Goal: Task Accomplishment & Management: Complete application form

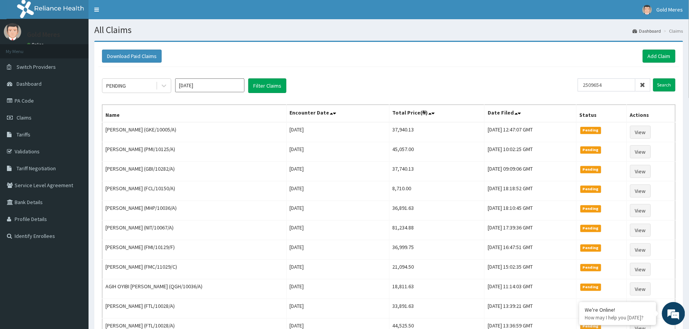
drag, startPoint x: 611, startPoint y: 86, endPoint x: 578, endPoint y: 88, distance: 33.2
click at [578, 88] on div "PENDING Oct 2025 Filter Claims 2509654 Search" at bounding box center [389, 86] width 574 height 15
click at [662, 55] on link "Add Claim" at bounding box center [659, 56] width 33 height 13
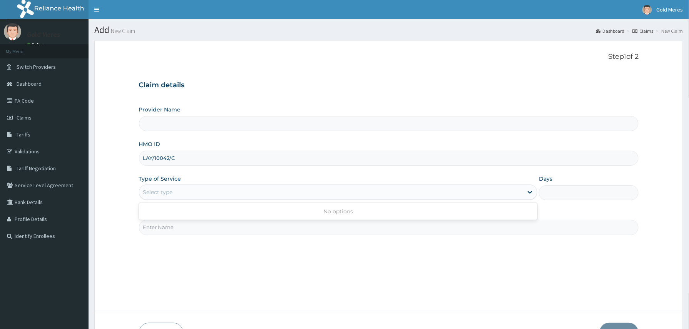
click at [188, 188] on div "Select type" at bounding box center [331, 192] width 384 height 12
click at [166, 192] on div "Select type" at bounding box center [158, 193] width 30 height 8
click at [182, 194] on div "Select type" at bounding box center [331, 192] width 384 height 12
click at [176, 232] on input "Practitioner" at bounding box center [389, 227] width 500 height 15
type input "Dr Aisha"
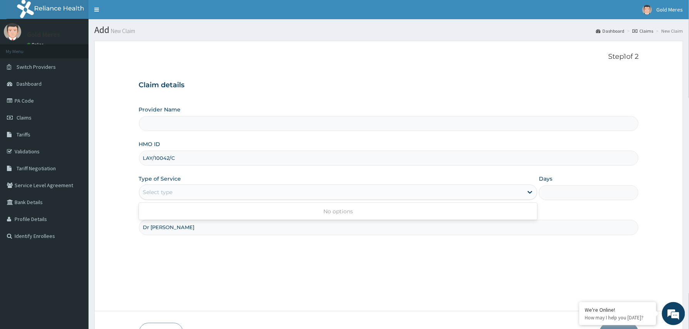
click at [172, 198] on div "Select type" at bounding box center [331, 192] width 384 height 12
drag, startPoint x: 184, startPoint y: 196, endPoint x: 191, endPoint y: 188, distance: 10.6
click at [185, 196] on div "Select type" at bounding box center [331, 192] width 384 height 12
click at [194, 190] on div "Select type" at bounding box center [331, 192] width 384 height 12
click at [179, 197] on div "Select type" at bounding box center [331, 192] width 384 height 12
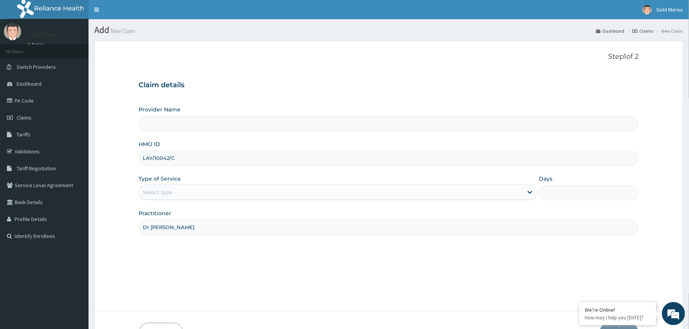
drag, startPoint x: 182, startPoint y: 157, endPoint x: 142, endPoint y: 159, distance: 39.7
click at [142, 159] on input "LAY/10042/C" at bounding box center [389, 158] width 500 height 15
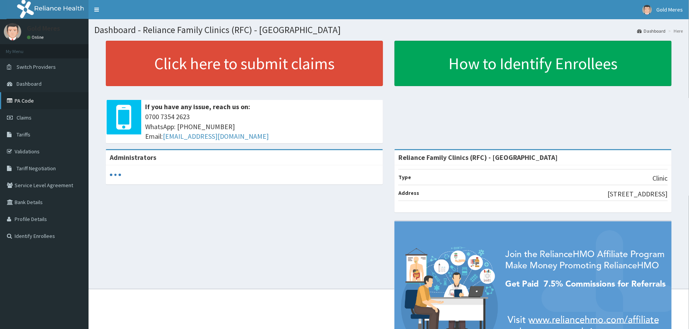
click at [25, 99] on link "PA Code" at bounding box center [44, 100] width 89 height 17
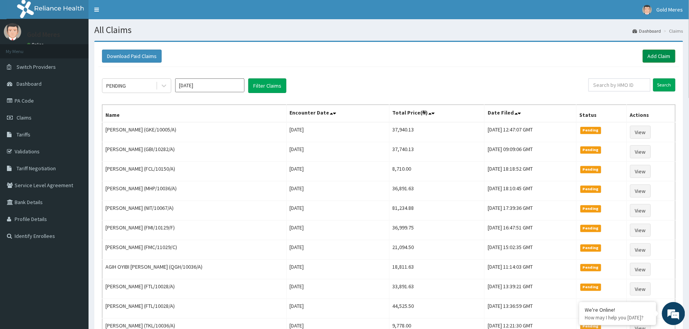
click at [661, 54] on link "Add Claim" at bounding box center [659, 56] width 33 height 13
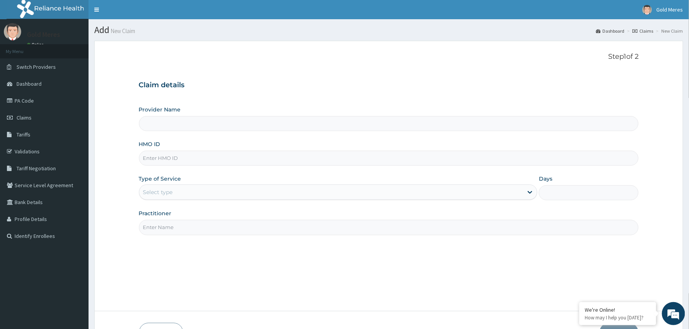
click at [175, 164] on input "HMO ID" at bounding box center [389, 158] width 500 height 15
paste input "LAY/10042/C"
type input "LAY/10042/C"
type input "Reliance Family Clinics (RFC) - [GEOGRAPHIC_DATA]"
type input "LAY/10042/C"
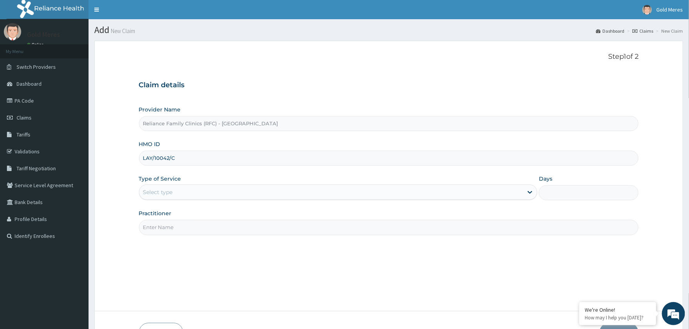
drag, startPoint x: 178, startPoint y: 186, endPoint x: 179, endPoint y: 202, distance: 15.5
click at [179, 187] on div "Select type" at bounding box center [338, 192] width 399 height 15
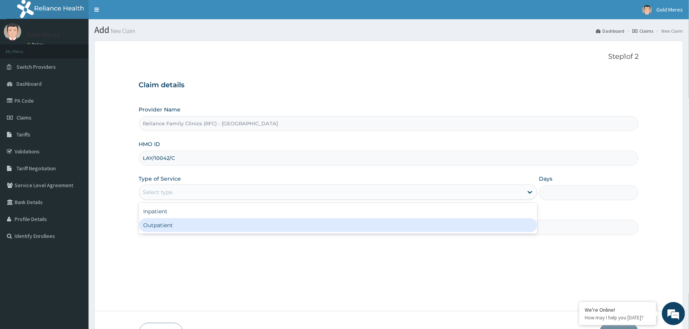
click at [169, 224] on div "Outpatient" at bounding box center [338, 226] width 399 height 14
type input "1"
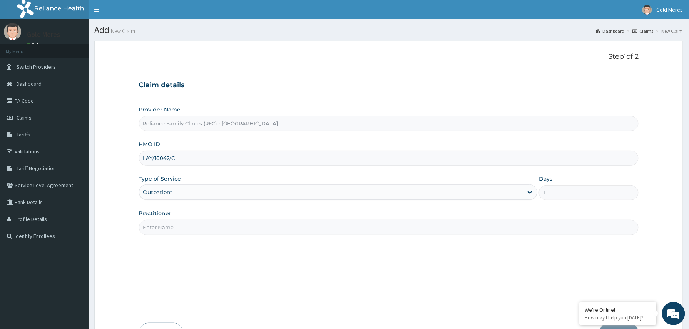
drag, startPoint x: 181, startPoint y: 224, endPoint x: 188, endPoint y: 226, distance: 7.5
click at [182, 224] on input "Practitioner" at bounding box center [389, 227] width 500 height 15
type input "Dr [PERSON_NAME]"
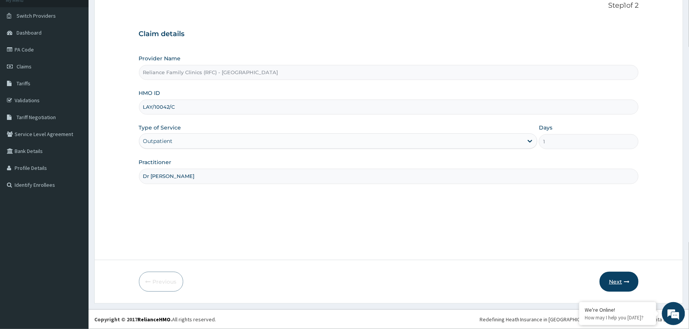
click at [619, 280] on button "Next" at bounding box center [619, 282] width 39 height 20
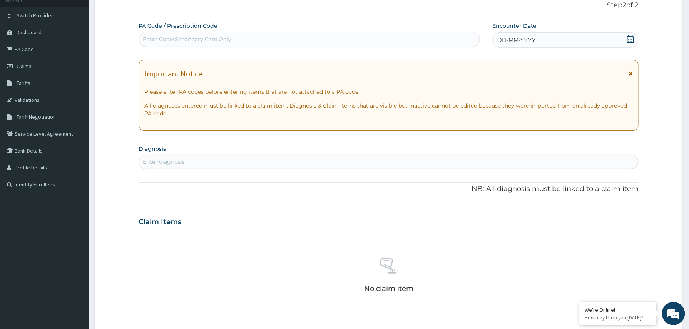
click at [579, 35] on div "DD-MM-YYYY" at bounding box center [565, 39] width 146 height 15
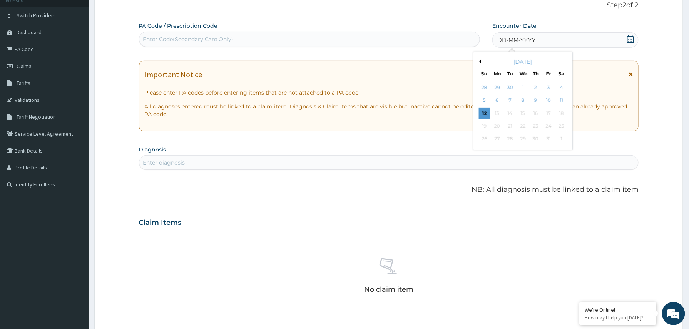
click at [491, 109] on div "12 13 14 15 16 17 18" at bounding box center [523, 113] width 90 height 13
click at [488, 114] on div "12" at bounding box center [485, 114] width 12 height 12
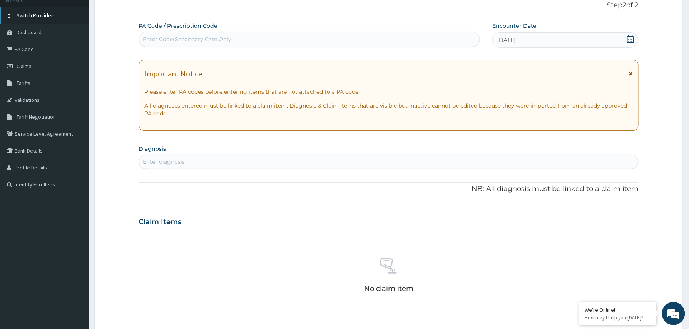
scroll to position [0, 0]
click at [172, 164] on div "Enter diagnosis" at bounding box center [164, 162] width 42 height 8
type input "MALARIA"
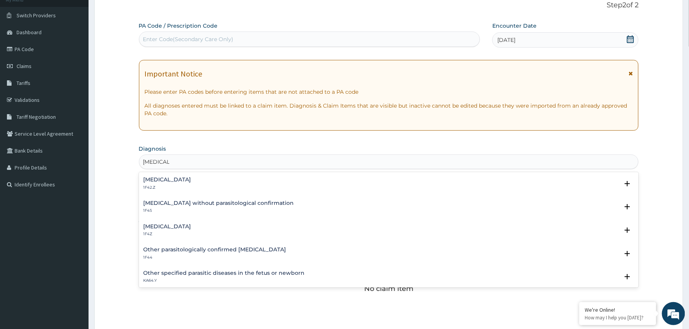
click at [166, 230] on div "Malaria, unspecified 1F4Z" at bounding box center [168, 230] width 48 height 13
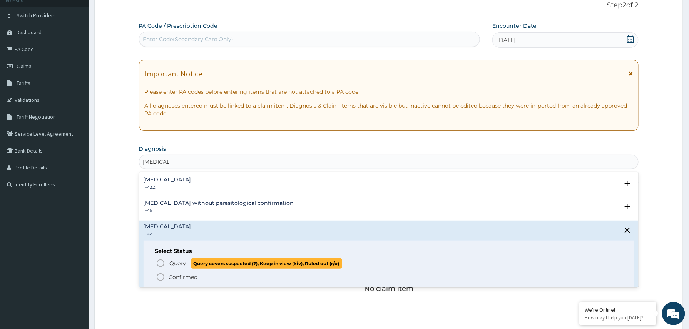
click at [171, 261] on span "Query" at bounding box center [178, 264] width 17 height 8
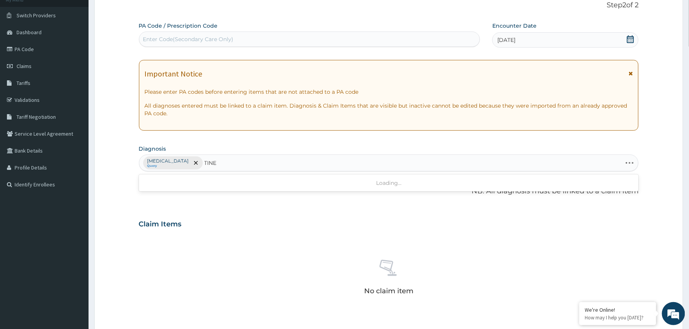
type input "TINEA"
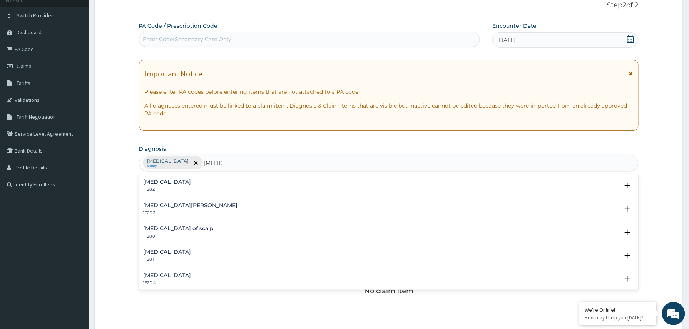
click at [191, 182] on h4 "Dermatophytosis, unspecified" at bounding box center [168, 182] width 48 height 6
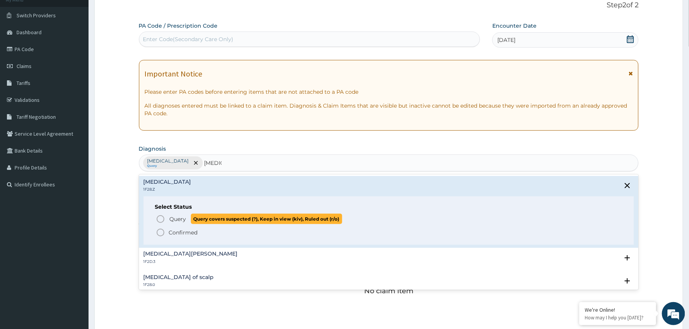
click at [162, 221] on icon "status option query" at bounding box center [160, 219] width 9 height 9
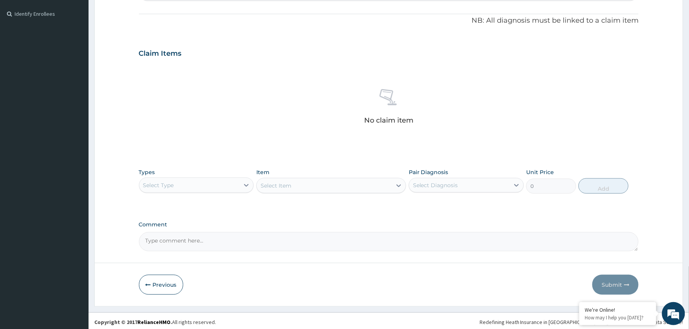
scroll to position [224, 0]
click at [232, 184] on div "Select Type" at bounding box center [189, 184] width 100 height 12
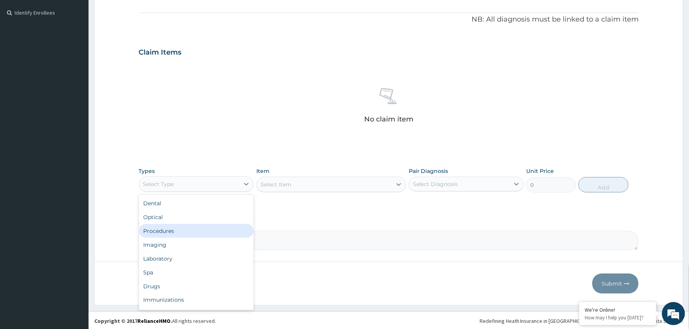
click at [179, 230] on div "Procedures" at bounding box center [196, 231] width 115 height 14
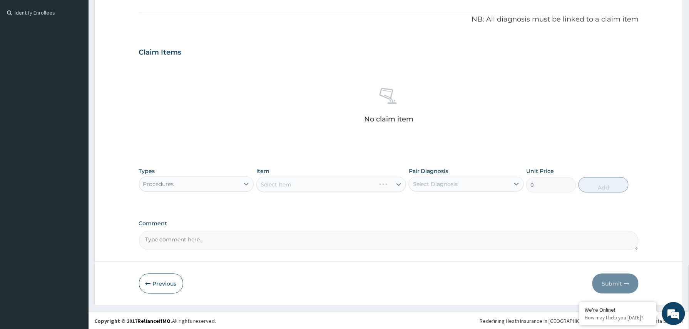
click at [216, 243] on textarea "Comment" at bounding box center [389, 240] width 500 height 19
paste textarea "Terbinafine cream. Tabs Ibuprofen 200mg bd x 3days. Tabs act 80/480 bd x 3days"
type textarea "Terbinafine cream. Tabs Ibuprofen 200mg bd x 3days. Tabs act 80/480 bd x 3days"
click at [308, 192] on div "Select Item" at bounding box center [331, 184] width 150 height 15
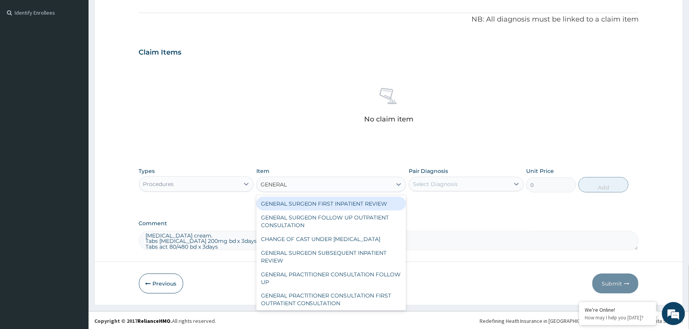
type input "GENERAL P"
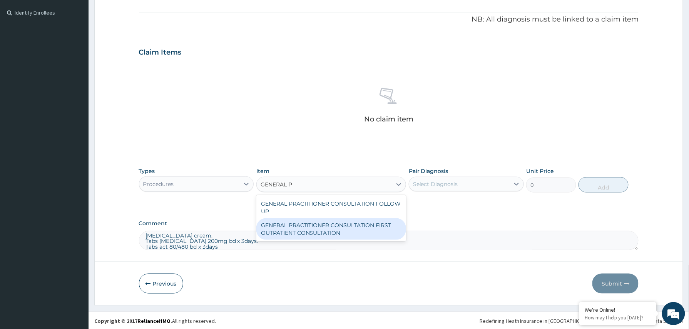
drag, startPoint x: 351, startPoint y: 236, endPoint x: 411, endPoint y: 213, distance: 64.6
click at [355, 233] on div "GENERAL PRACTITIONER CONSULTATION FIRST OUTPATIENT CONSULTATION" at bounding box center [331, 230] width 150 height 22
type input "3370.125"
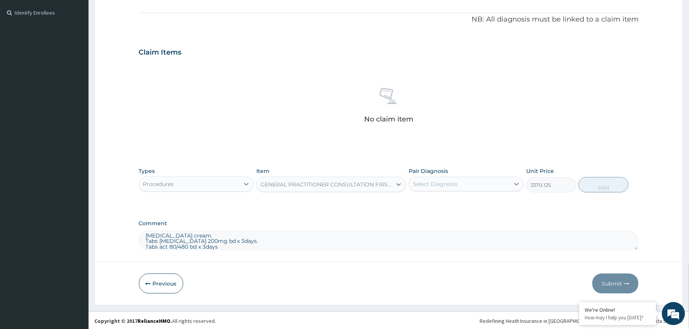
click at [460, 184] on div "Select Diagnosis" at bounding box center [459, 184] width 100 height 12
click at [447, 207] on label "Malaria, unspecified" at bounding box center [445, 203] width 48 height 8
checkbox input "true"
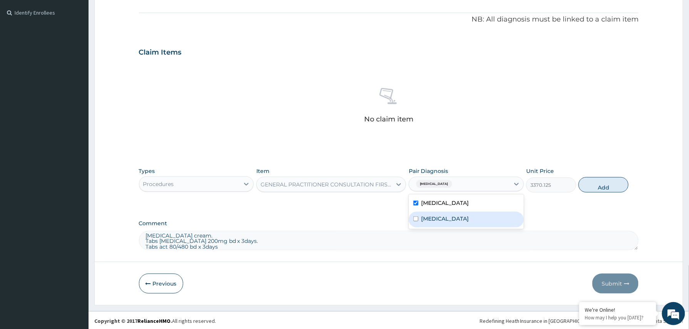
drag, startPoint x: 442, startPoint y: 220, endPoint x: 472, endPoint y: 214, distance: 30.2
click at [445, 220] on label "Dermatophytosis, unspecified" at bounding box center [445, 219] width 48 height 8
checkbox input "true"
click at [617, 189] on button "Add" at bounding box center [604, 184] width 50 height 15
type input "0"
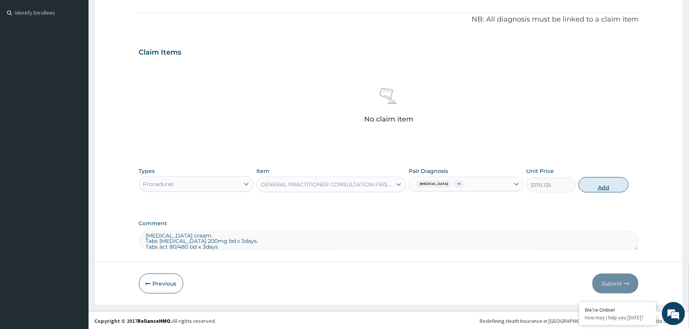
scroll to position [193, 0]
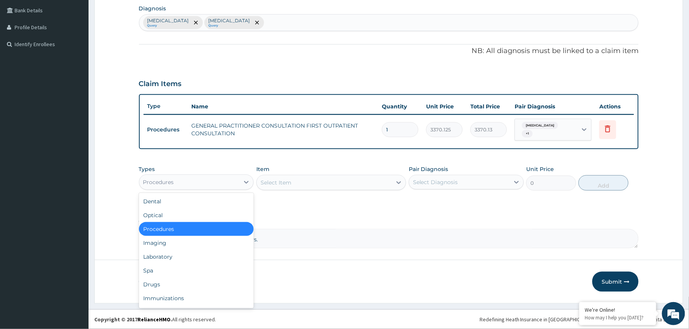
click at [205, 184] on div "Procedures" at bounding box center [189, 182] width 100 height 12
click at [166, 259] on div "Laboratory" at bounding box center [196, 257] width 115 height 14
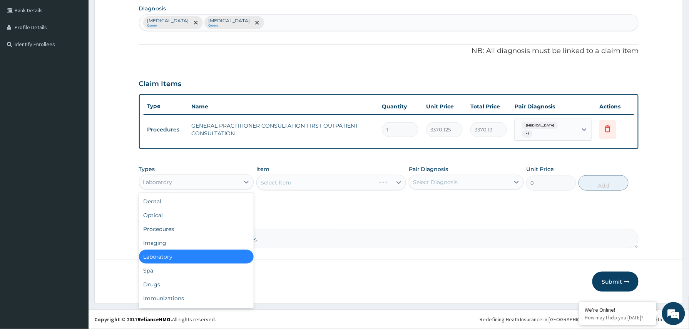
drag, startPoint x: 214, startPoint y: 183, endPoint x: 197, endPoint y: 221, distance: 41.4
click at [212, 186] on div "Laboratory" at bounding box center [189, 182] width 100 height 12
click at [169, 286] on div "Drugs" at bounding box center [196, 285] width 115 height 14
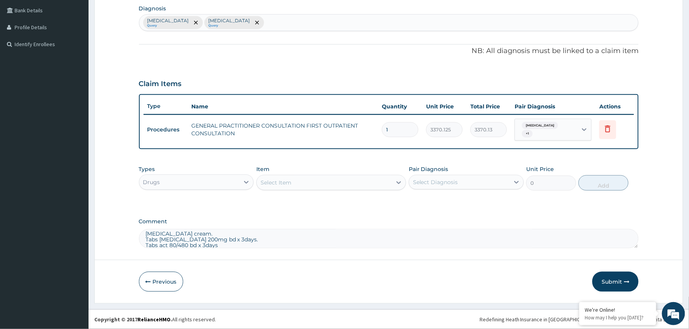
click at [334, 181] on div "Select Item" at bounding box center [324, 183] width 135 height 12
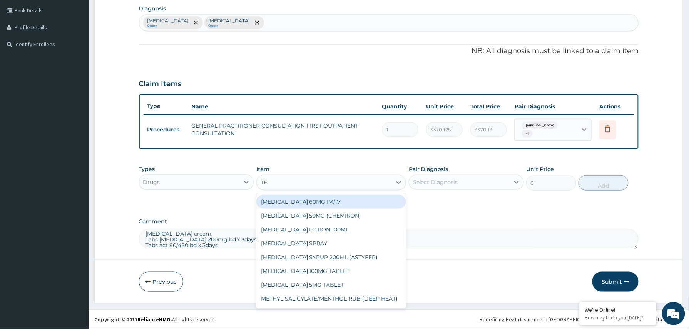
type input "TERB"
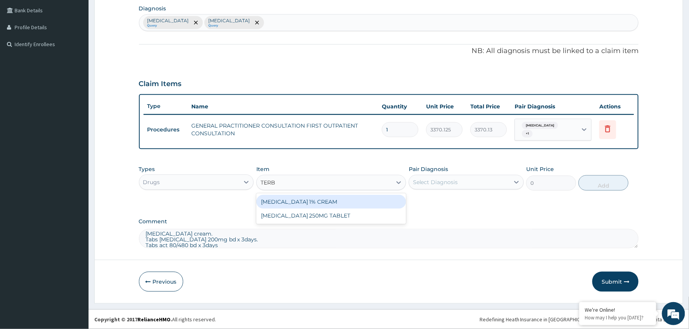
click at [355, 199] on div "TERBINAFINE HYDROCHLORIDE 1% CREAM" at bounding box center [331, 202] width 150 height 14
type input "2520"
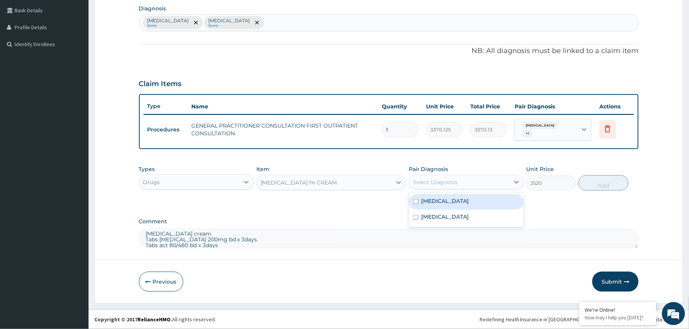
click at [461, 185] on div "Select Diagnosis" at bounding box center [459, 182] width 100 height 12
click at [455, 208] on div "Malaria, unspecified" at bounding box center [466, 202] width 115 height 16
checkbox input "true"
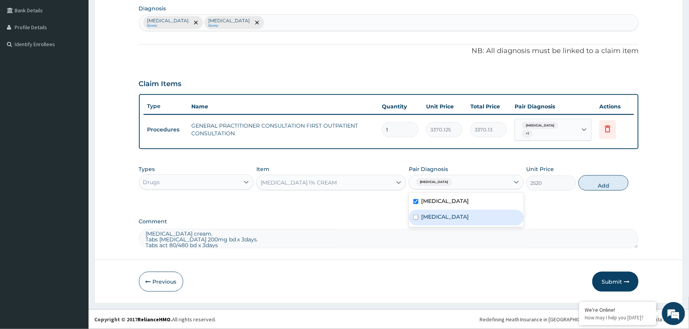
drag, startPoint x: 450, startPoint y: 214, endPoint x: 550, endPoint y: 213, distance: 99.7
click at [450, 214] on label "Dermatophytosis, unspecified" at bounding box center [445, 217] width 48 height 8
checkbox input "true"
click at [594, 186] on button "Add" at bounding box center [604, 183] width 50 height 15
type input "0"
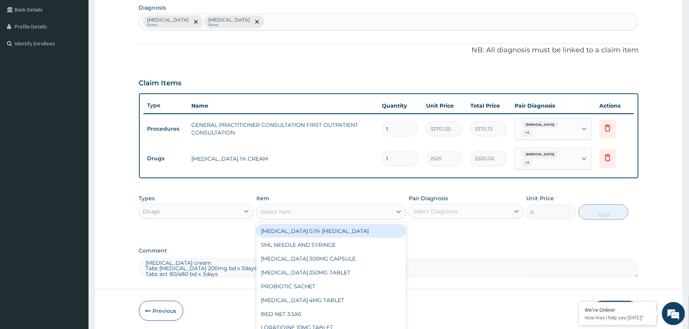
click at [298, 211] on div "Select Item" at bounding box center [324, 212] width 135 height 12
type input "IBU"
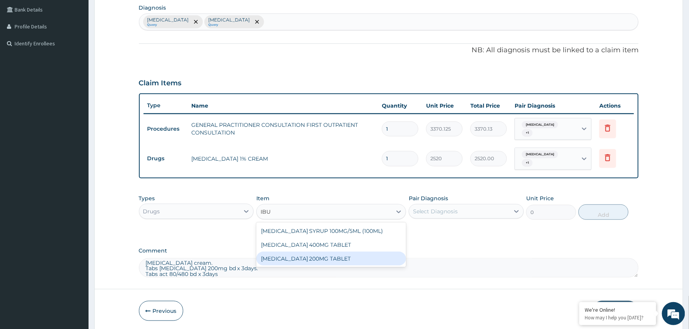
click at [303, 256] on div "IBUPROFEN 200MG TABLET" at bounding box center [331, 259] width 150 height 14
type input "149.5"
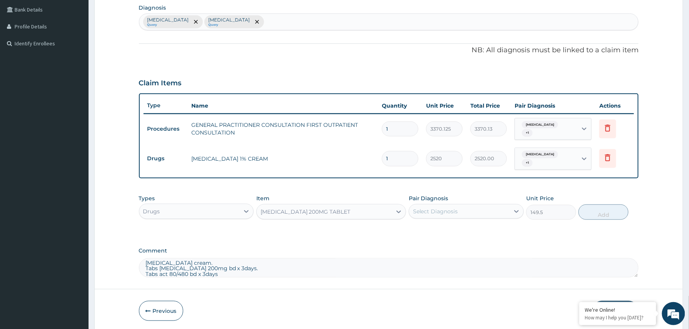
click at [456, 211] on div "Select Diagnosis" at bounding box center [435, 212] width 45 height 8
click at [433, 226] on div "Malaria, unspecified" at bounding box center [466, 232] width 115 height 16
checkbox input "true"
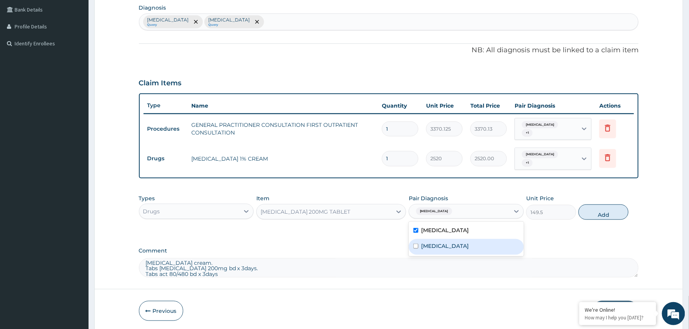
click at [430, 246] on label "Dermatophytosis, unspecified" at bounding box center [445, 247] width 48 height 8
checkbox input "true"
click at [604, 217] on button "Add" at bounding box center [604, 212] width 50 height 15
type input "0"
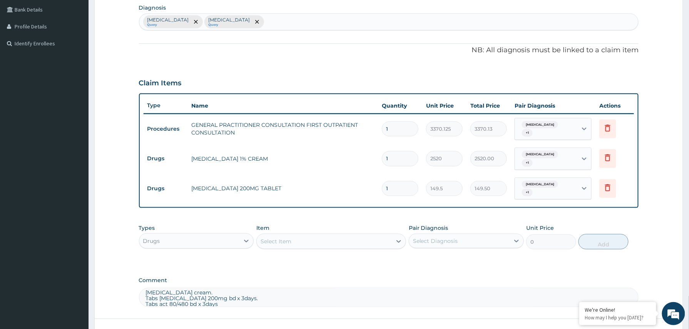
scroll to position [253, 0]
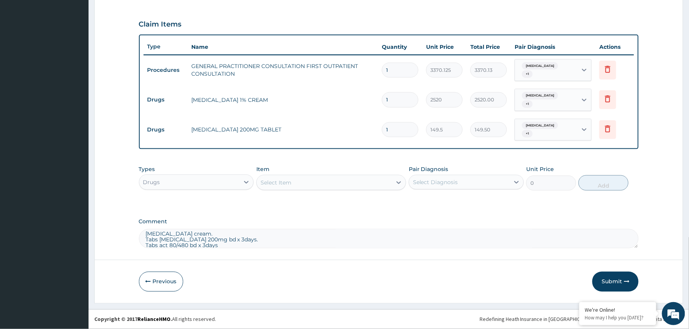
type input "0.00"
type input "6"
type input "897.00"
type input "6"
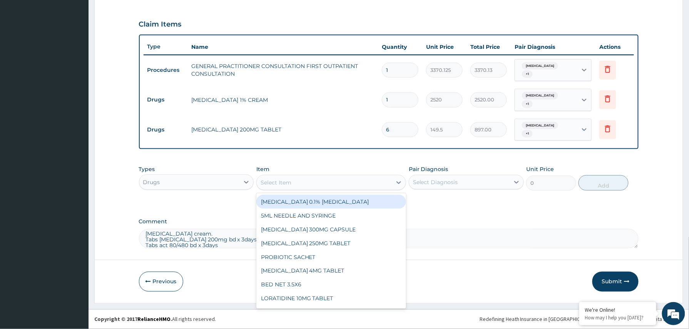
click at [306, 182] on div "Select Item" at bounding box center [324, 183] width 135 height 12
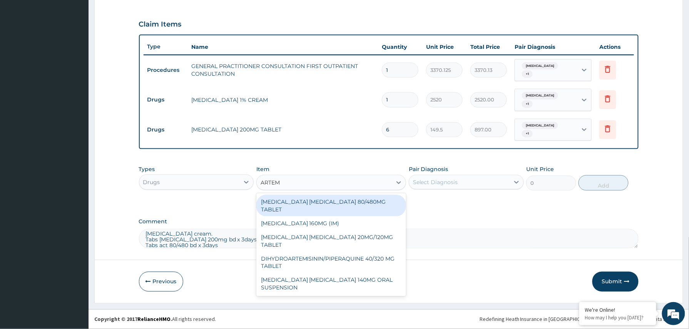
type input "ARTEME"
type input "450"
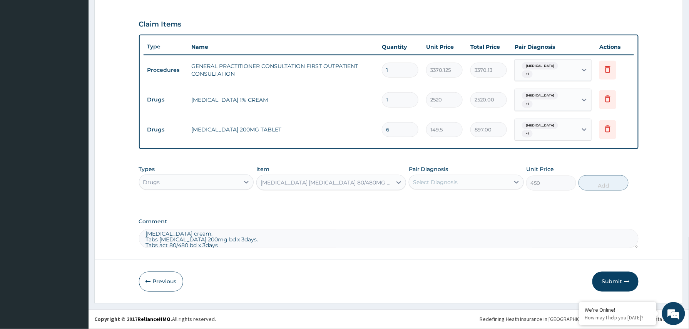
drag, startPoint x: 441, startPoint y: 184, endPoint x: 441, endPoint y: 191, distance: 7.3
click at [441, 189] on div "Select Diagnosis" at bounding box center [466, 182] width 115 height 15
click at [441, 205] on div "Malaria, unspecified" at bounding box center [466, 202] width 115 height 16
checkbox input "true"
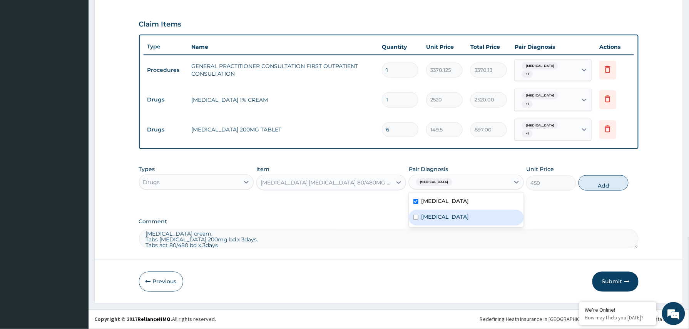
click at [441, 210] on div "Dermatophytosis, unspecified" at bounding box center [466, 218] width 115 height 16
checkbox input "true"
click at [605, 185] on button "Add" at bounding box center [604, 183] width 50 height 15
type input "0"
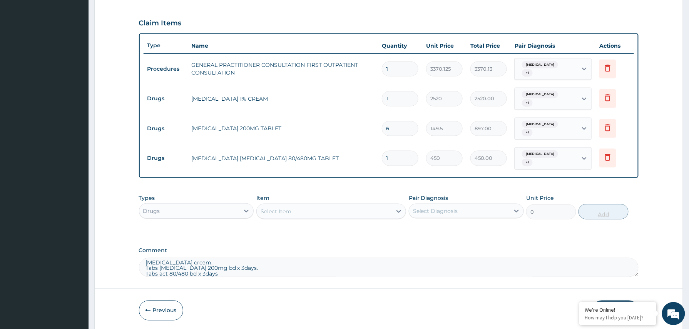
type input "0.00"
type input "6"
type input "2700.00"
type input "6"
click at [410, 125] on input "6" at bounding box center [400, 128] width 37 height 15
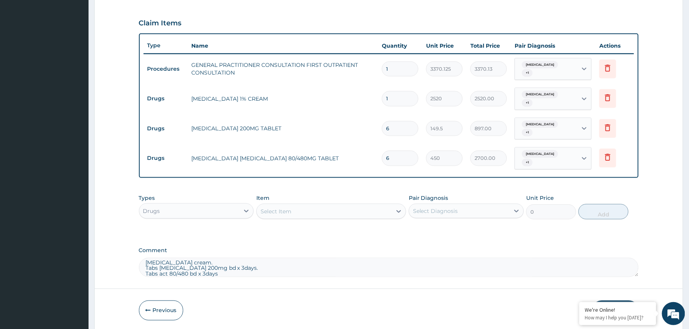
type input "0.00"
type input "6"
type input "897.00"
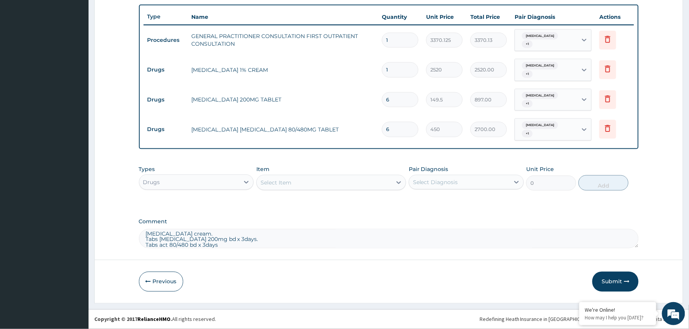
scroll to position [0, 0]
drag, startPoint x: 235, startPoint y: 243, endPoint x: 130, endPoint y: 225, distance: 106.3
click at [130, 225] on form "Step 2 of 2 PA Code / Prescription Code Enter Code(Secondary Care Only) Encount…" at bounding box center [388, 31] width 589 height 545
click at [617, 278] on button "Submit" at bounding box center [615, 282] width 46 height 20
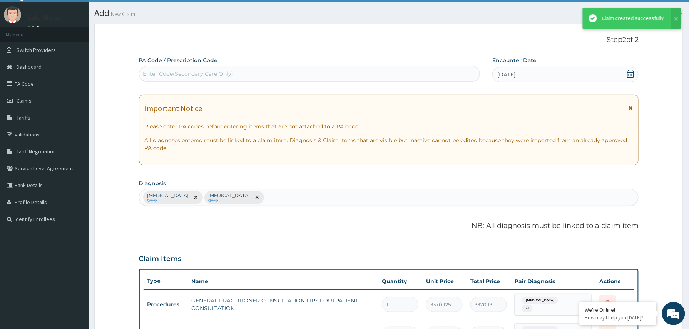
scroll to position [283, 0]
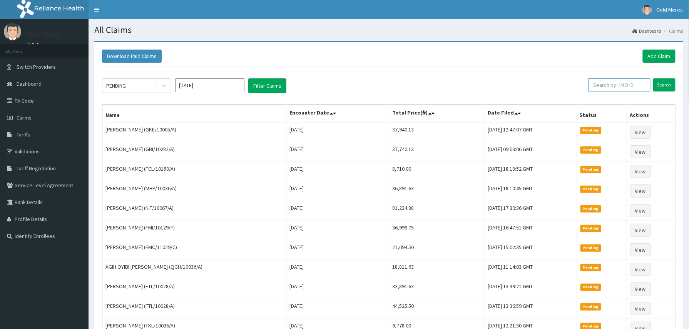
click at [612, 84] on input "text" at bounding box center [620, 85] width 62 height 13
paste input "2509666"
type input "2509666"
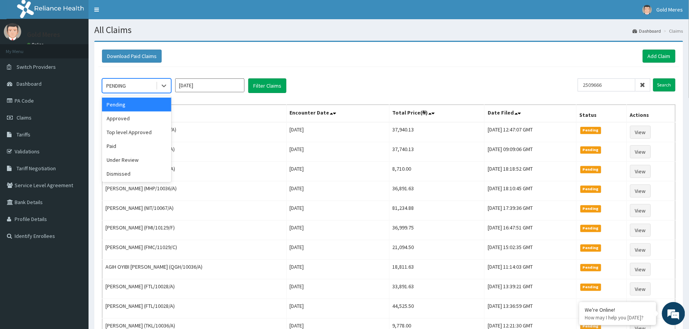
drag, startPoint x: 166, startPoint y: 87, endPoint x: 149, endPoint y: 114, distance: 32.2
click at [165, 88] on icon at bounding box center [164, 86] width 8 height 8
click at [136, 122] on div "Approved" at bounding box center [136, 119] width 69 height 14
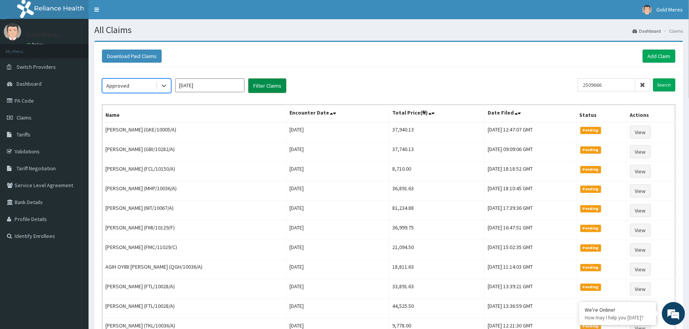
click at [268, 88] on button "Filter Claims" at bounding box center [267, 86] width 38 height 15
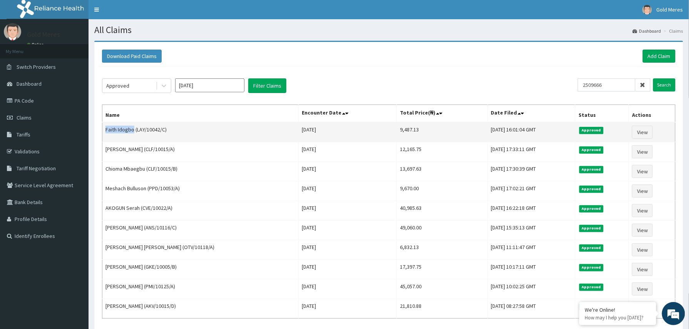
drag, startPoint x: 105, startPoint y: 133, endPoint x: 133, endPoint y: 124, distance: 29.1
click at [133, 124] on td "Faith Idogbo (LAY/10042/C)" at bounding box center [200, 132] width 196 height 20
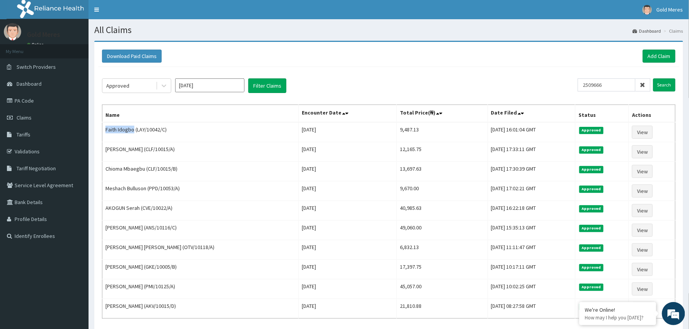
copy td "Faith Idogbo"
drag, startPoint x: 621, startPoint y: 87, endPoint x: 591, endPoint y: 93, distance: 30.0
click at [591, 93] on div "2509666 Search" at bounding box center [627, 86] width 98 height 15
click at [656, 56] on link "Add Claim" at bounding box center [659, 56] width 33 height 13
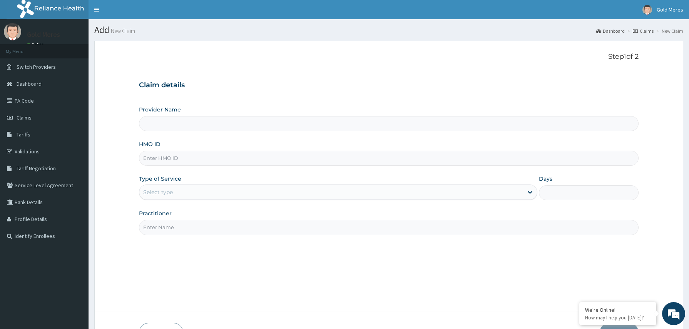
type input "Reliance Family Clinics (RFC) - [GEOGRAPHIC_DATA]"
drag, startPoint x: 147, startPoint y: 160, endPoint x: 153, endPoint y: 161, distance: 6.2
click at [147, 160] on input "HMO ID" at bounding box center [389, 158] width 500 height 15
paste input "LAY/10042/D"
type input "LAY/10042/D"
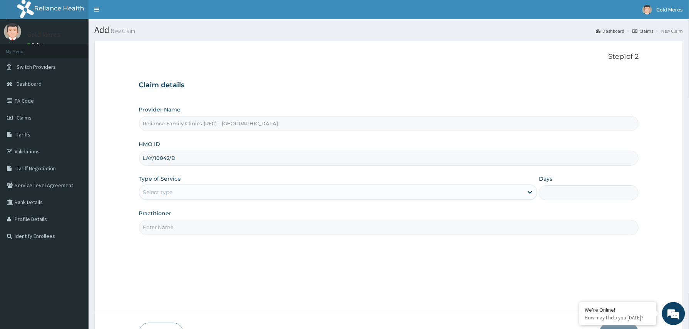
click at [165, 196] on div "Select type" at bounding box center [158, 193] width 30 height 8
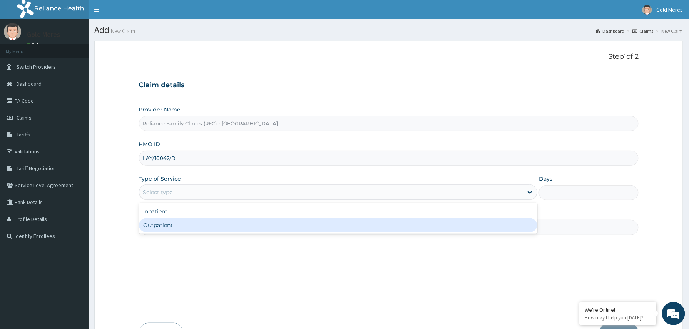
click at [164, 228] on div "Outpatient" at bounding box center [338, 226] width 399 height 14
type input "1"
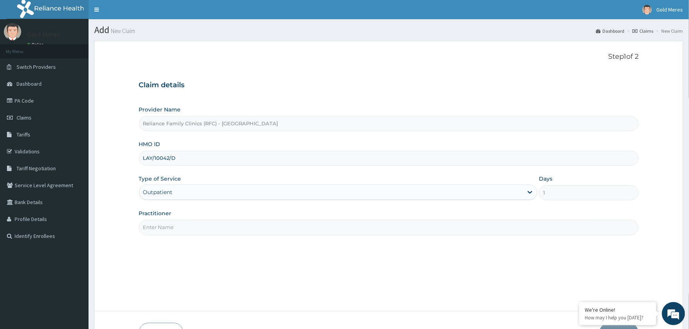
click at [183, 231] on input "Practitioner" at bounding box center [389, 227] width 500 height 15
type input "Dr [PERSON_NAME]"
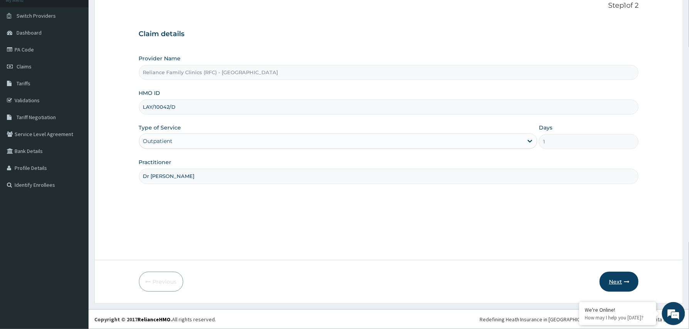
click at [619, 281] on button "Next" at bounding box center [619, 282] width 39 height 20
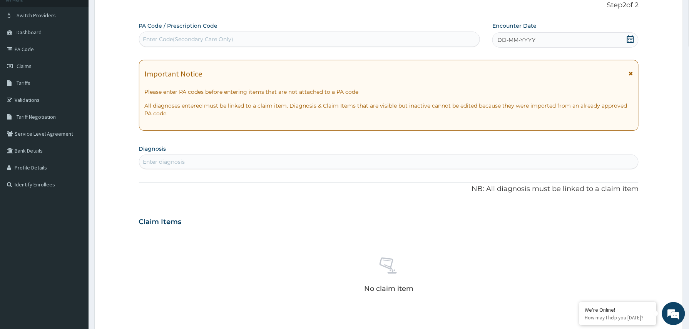
drag, startPoint x: 544, startPoint y: 34, endPoint x: 545, endPoint y: 50, distance: 16.2
click at [544, 35] on div "DD-MM-YYYY" at bounding box center [565, 39] width 146 height 15
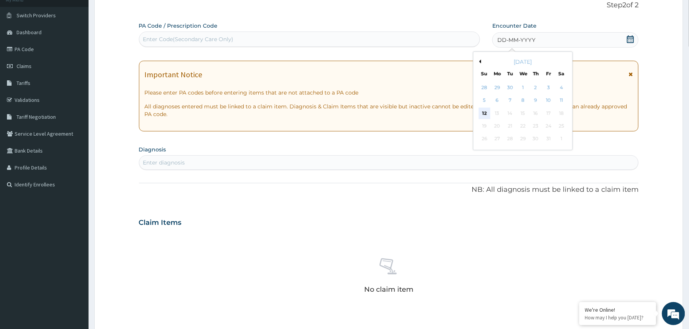
click at [484, 115] on div "12" at bounding box center [485, 114] width 12 height 12
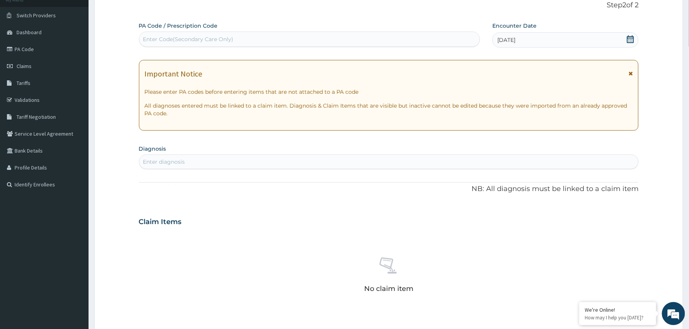
click at [189, 40] on div "Enter Code(Secondary Care Only)" at bounding box center [188, 39] width 90 height 8
paste input "PA/926325"
type input "PA/926325"
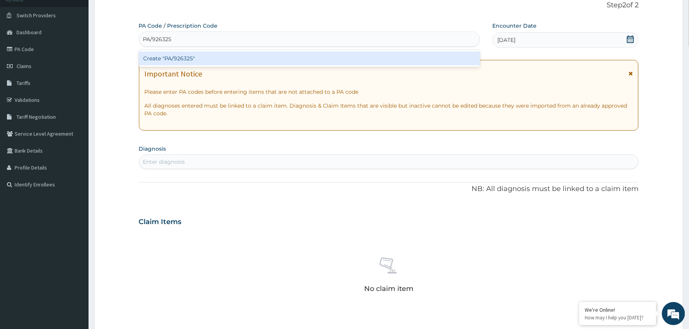
click at [185, 57] on div "Create "PA/926325"" at bounding box center [309, 59] width 341 height 14
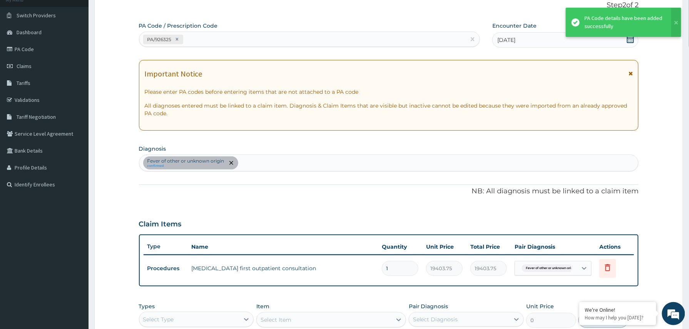
click at [228, 28] on div "PA Code / Prescription Code PA/926325" at bounding box center [309, 34] width 341 height 25
click at [222, 39] on div "PA/926325" at bounding box center [302, 39] width 327 height 13
paste input "PA/7EB39F"
type input "PA/7EB39F"
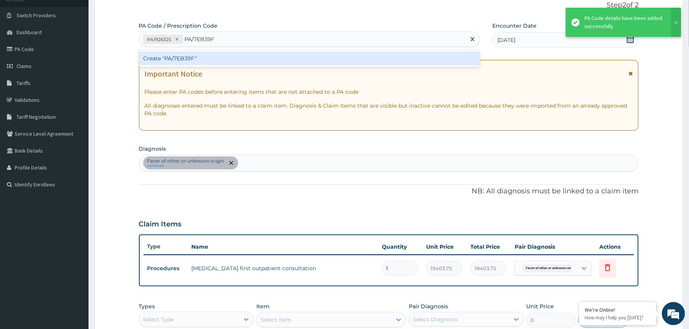
click at [211, 64] on div "Create "PA/7EB39F"" at bounding box center [309, 59] width 341 height 14
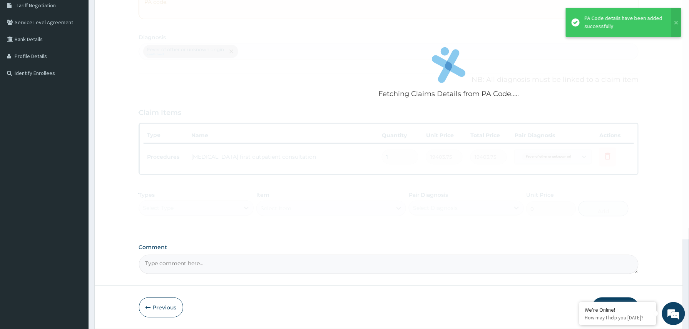
scroll to position [189, 0]
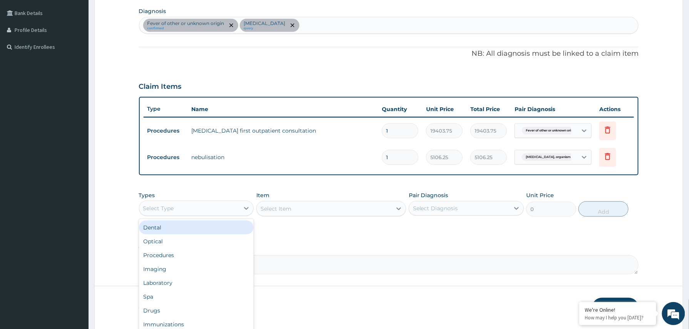
click at [214, 213] on div "Select Type" at bounding box center [189, 208] width 100 height 12
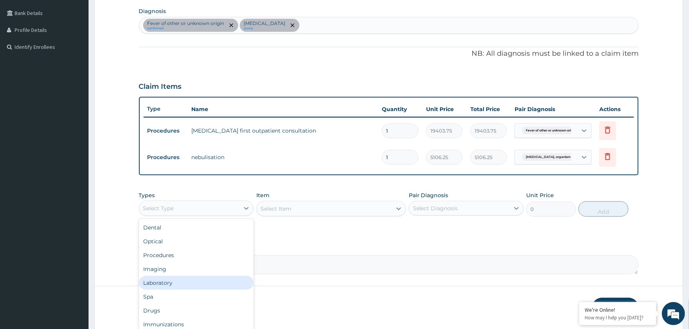
click at [159, 282] on div "Laboratory" at bounding box center [196, 283] width 115 height 14
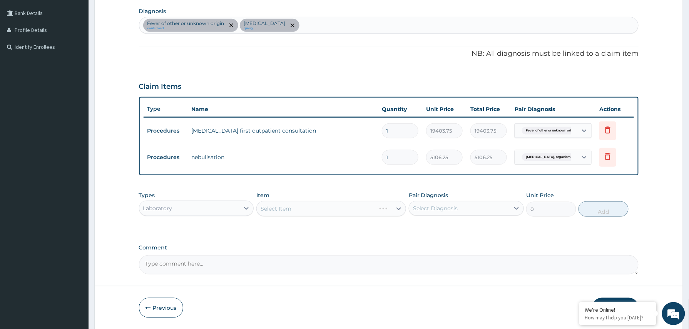
click at [176, 266] on textarea "Comment" at bounding box center [389, 265] width 500 height 19
paste textarea "review with results nebulize with 2.5ml normal saline x 2 doses at 20mins inter…"
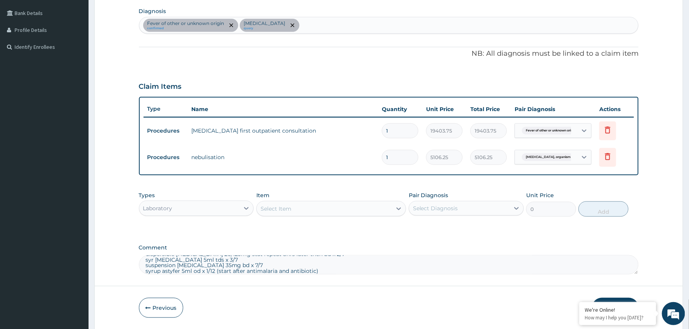
type textarea "review with results nebulize with 2.5ml normal saline x 2 doses at 20mins inter…"
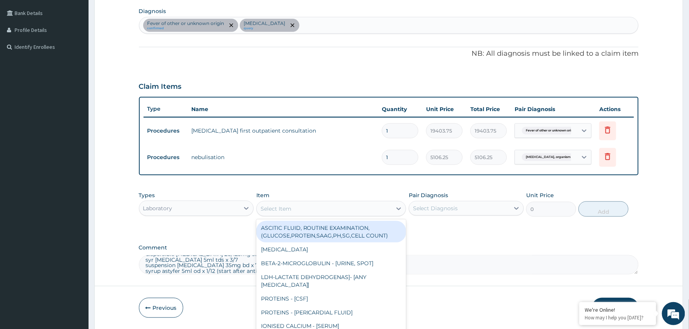
click at [315, 205] on div "Select Item" at bounding box center [324, 209] width 135 height 12
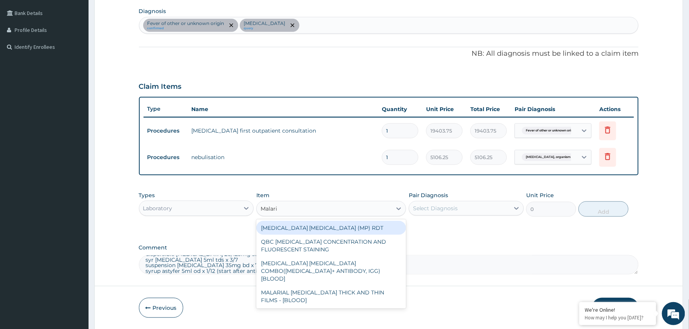
type input "Malaria"
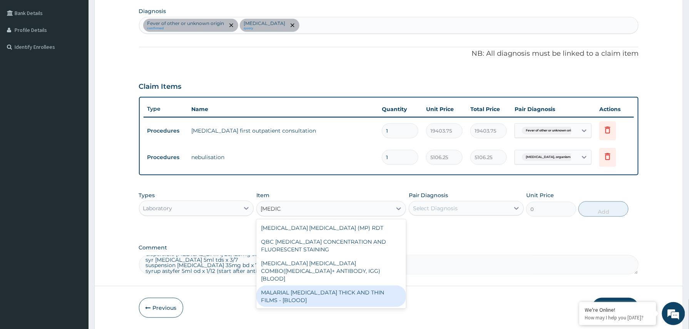
drag, startPoint x: 333, startPoint y: 291, endPoint x: 385, endPoint y: 262, distance: 60.3
click at [335, 290] on div "MALARIAL PARASITE THICK AND THIN FILMS - [BLOOD]" at bounding box center [331, 297] width 150 height 22
type input "1531.875"
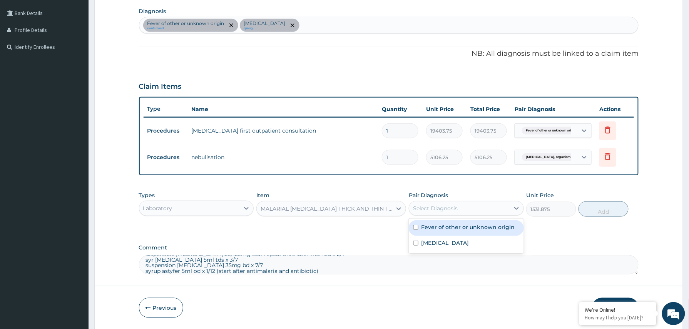
click at [475, 211] on div "Select Diagnosis" at bounding box center [459, 208] width 100 height 12
drag, startPoint x: 460, startPoint y: 228, endPoint x: 456, endPoint y: 239, distance: 11.1
click at [459, 230] on label "Fever of other or unknown origin" at bounding box center [468, 228] width 94 height 8
checkbox input "true"
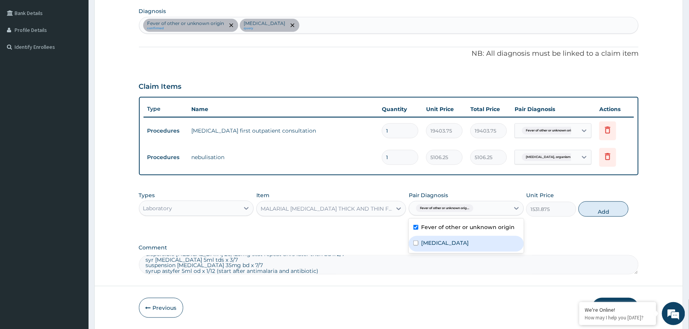
drag, startPoint x: 456, startPoint y: 239, endPoint x: 490, endPoint y: 231, distance: 35.2
click at [457, 239] on label "Pneumonia, organism unspecified" at bounding box center [445, 243] width 48 height 8
checkbox input "true"
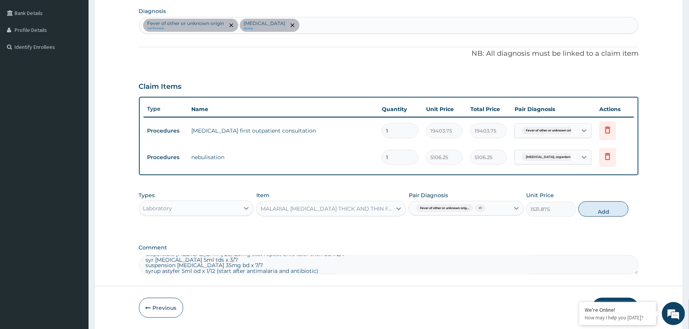
drag, startPoint x: 606, startPoint y: 212, endPoint x: 430, endPoint y: 214, distance: 175.9
click at [603, 212] on button "Add" at bounding box center [604, 209] width 50 height 15
type input "0"
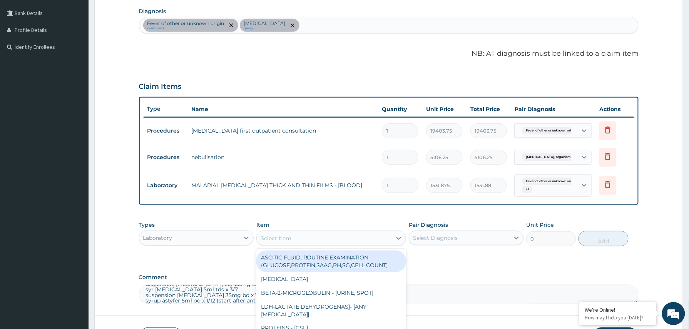
click at [314, 240] on div "Select Item" at bounding box center [324, 238] width 135 height 12
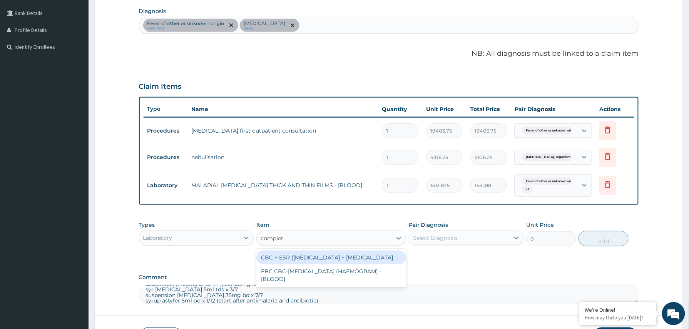
type input "complete"
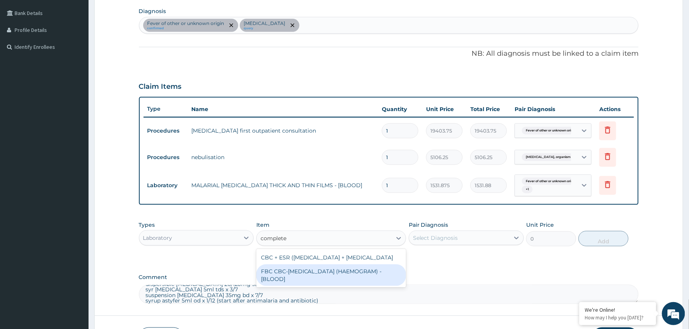
click at [322, 286] on div "FBC CBC-COMPLETE BLOOD COUNT (HAEMOGRAM) - [BLOOD]" at bounding box center [331, 276] width 150 height 22
type input "4085"
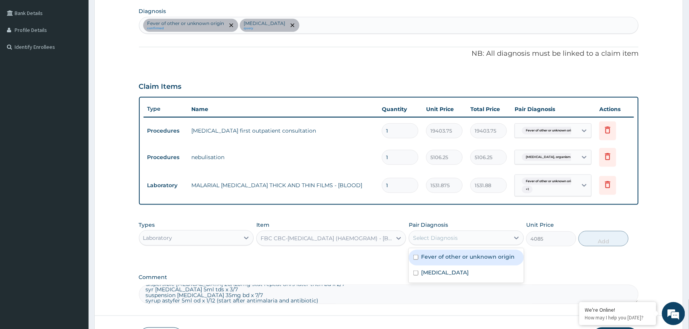
drag, startPoint x: 448, startPoint y: 244, endPoint x: 447, endPoint y: 253, distance: 8.9
click at [449, 244] on div "Select Diagnosis" at bounding box center [459, 238] width 100 height 12
drag, startPoint x: 444, startPoint y: 257, endPoint x: 443, endPoint y: 273, distance: 15.5
click at [445, 262] on div "Fever of other or unknown origin" at bounding box center [466, 258] width 115 height 16
checkbox input "true"
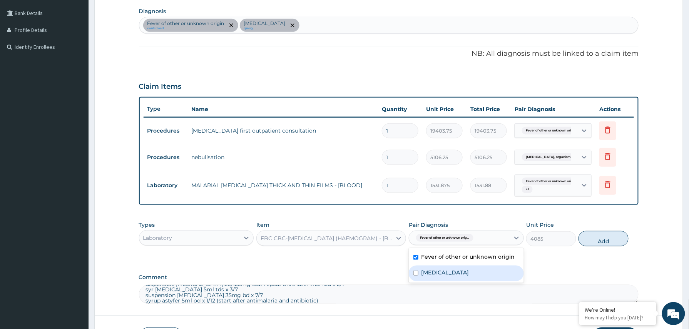
drag, startPoint x: 443, startPoint y: 273, endPoint x: 529, endPoint y: 261, distance: 86.6
click at [447, 273] on label "Pneumonia, organism unspecified" at bounding box center [445, 273] width 48 height 8
checkbox input "true"
click at [598, 239] on button "Add" at bounding box center [604, 238] width 50 height 15
type input "0"
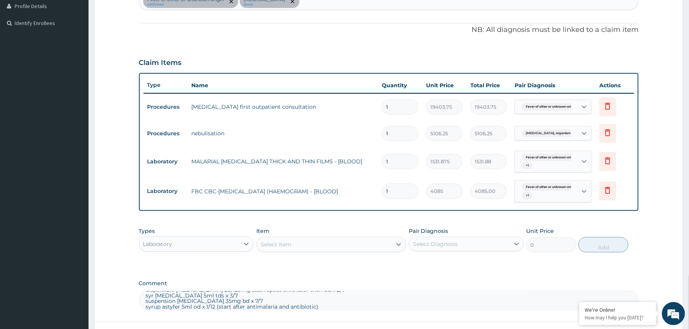
scroll to position [276, 0]
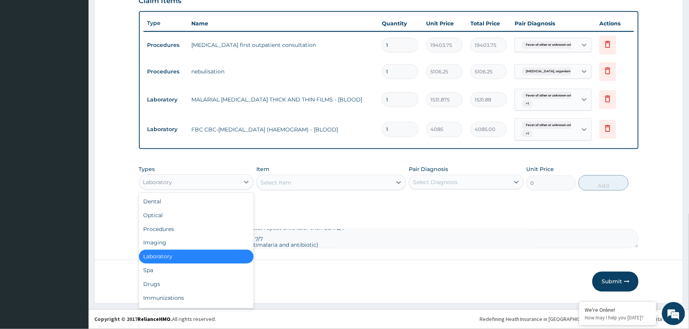
click at [230, 184] on div "Laboratory" at bounding box center [189, 182] width 100 height 12
drag, startPoint x: 163, startPoint y: 284, endPoint x: 169, endPoint y: 278, distance: 7.9
click at [162, 284] on div "Drugs" at bounding box center [196, 285] width 115 height 14
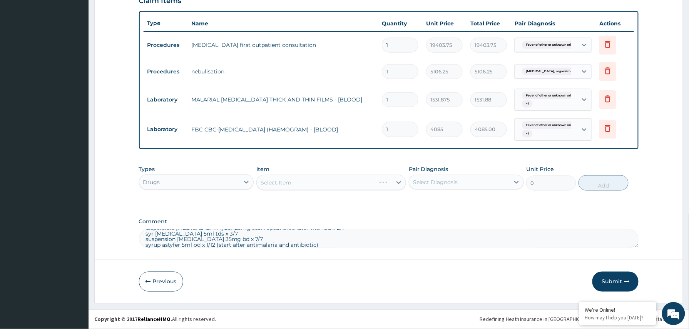
click at [322, 243] on textarea "review with results nebulize with 2.5ml normal saline x 2 doses at 20mins inter…" at bounding box center [389, 238] width 500 height 19
type textarea "review with results nebulize with 2.5ml normal saline x 2 doses at 20mins inter…"
click at [310, 185] on div "Select Item" at bounding box center [331, 182] width 150 height 15
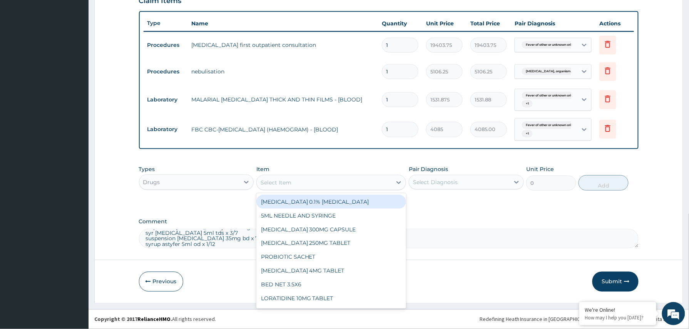
click at [310, 184] on div "Select Item" at bounding box center [324, 183] width 135 height 12
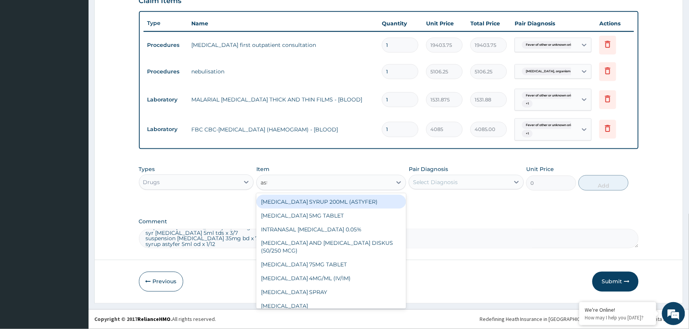
type input "asty"
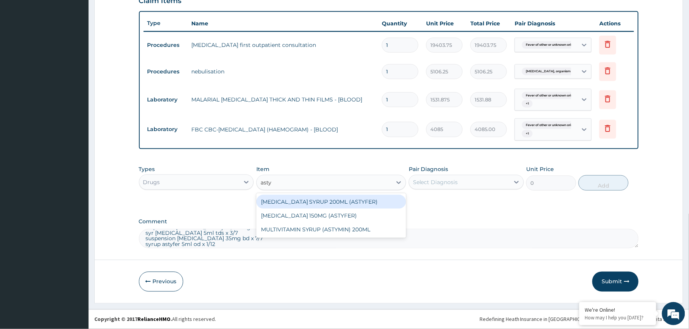
click at [360, 196] on div "[MEDICAL_DATA] SYRUP 200ML (ASTYFER)" at bounding box center [331, 202] width 150 height 14
type input "5681"
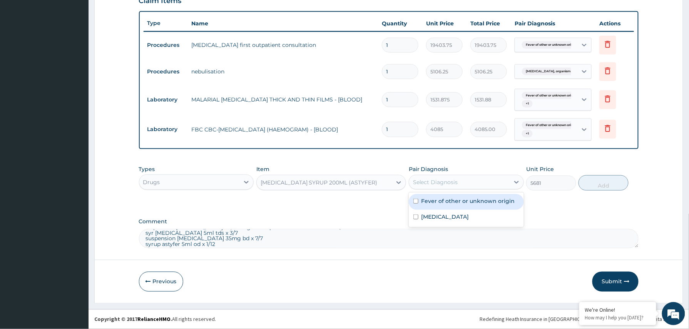
drag, startPoint x: 466, startPoint y: 185, endPoint x: 462, endPoint y: 196, distance: 12.2
click at [467, 184] on div "Select Diagnosis" at bounding box center [459, 182] width 100 height 12
drag, startPoint x: 459, startPoint y: 201, endPoint x: 454, endPoint y: 213, distance: 12.8
click at [458, 202] on label "Fever of other or unknown origin" at bounding box center [468, 201] width 94 height 8
checkbox input "true"
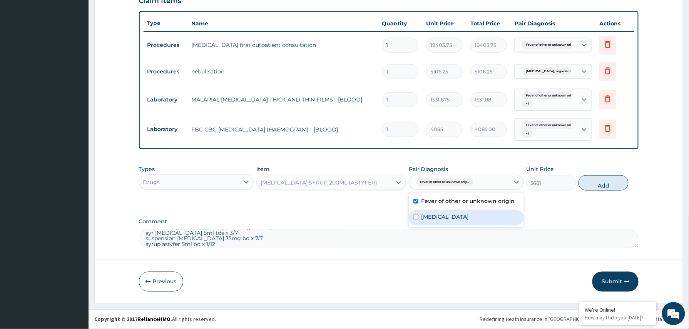
click at [454, 213] on label "[MEDICAL_DATA]" at bounding box center [445, 217] width 48 height 8
checkbox input "true"
click at [610, 179] on button "Add" at bounding box center [604, 183] width 50 height 15
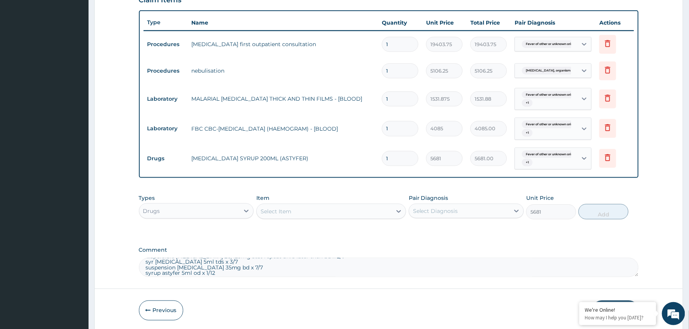
type input "0"
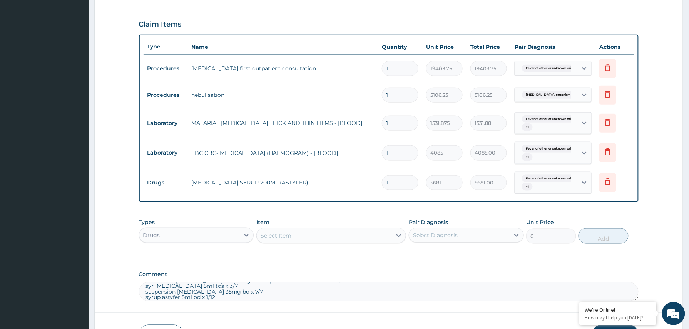
scroll to position [306, 0]
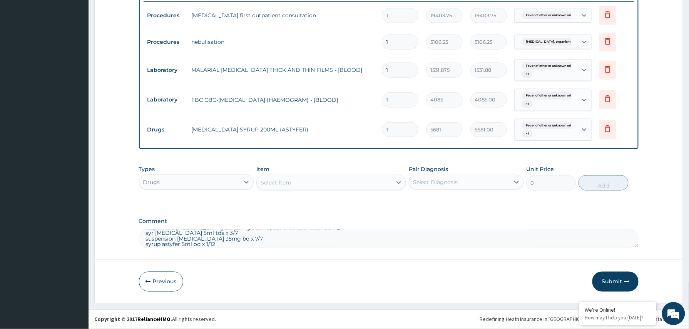
click at [289, 182] on div "Select Item" at bounding box center [276, 183] width 31 height 8
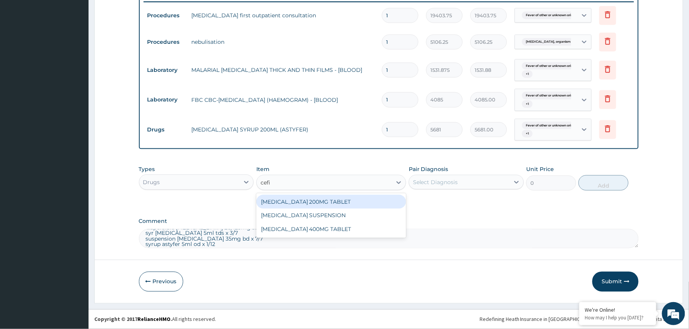
type input "cefix"
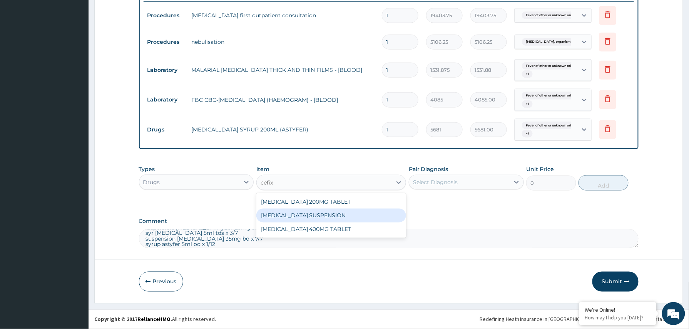
click at [317, 211] on div "[MEDICAL_DATA] SUSPENSION" at bounding box center [331, 216] width 150 height 14
type input "3220"
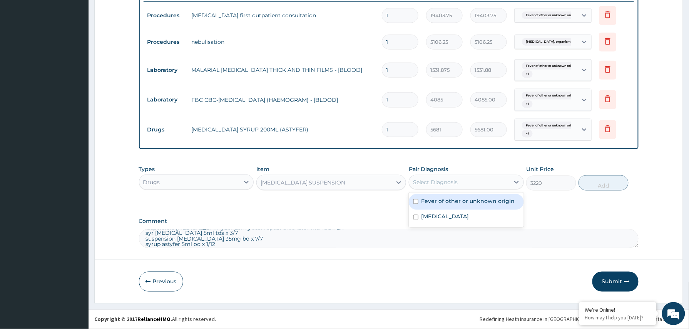
click at [442, 187] on div "Select Diagnosis" at bounding box center [459, 182] width 100 height 12
drag, startPoint x: 441, startPoint y: 204, endPoint x: 440, endPoint y: 221, distance: 17.0
click at [441, 208] on div "Fever of other or unknown origin" at bounding box center [466, 202] width 115 height 16
checkbox input "true"
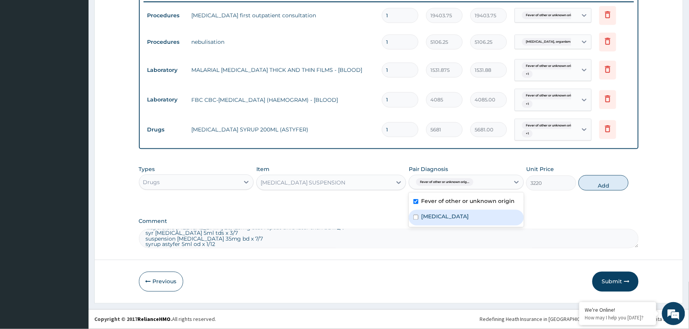
click at [439, 223] on div "Pneumonia, organism unspecified" at bounding box center [466, 218] width 115 height 16
checkbox input "true"
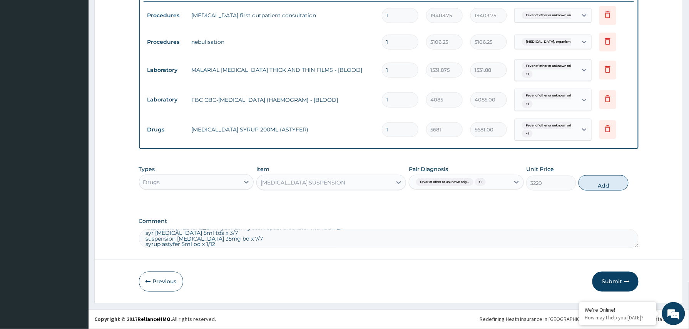
drag, startPoint x: 598, startPoint y: 182, endPoint x: 465, endPoint y: 205, distance: 134.7
click at [597, 182] on button "Add" at bounding box center [604, 183] width 50 height 15
type input "0"
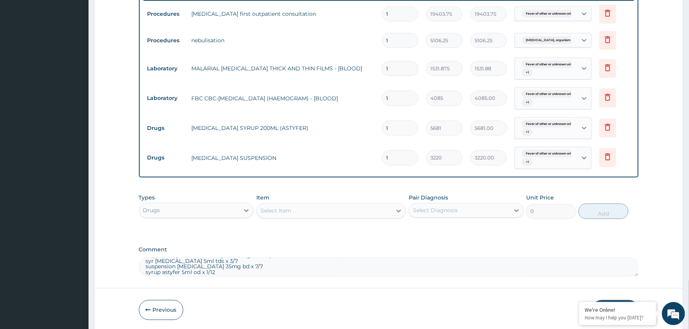
click at [225, 276] on textarea "review with results nebulize with 2.5ml normal saline x 2 doses at 20mins inter…" at bounding box center [389, 267] width 500 height 19
type textarea "review with results nebulize with 2.5ml normal saline x 2 doses at 20mins inter…"
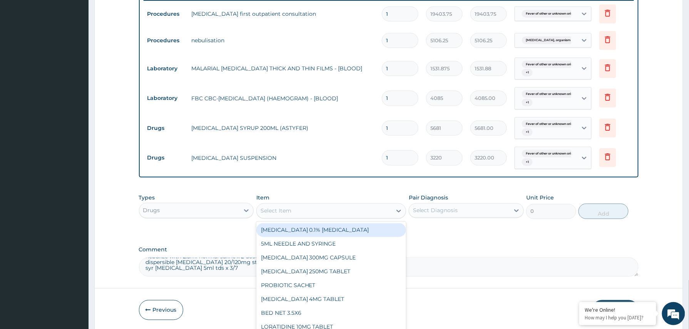
click at [302, 212] on div "Select Item" at bounding box center [324, 211] width 135 height 12
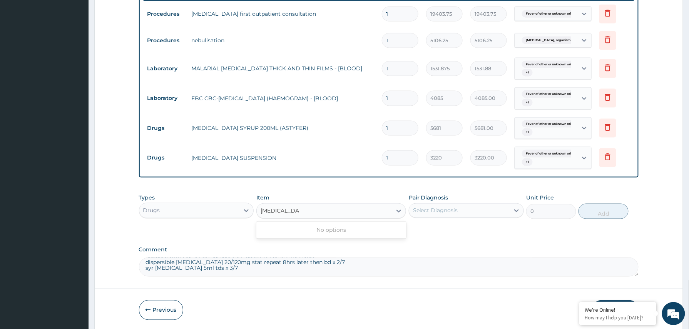
type input "paracetamol"
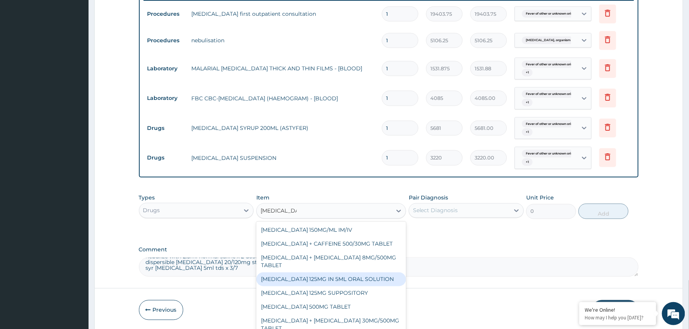
click at [368, 273] on div "[MEDICAL_DATA] 125MG IN 5ML ORAL SOLUTION" at bounding box center [331, 280] width 150 height 14
type input "1032"
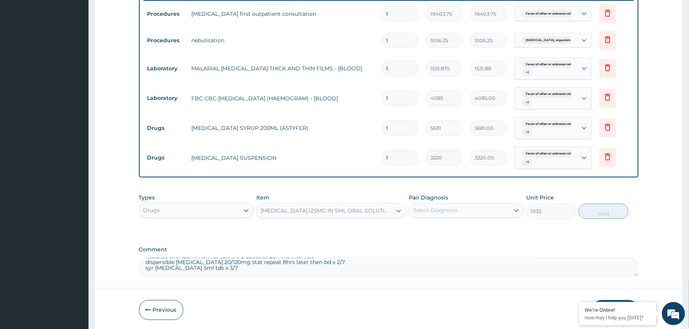
click at [453, 210] on div "Select Diagnosis" at bounding box center [435, 211] width 45 height 8
click at [449, 232] on label "Fever of other or unknown origin" at bounding box center [468, 230] width 94 height 8
checkbox input "true"
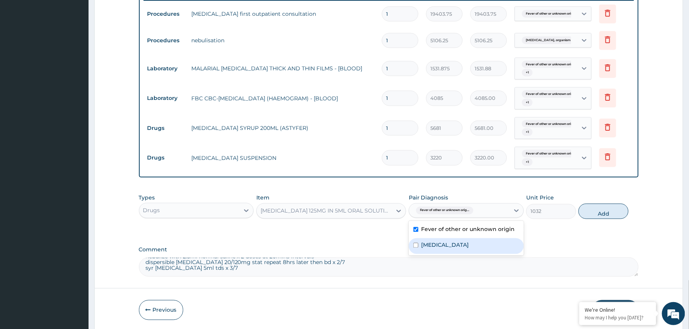
click at [448, 242] on div "Pneumonia, organism unspecified" at bounding box center [466, 247] width 115 height 16
checkbox input "true"
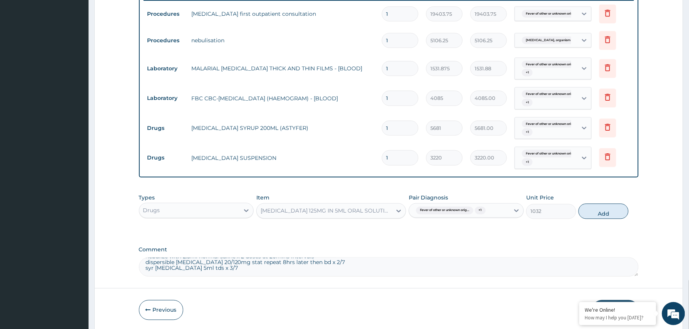
click at [607, 202] on div "Types Drugs Item PARACETAMOL 125MG IN 5ML ORAL SOLUTION Pair Diagnosis Fever of…" at bounding box center [389, 206] width 500 height 33
click at [602, 213] on button "Add" at bounding box center [604, 211] width 50 height 15
type input "0"
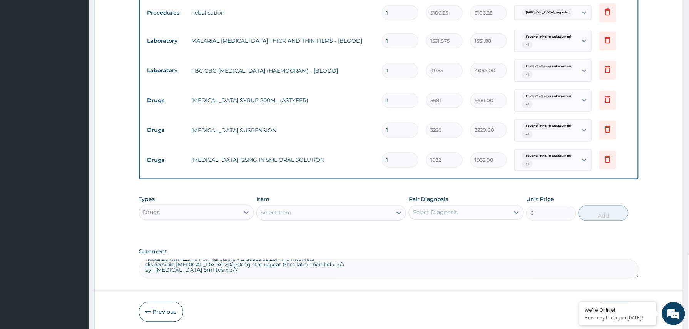
scroll to position [366, 0]
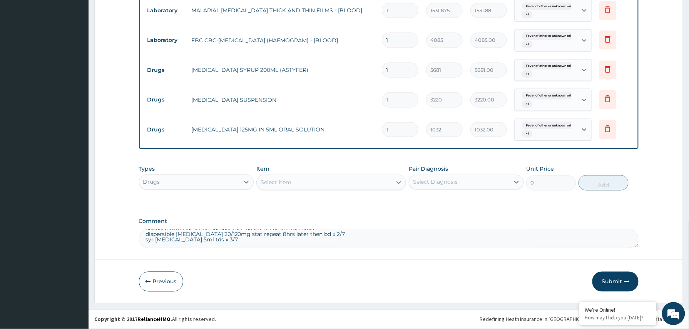
click at [235, 239] on textarea "review with results nebulize with 2.5ml normal saline x 2 doses at 20mins inter…" at bounding box center [389, 238] width 500 height 19
type textarea "review with results nebulize with 2.5ml normal saline x 2 doses at 20mins inter…"
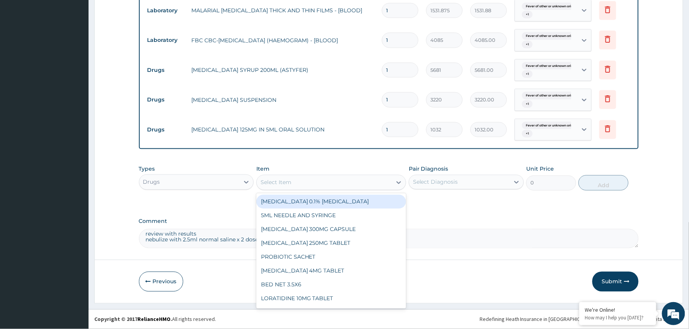
click at [303, 182] on div "Select Item" at bounding box center [324, 183] width 135 height 12
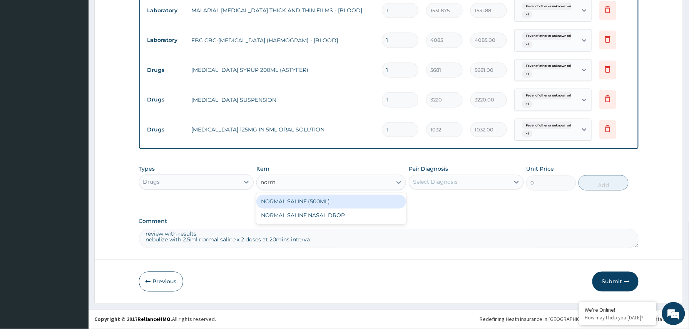
type input "norma"
type input "1600"
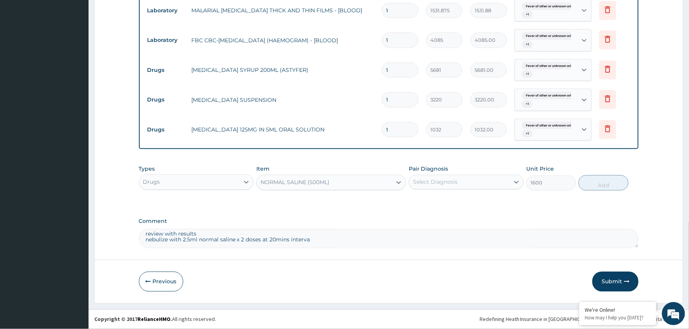
click at [470, 186] on div "Select Diagnosis" at bounding box center [459, 182] width 100 height 12
drag, startPoint x: 439, startPoint y: 199, endPoint x: 438, endPoint y: 212, distance: 13.2
click at [439, 200] on label "Fever of other or unknown origin" at bounding box center [468, 201] width 94 height 8
checkbox input "true"
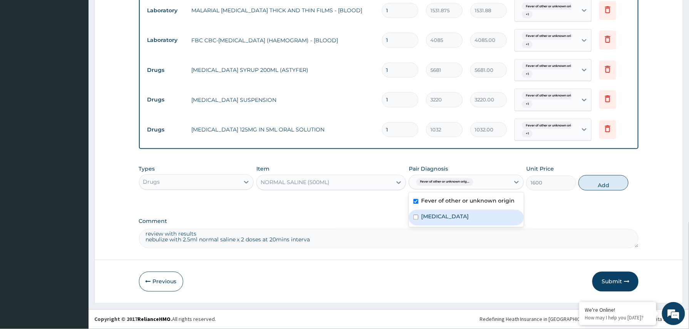
drag, startPoint x: 438, startPoint y: 212, endPoint x: 469, endPoint y: 213, distance: 31.2
click at [438, 213] on div "Pneumonia, organism unspecified" at bounding box center [466, 218] width 115 height 16
checkbox input "true"
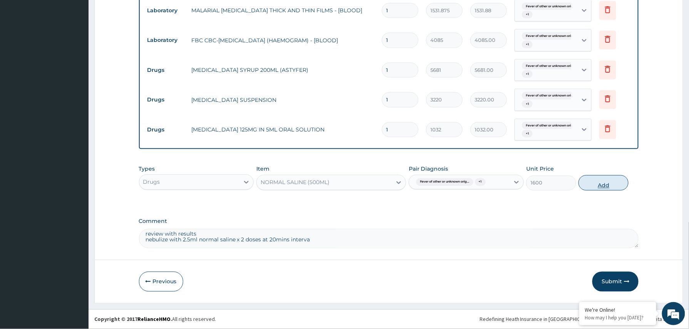
click at [600, 187] on button "Add" at bounding box center [604, 183] width 50 height 15
type input "0"
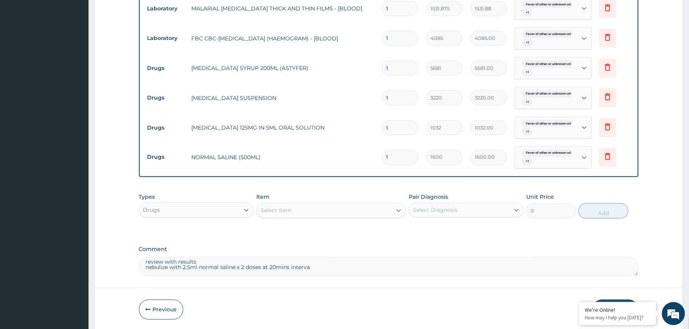
scroll to position [0, 0]
drag, startPoint x: 331, startPoint y: 274, endPoint x: 121, endPoint y: 250, distance: 211.6
click at [121, 250] on form "Step 2 of 2 PA Code / Prescription Code PA/926325 PA/7EB39F Encounter Date 12-1…" at bounding box center [388, 2] width 589 height 657
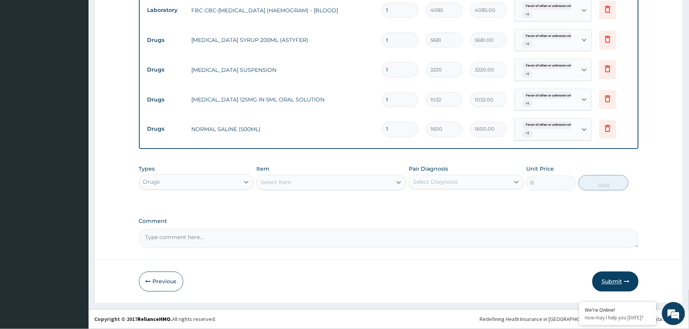
drag, startPoint x: 617, startPoint y: 279, endPoint x: 601, endPoint y: 275, distance: 17.1
click at [617, 279] on button "Submit" at bounding box center [615, 282] width 46 height 20
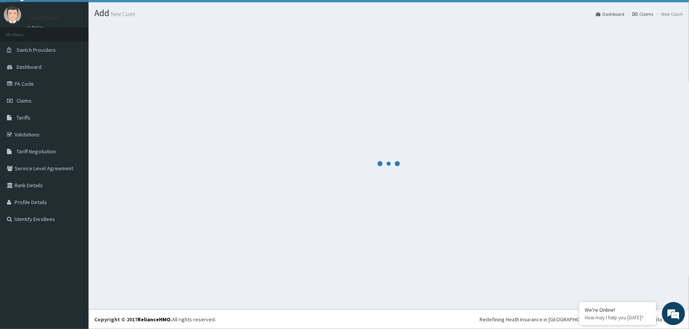
scroll to position [17, 0]
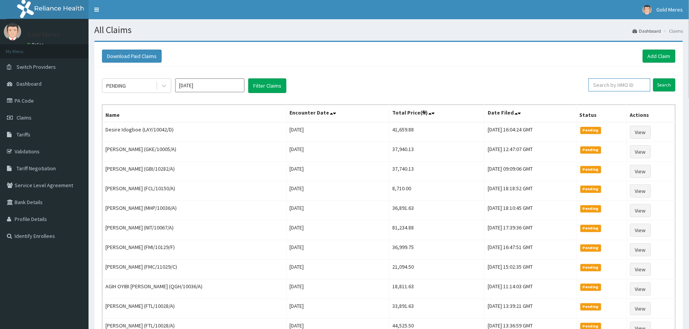
click at [604, 86] on input "text" at bounding box center [620, 85] width 62 height 13
paste input "2509665"
type input "2509665"
drag, startPoint x: 614, startPoint y: 85, endPoint x: 595, endPoint y: 84, distance: 18.5
click at [595, 84] on input "2509665" at bounding box center [607, 85] width 58 height 13
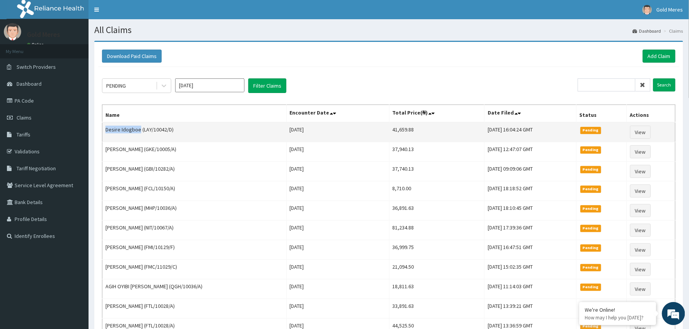
drag, startPoint x: 106, startPoint y: 130, endPoint x: 139, endPoint y: 132, distance: 32.8
click at [139, 132] on td "Desire Idogboe (LAY/10042/D)" at bounding box center [194, 132] width 184 height 20
copy td "Desire Idogboe"
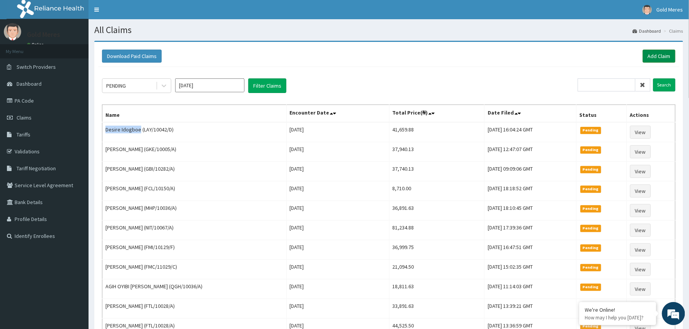
click at [661, 59] on link "Add Claim" at bounding box center [659, 56] width 33 height 13
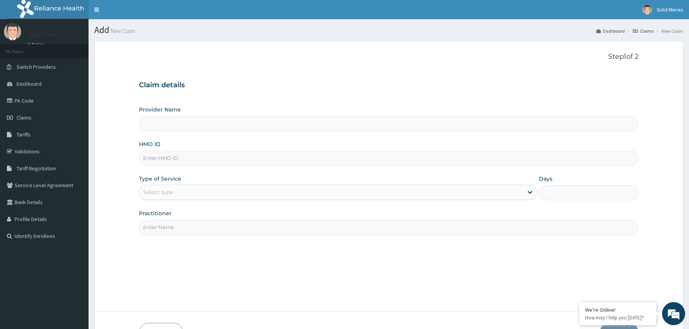
type input "Reliance Family Clinics (RFC) - [GEOGRAPHIC_DATA]"
click at [154, 159] on input "HMO ID" at bounding box center [389, 158] width 500 height 15
paste input "LAY/10042/B"
type input "LAY/10042/B"
click at [165, 197] on div "Select type" at bounding box center [331, 192] width 384 height 12
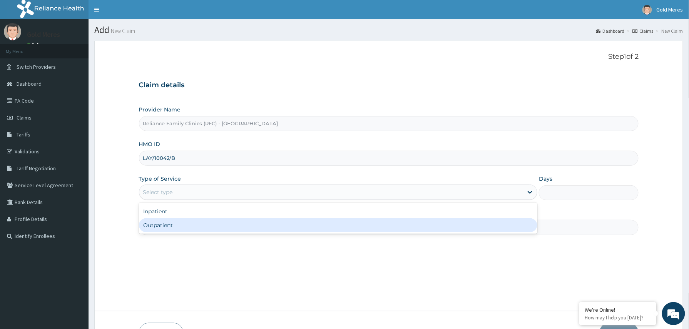
drag, startPoint x: 169, startPoint y: 225, endPoint x: 177, endPoint y: 228, distance: 9.5
click at [170, 226] on div "Outpatient" at bounding box center [338, 226] width 399 height 14
type input "1"
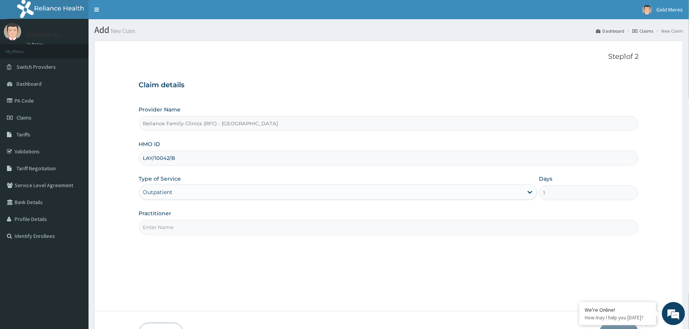
drag, startPoint x: 179, startPoint y: 229, endPoint x: 185, endPoint y: 232, distance: 6.5
click at [182, 231] on input "Practitioner" at bounding box center [389, 227] width 500 height 15
type input "Dr [PERSON_NAME]"
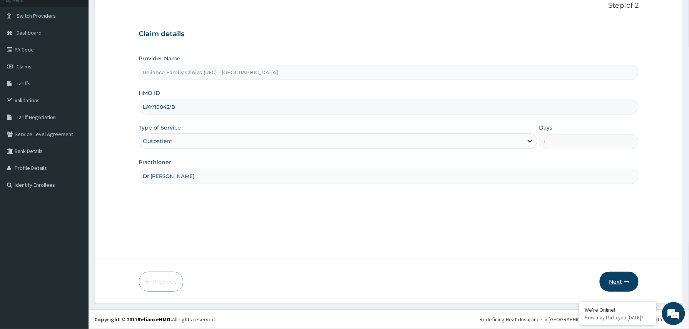
click at [616, 274] on button "Next" at bounding box center [619, 282] width 39 height 20
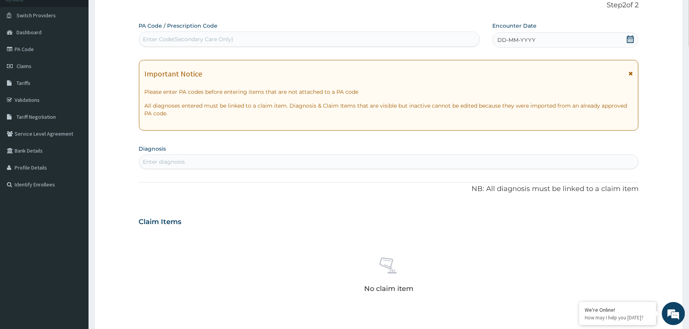
drag, startPoint x: 564, startPoint y: 37, endPoint x: 563, endPoint y: 51, distance: 13.9
click at [564, 38] on div "DD-MM-YYYY" at bounding box center [565, 39] width 146 height 15
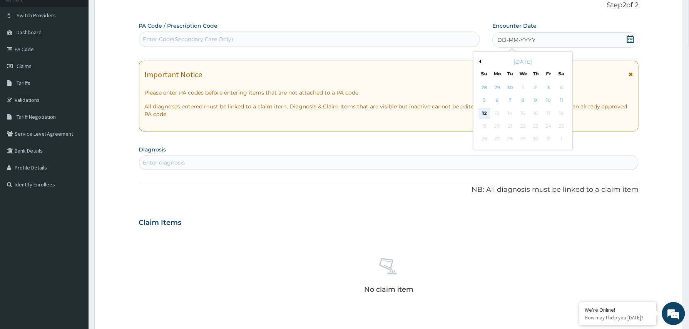
click at [487, 115] on div "12" at bounding box center [485, 114] width 12 height 12
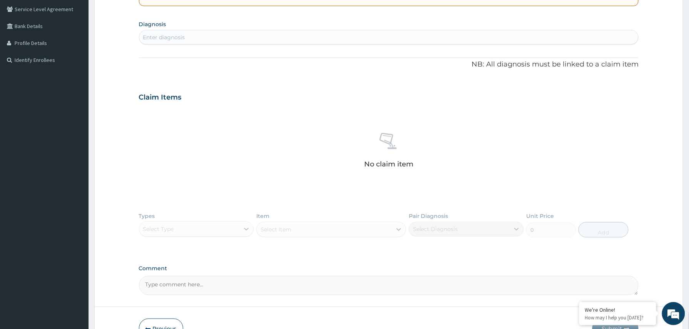
scroll to position [224, 0]
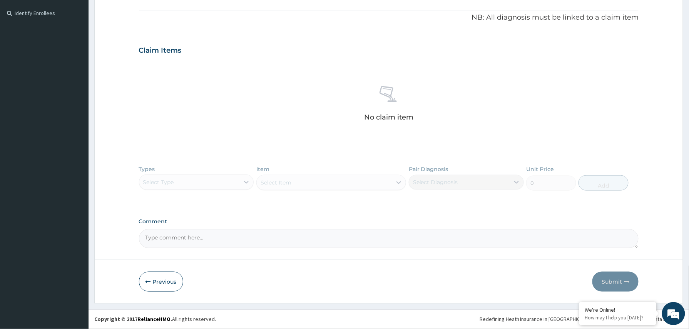
click at [188, 236] on textarea "Comment" at bounding box center [389, 238] width 500 height 19
paste textarea "review with results nebulize with 5ml normal saline x 2 doses at 30mins interva…"
type textarea "review with results nebulize with 5ml normal saline x 2 doses at 30mins interva…"
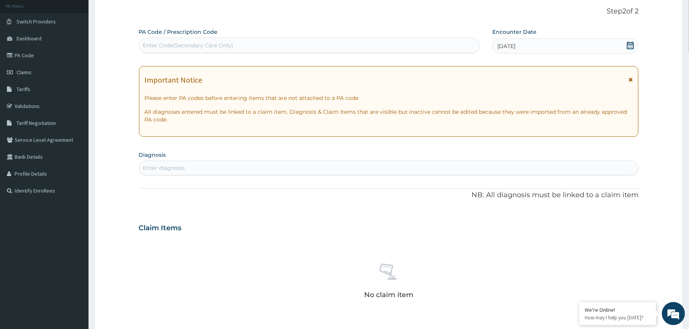
scroll to position [39, 0]
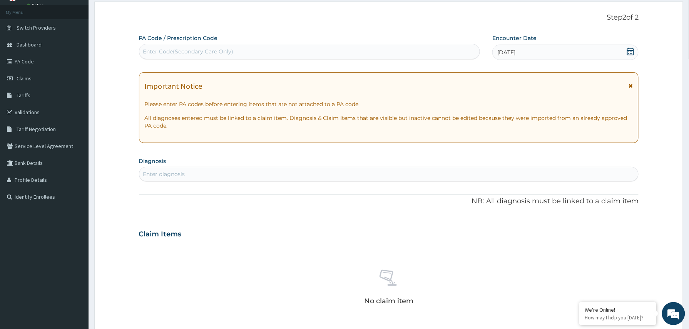
click at [213, 49] on div "Enter Code(Secondary Care Only)" at bounding box center [188, 52] width 90 height 8
paste input "PA/FE6094"
type input "PA/FE6094"
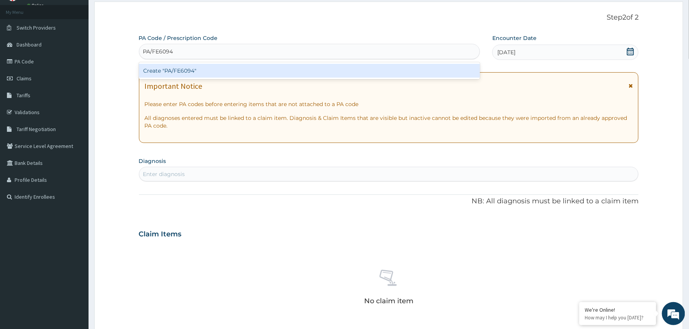
click at [188, 67] on div "Create "PA/FE6094"" at bounding box center [309, 71] width 341 height 14
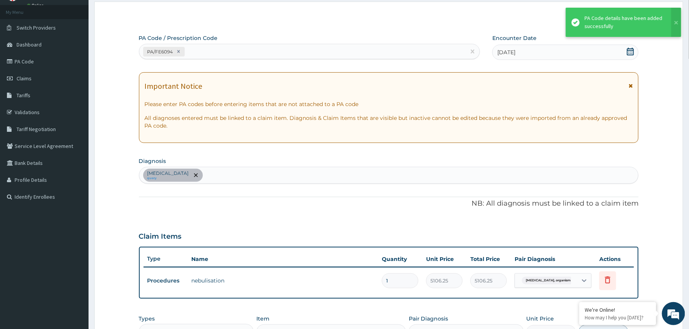
click at [220, 45] on div "PA/FE6094" at bounding box center [309, 51] width 341 height 15
paste input "PA/9846C2"
type input "PA/9846C2"
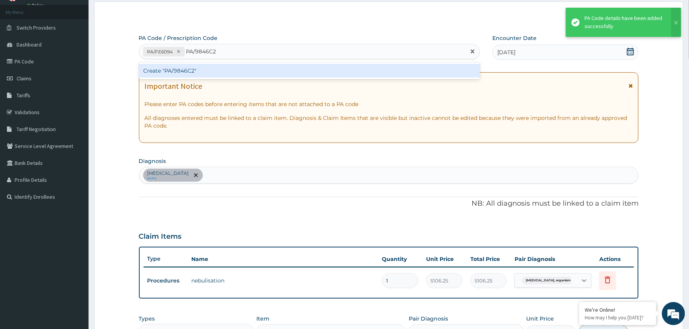
click at [229, 73] on div "Create "PA/9846C2"" at bounding box center [309, 71] width 341 height 14
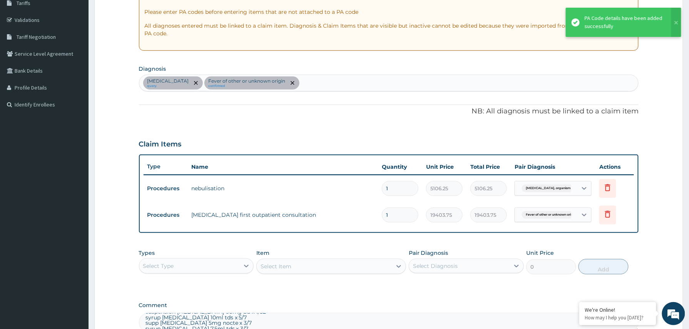
scroll to position [216, 0]
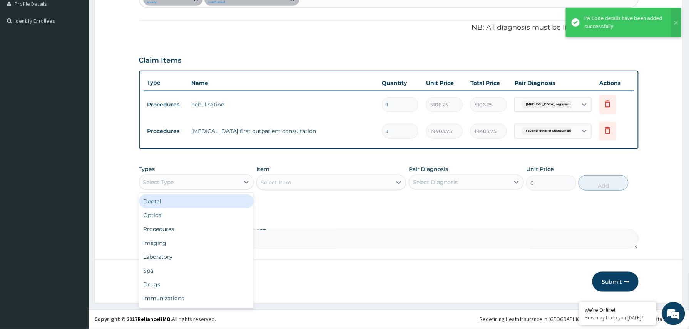
click at [216, 184] on div "Select Type" at bounding box center [189, 182] width 100 height 12
drag, startPoint x: 168, startPoint y: 256, endPoint x: 167, endPoint y: 252, distance: 4.7
click at [167, 257] on div "Laboratory" at bounding box center [196, 257] width 115 height 14
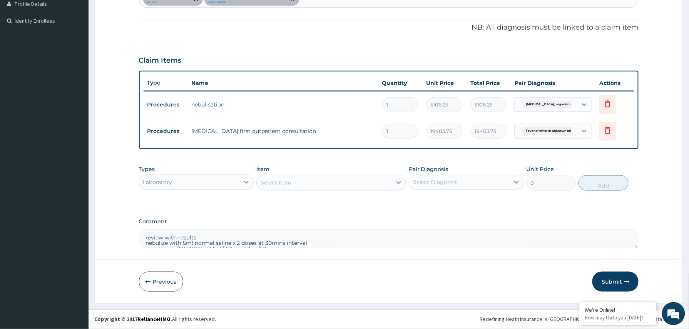
scroll to position [0, 0]
drag, startPoint x: 204, startPoint y: 240, endPoint x: 139, endPoint y: 235, distance: 65.7
click at [139, 235] on div "Comment review with results nebulize with 5ml normal saline x 2 doses at 30mins…" at bounding box center [389, 234] width 500 height 30
click at [212, 236] on textarea "review with results nebulize with 5ml normal saline x 2 doses at 30mins interva…" at bounding box center [389, 238] width 500 height 19
type textarea "nebulize with 5ml normal saline x 2 doses at 30mins interval suspension cefixim…"
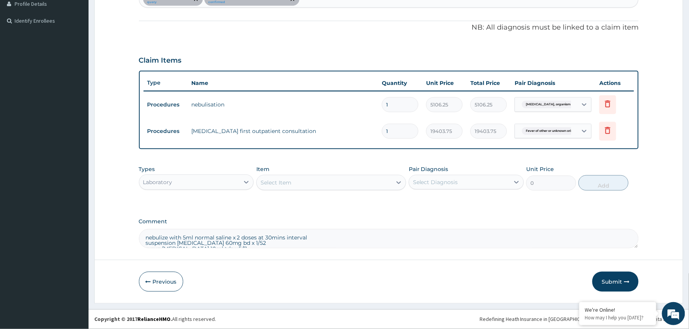
click at [227, 183] on div "Laboratory" at bounding box center [189, 182] width 100 height 12
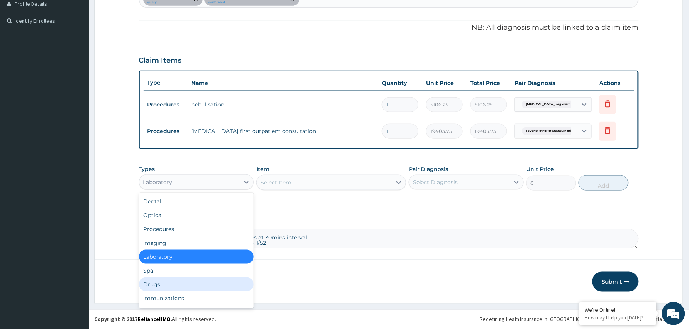
click at [170, 281] on div "Drugs" at bounding box center [196, 285] width 115 height 14
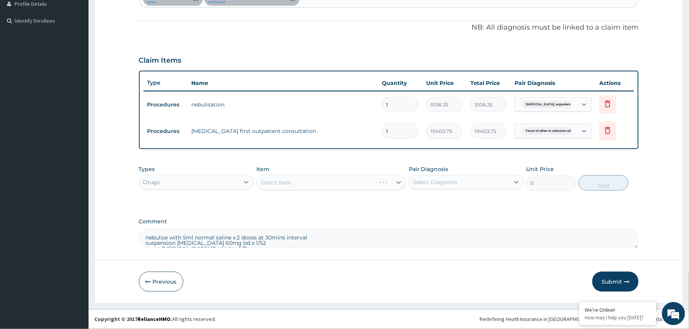
click at [315, 182] on div "Select Item" at bounding box center [331, 182] width 150 height 15
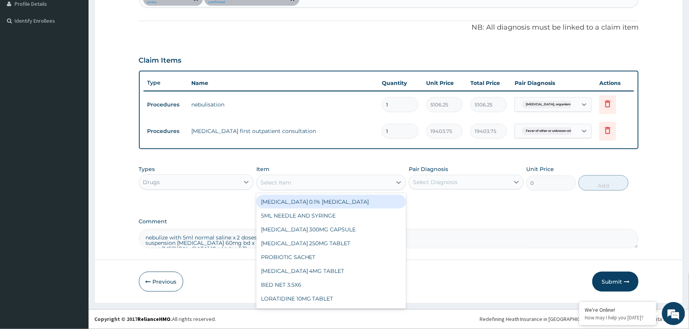
click at [315, 186] on div "Select Item" at bounding box center [324, 183] width 135 height 12
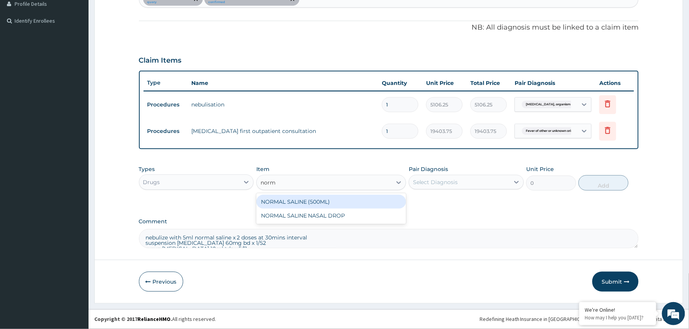
type input "norma"
type input "1600"
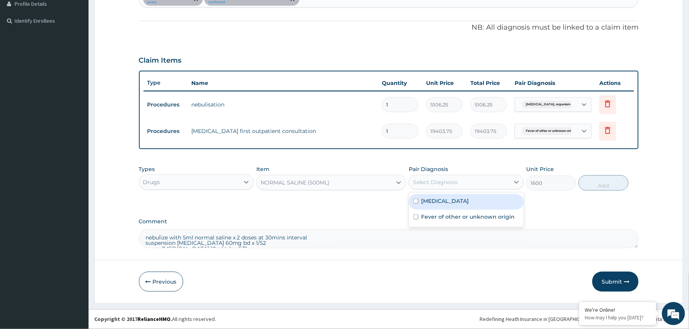
drag, startPoint x: 452, startPoint y: 182, endPoint x: 452, endPoint y: 199, distance: 17.7
click at [451, 184] on div "Select Diagnosis" at bounding box center [435, 183] width 45 height 8
click at [450, 202] on label "Pneumonia, organism unspecified" at bounding box center [445, 201] width 48 height 8
checkbox input "true"
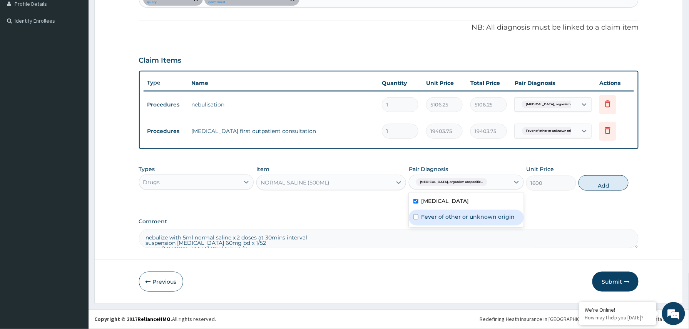
click at [438, 212] on div "Fever of other or unknown origin" at bounding box center [466, 218] width 115 height 16
checkbox input "true"
drag, startPoint x: 602, startPoint y: 185, endPoint x: 591, endPoint y: 184, distance: 10.8
click at [601, 185] on button "Add" at bounding box center [604, 183] width 50 height 15
type input "0"
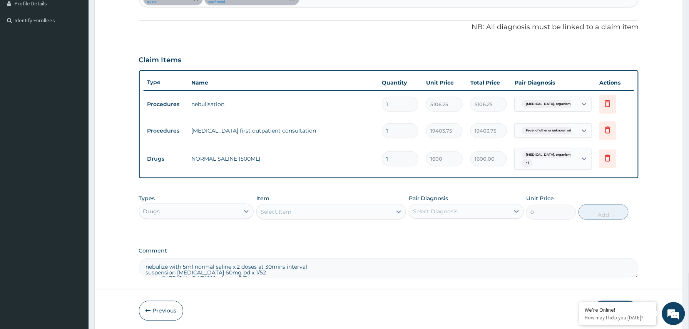
click at [315, 273] on textarea "nebulize with 5ml normal saline x 2 doses at 30mins interval suspension cefixim…" at bounding box center [389, 268] width 500 height 19
type textarea "suspension cefixime 60mg bd x 1/52 syrup lactulose 10ml tds x 5/7 supp bisacody…"
click at [286, 208] on div "Select Item" at bounding box center [276, 212] width 31 height 8
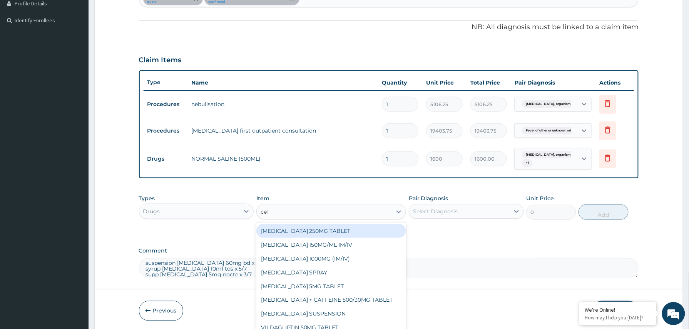
type input "cefi"
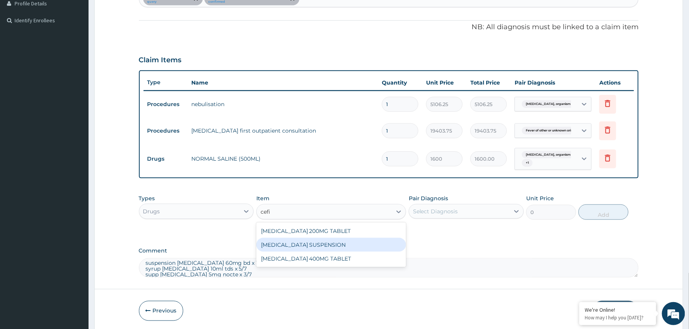
click at [335, 246] on div "CEFIXIME SUSPENSION" at bounding box center [331, 245] width 150 height 14
type input "3220"
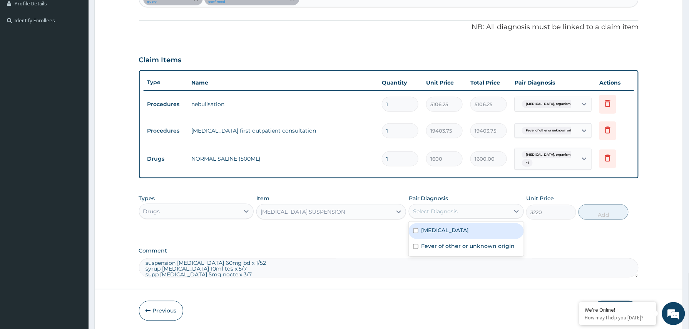
drag, startPoint x: 462, startPoint y: 212, endPoint x: 448, endPoint y: 222, distance: 17.6
click at [462, 211] on div "Select Diagnosis" at bounding box center [459, 212] width 100 height 12
drag, startPoint x: 445, startPoint y: 229, endPoint x: 442, endPoint y: 242, distance: 13.8
click at [444, 231] on label "Pneumonia, organism unspecified" at bounding box center [445, 231] width 48 height 8
checkbox input "true"
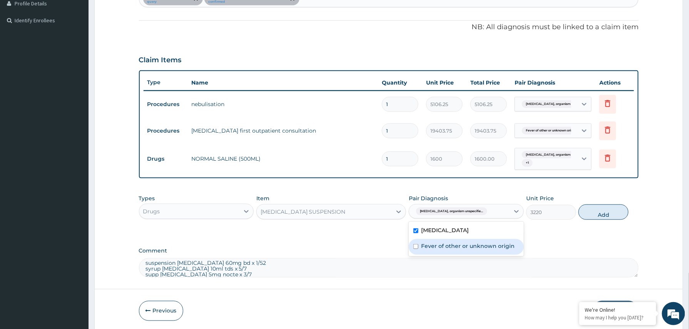
click at [442, 242] on div "Fever of other or unknown origin" at bounding box center [466, 247] width 115 height 16
checkbox input "true"
drag, startPoint x: 610, startPoint y: 212, endPoint x: 366, endPoint y: 249, distance: 246.8
click at [607, 212] on button "Add" at bounding box center [604, 212] width 50 height 15
type input "0"
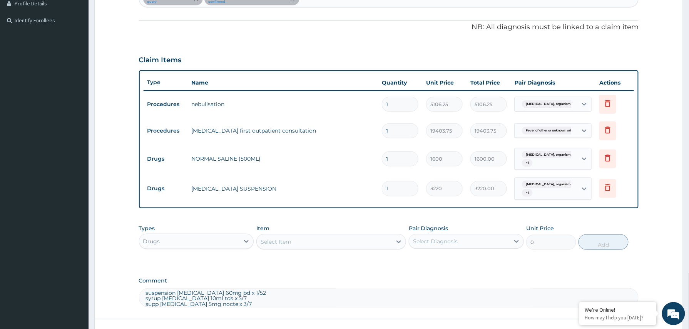
click at [251, 302] on textarea "suspension cefixime 60mg bd x 1/52 syrup lactulose 10ml tds x 5/7 supp bisacody…" at bounding box center [389, 298] width 500 height 19
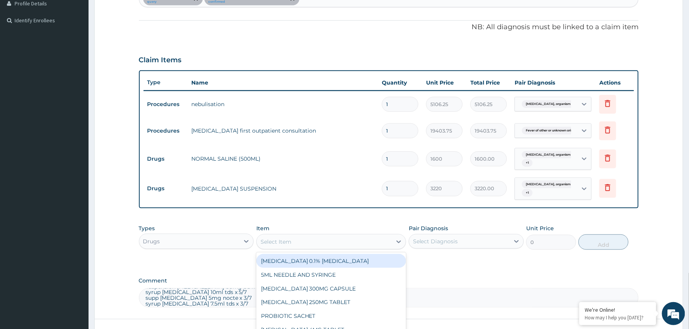
click at [273, 243] on div "Select Item" at bounding box center [276, 242] width 31 height 8
type input "lact"
click at [313, 259] on div "LACTULOSE 100ML" at bounding box center [331, 261] width 150 height 14
type input "2508"
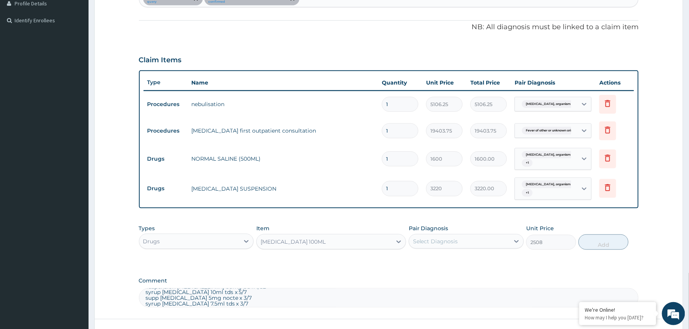
click at [448, 245] on div "Select Diagnosis" at bounding box center [435, 242] width 45 height 8
drag, startPoint x: 438, startPoint y: 266, endPoint x: 438, endPoint y: 280, distance: 14.6
click at [438, 273] on div "Pneumonia, organism unspecified Fever of other or unknown origin" at bounding box center [466, 269] width 115 height 35
click at [438, 281] on div "Fever of other or unknown origin" at bounding box center [466, 277] width 115 height 16
checkbox input "true"
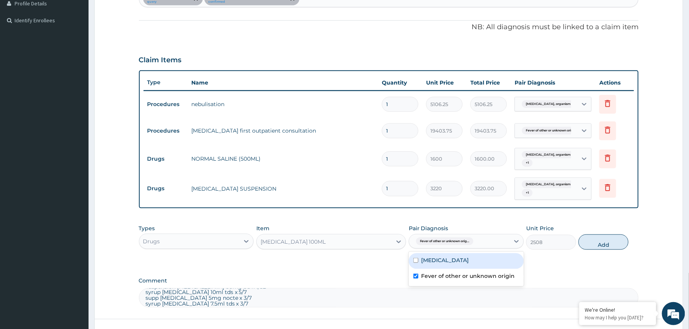
click at [433, 258] on label "Pneumonia, organism unspecified" at bounding box center [445, 261] width 48 height 8
checkbox input "true"
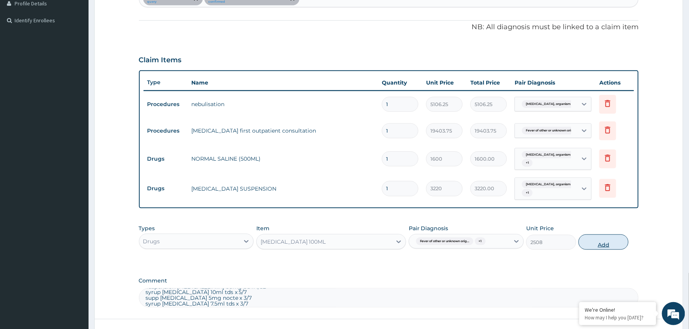
click at [604, 244] on button "Add" at bounding box center [604, 242] width 50 height 15
type input "0"
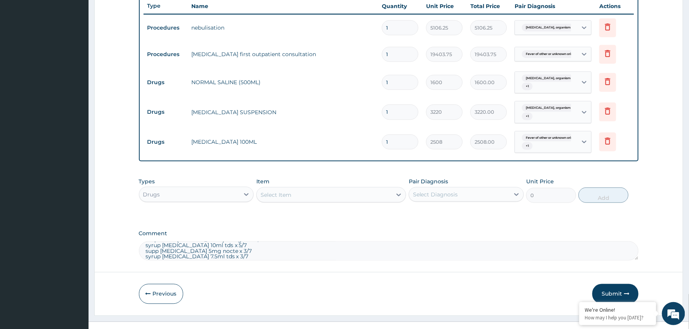
scroll to position [306, 0]
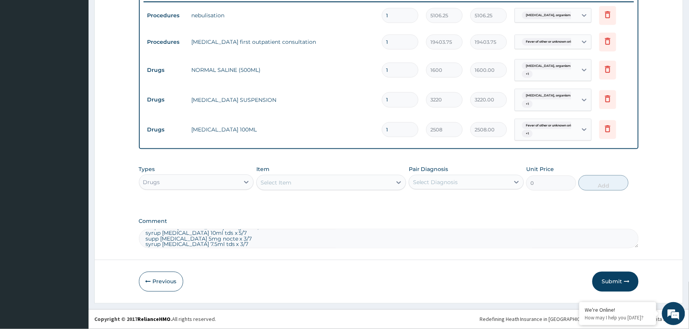
click at [248, 239] on textarea "suspension cefixime 60mg bd x 1/52 syrup lactulose 10ml tds x 5/7 supp bisacody…" at bounding box center [389, 238] width 500 height 19
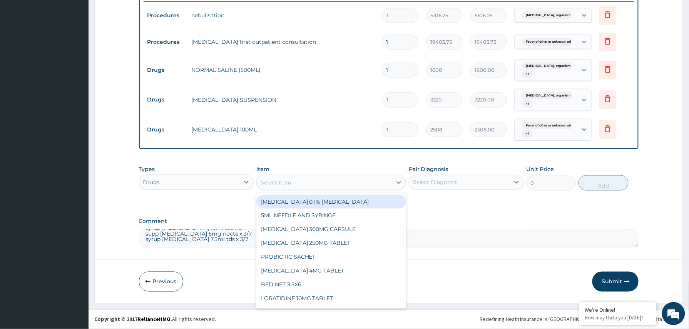
click at [295, 179] on div "Select Item" at bounding box center [324, 183] width 135 height 12
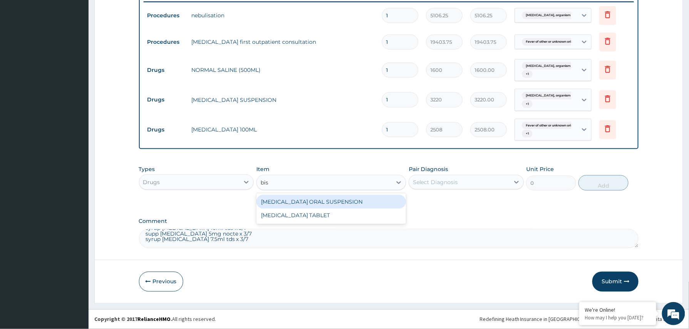
type input "bisa"
type input "50"
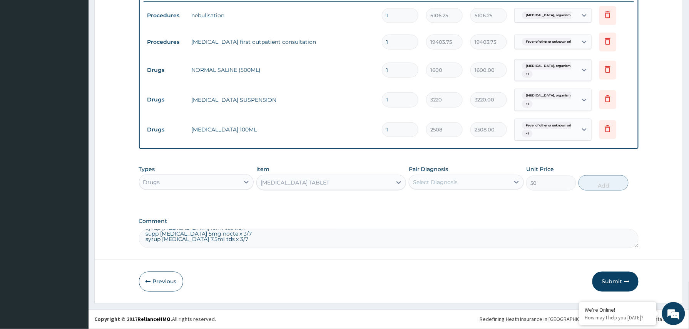
click at [443, 187] on div "Select Diagnosis" at bounding box center [459, 182] width 100 height 12
click at [438, 196] on div "Pneumonia, organism unspecified" at bounding box center [466, 202] width 115 height 16
checkbox input "true"
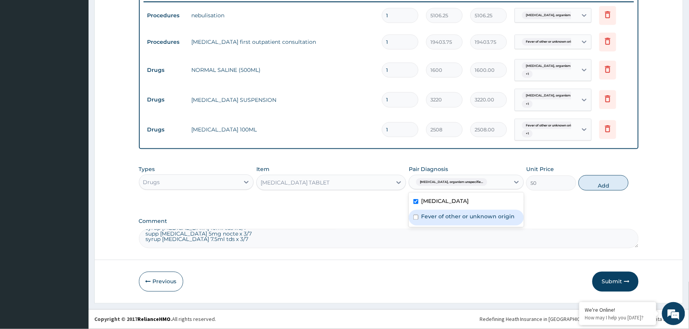
click at [435, 215] on label "Fever of other or unknown origin" at bounding box center [468, 217] width 94 height 8
checkbox input "true"
click at [609, 182] on button "Add" at bounding box center [604, 183] width 50 height 15
type input "0"
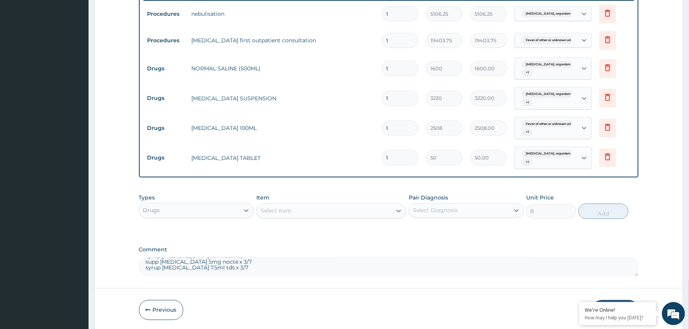
type input "0.00"
type input "3"
type input "150.00"
type input "3"
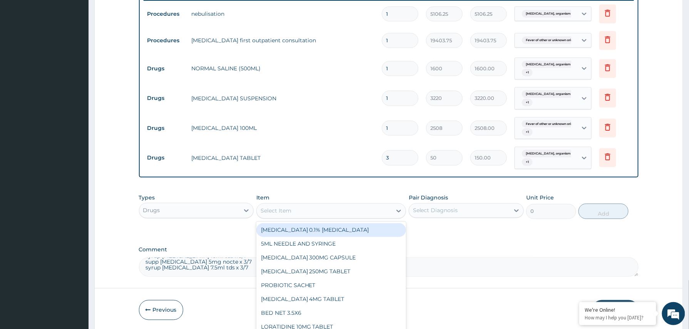
click at [304, 211] on div "Select Item" at bounding box center [324, 211] width 135 height 12
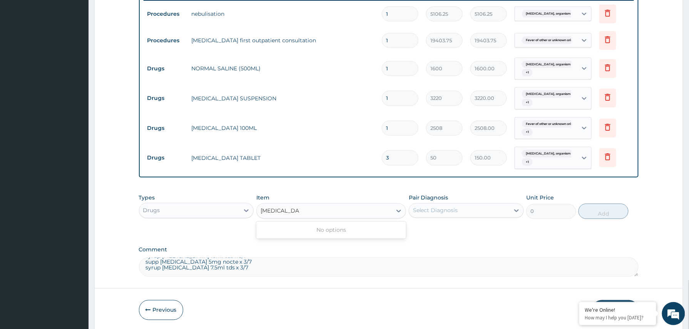
type input "paracetamol"
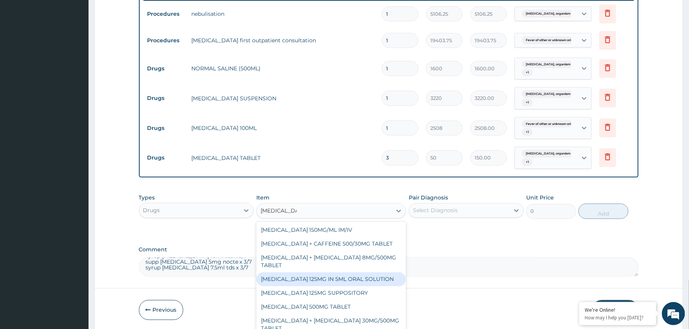
click at [367, 273] on div "PARACETAMOL 125MG IN 5ML ORAL SOLUTION" at bounding box center [331, 280] width 150 height 14
type input "1032"
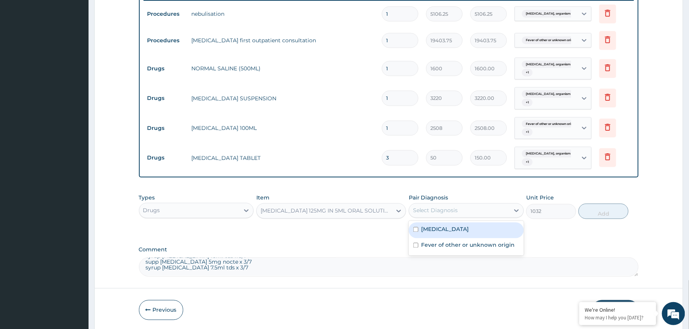
click at [456, 211] on div "Select Diagnosis" at bounding box center [435, 211] width 45 height 8
drag, startPoint x: 447, startPoint y: 225, endPoint x: 445, endPoint y: 232, distance: 7.5
click at [447, 226] on div "Pneumonia, organism unspecified" at bounding box center [466, 231] width 115 height 16
checkbox input "true"
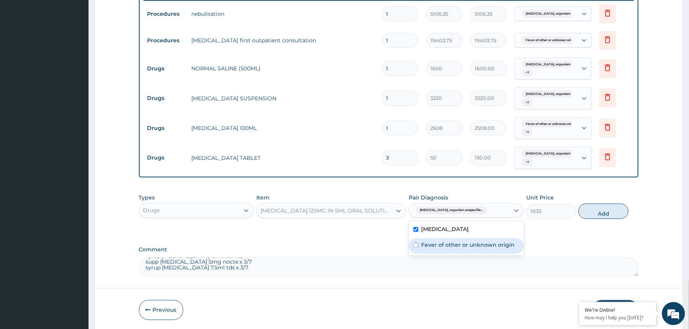
drag, startPoint x: 441, startPoint y: 241, endPoint x: 544, endPoint y: 242, distance: 103.2
click at [441, 242] on div "Fever of other or unknown origin" at bounding box center [466, 247] width 115 height 16
checkbox input "true"
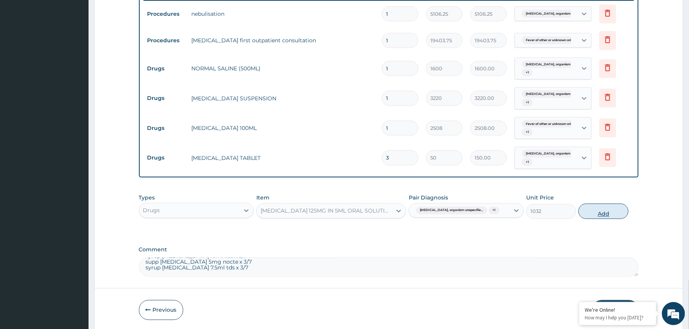
click at [597, 214] on button "Add" at bounding box center [604, 211] width 50 height 15
type input "0"
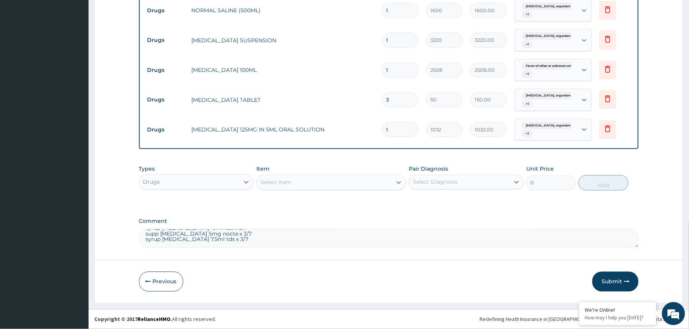
scroll to position [0, 0]
drag, startPoint x: 249, startPoint y: 245, endPoint x: 144, endPoint y: 227, distance: 107.4
click at [144, 227] on div "Comment suspension cefixime 60mg bd x 1/52 syrup lactulose 10ml tds x 5/7 supp …" at bounding box center [389, 234] width 500 height 30
paste textarea "Acute tonsillitis/sneezing/Nasal congestion/?malaria/constipation"
type textarea "Diagnosis: Acute tonsillitis/sneezing/Nasal congestion/? malaria/constipation"
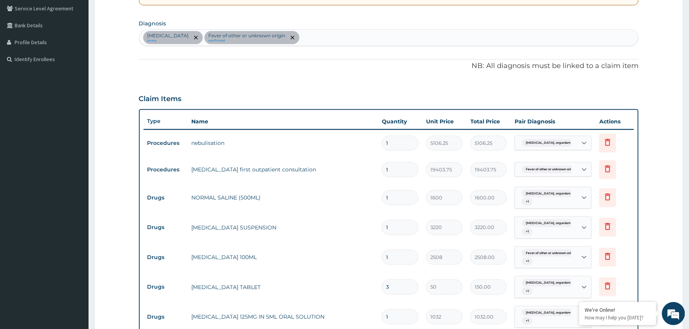
scroll to position [193, 0]
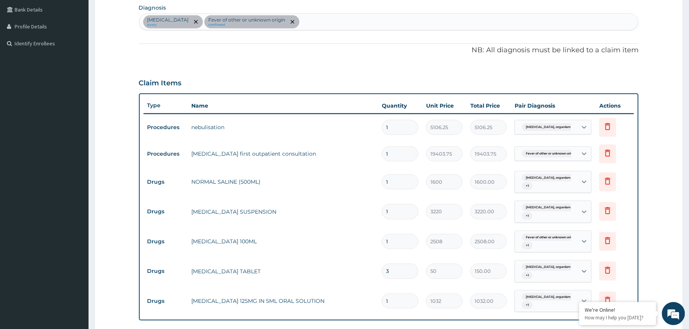
click at [361, 22] on div "Pneumonia, organism unspecified query Fever of other or unknown origin confirmed" at bounding box center [388, 22] width 499 height 16
type input "a"
type input "t"
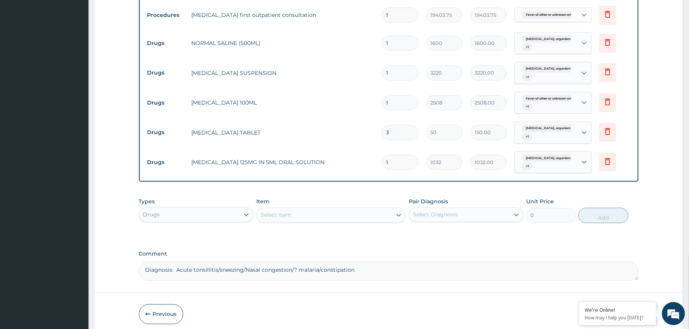
scroll to position [366, 0]
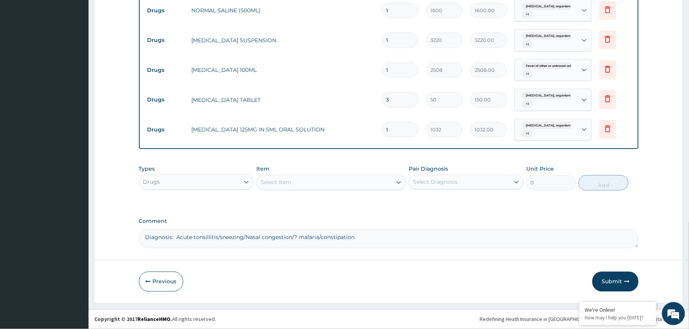
click at [376, 236] on textarea "Diagnosis: Acute tonsillitis/sneezing/Nasal congestion/? malaria/constipation" at bounding box center [389, 238] width 500 height 19
type textarea "Diagnosis: Acute tonsillitis/sneezing/Nasal congestion/? malaria/constipation, …"
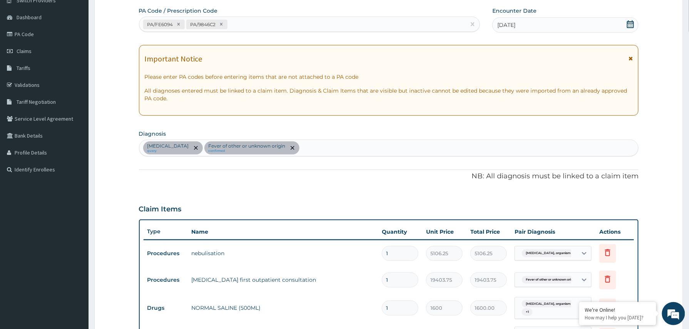
scroll to position [48, 0]
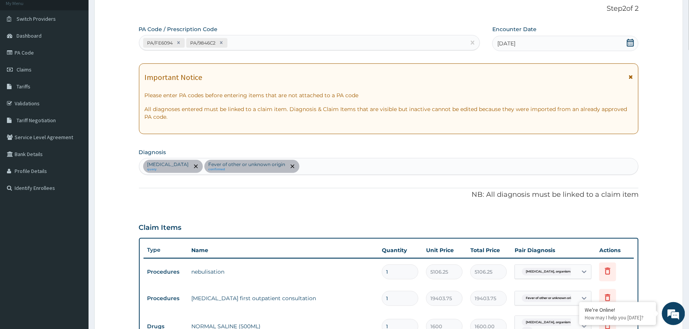
click at [303, 45] on div "PA/FE6094 PA/9846C2" at bounding box center [302, 43] width 327 height 13
paste input "PA/A3908D"
type input "PA/A3908D"
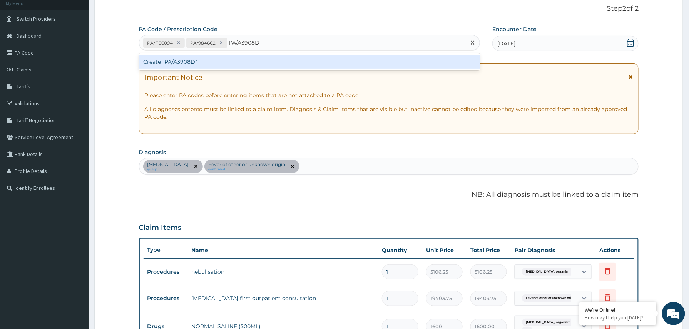
click at [238, 64] on div "Create "PA/A3908D"" at bounding box center [309, 62] width 341 height 14
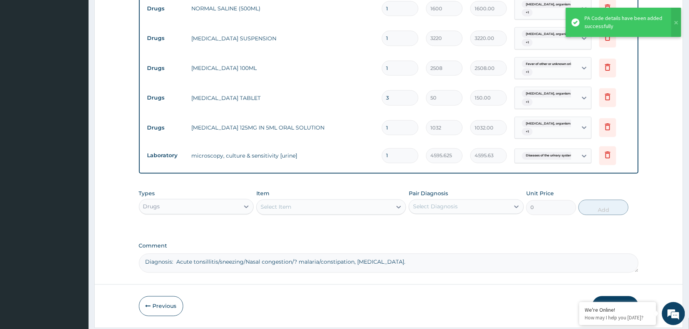
scroll to position [375, 0]
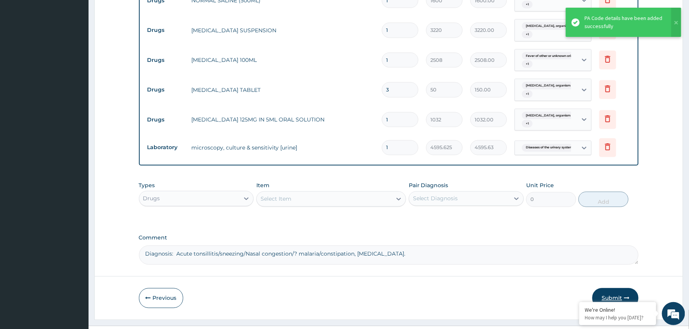
click at [616, 296] on button "Submit" at bounding box center [615, 299] width 46 height 20
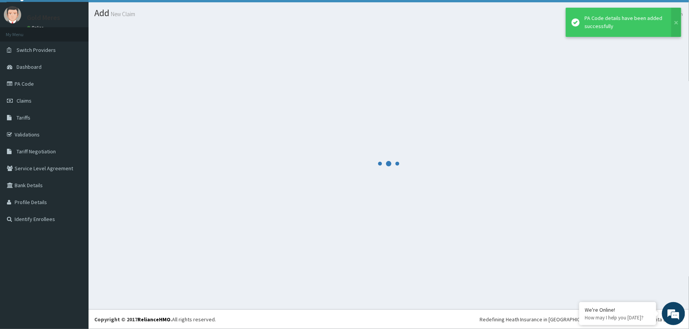
scroll to position [17, 0]
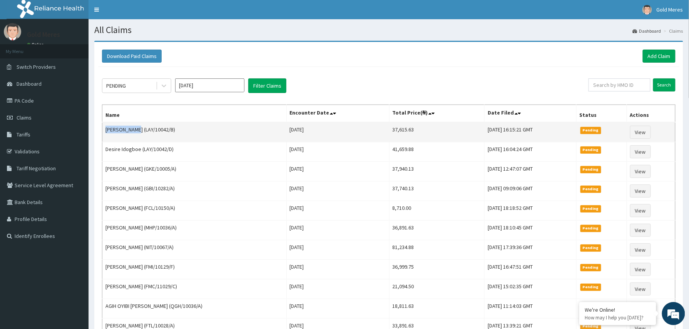
drag, startPoint x: 104, startPoint y: 129, endPoint x: 136, endPoint y: 132, distance: 32.5
click at [136, 132] on td "[PERSON_NAME] (LAY/10042/B)" at bounding box center [194, 132] width 184 height 20
copy td "[PERSON_NAME]"
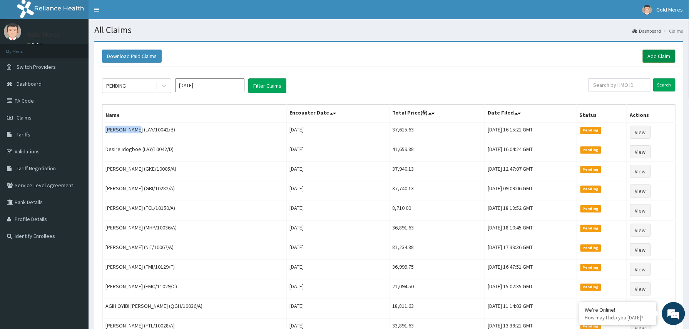
click at [658, 56] on link "Add Claim" at bounding box center [659, 56] width 33 height 13
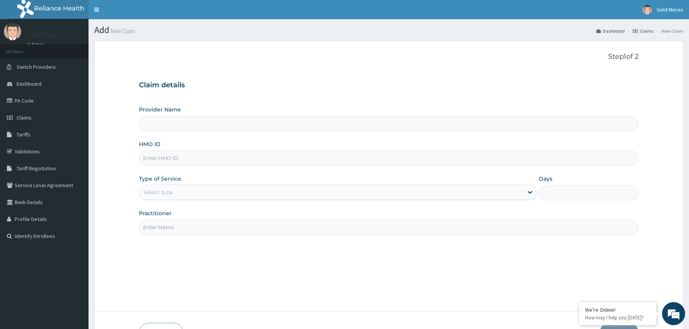
type input "Reliance Family Clinics (RFC) - [GEOGRAPHIC_DATA]"
click at [168, 151] on input "HMO ID" at bounding box center [389, 158] width 500 height 15
paste input "2509796"
type input "2509796"
drag, startPoint x: 168, startPoint y: 162, endPoint x: 135, endPoint y: 161, distance: 33.1
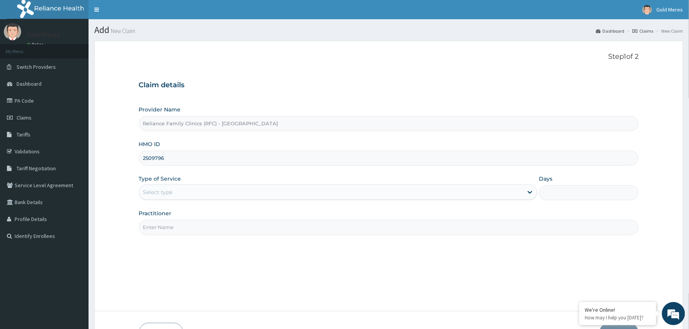
click at [136, 161] on form "Step 1 of 2 Claim details Provider Name Reliance Family Clinics (RFC) - Abuja H…" at bounding box center [388, 198] width 589 height 314
paste input "OML/10001/A"
type input "OML/10001/A"
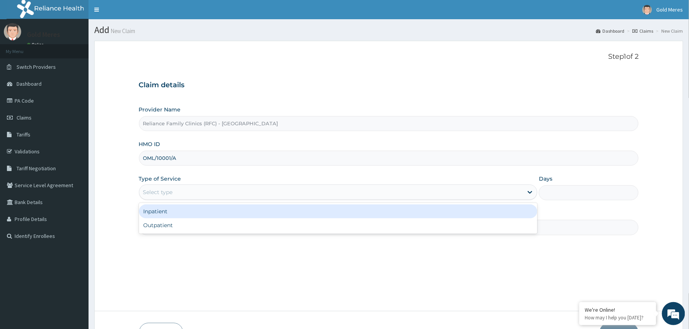
click at [159, 192] on div "Select type" at bounding box center [158, 193] width 30 height 8
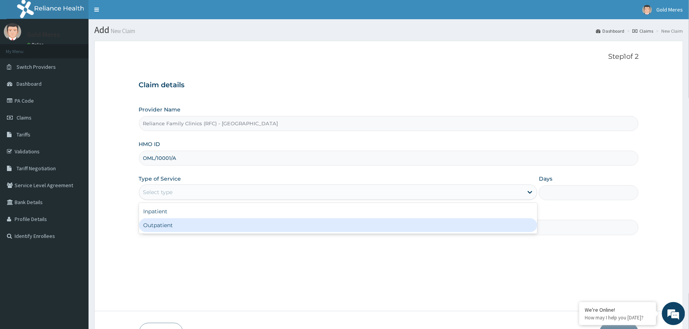
click at [166, 222] on div "Outpatient" at bounding box center [338, 226] width 399 height 14
type input "1"
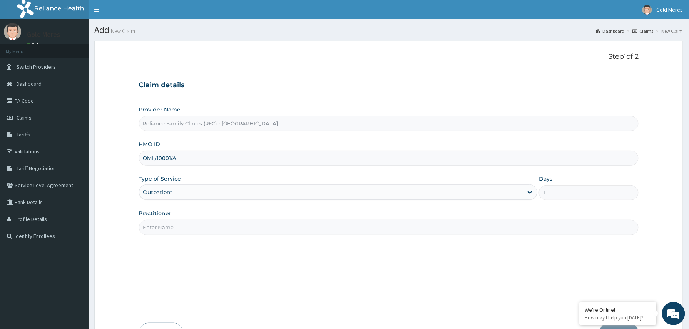
click at [183, 226] on input "Practitioner" at bounding box center [389, 227] width 500 height 15
type input "Dr Aisha"
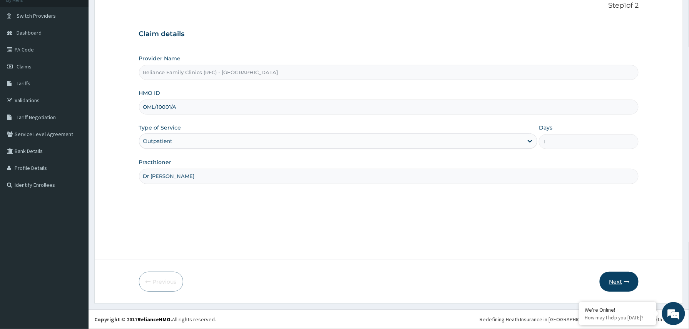
click at [617, 283] on button "Next" at bounding box center [619, 282] width 39 height 20
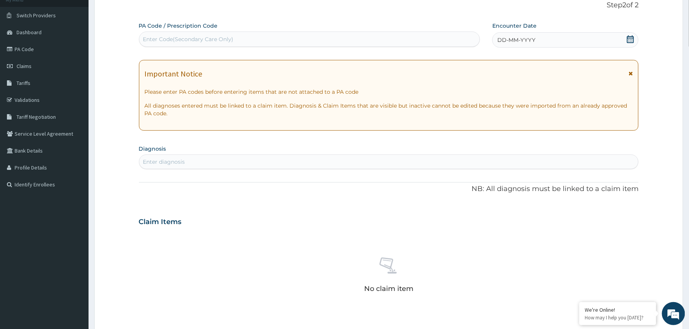
click at [551, 28] on div "Encounter Date DD-MM-YYYY" at bounding box center [565, 35] width 146 height 26
click at [551, 38] on div "DD-MM-YYYY" at bounding box center [565, 39] width 146 height 15
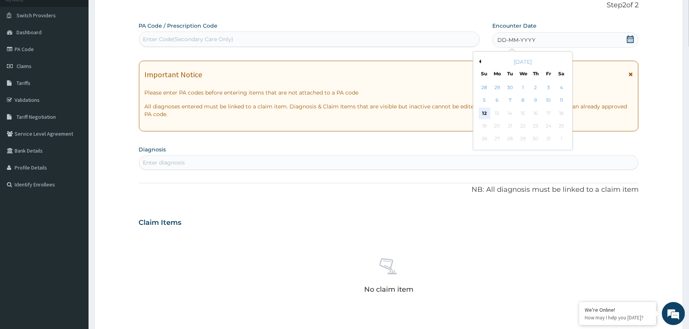
click at [486, 115] on div "12" at bounding box center [485, 114] width 12 height 12
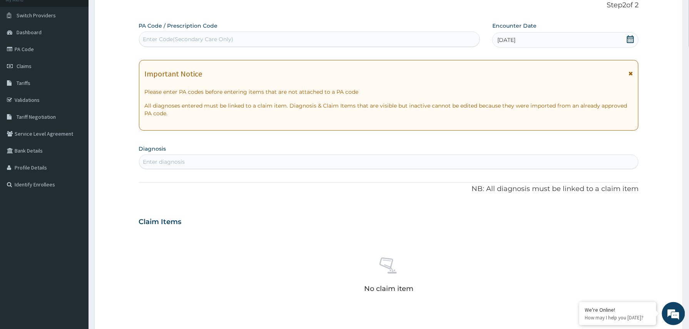
click at [176, 157] on div "Enter diagnosis" at bounding box center [388, 162] width 499 height 12
type input "MALARIA"
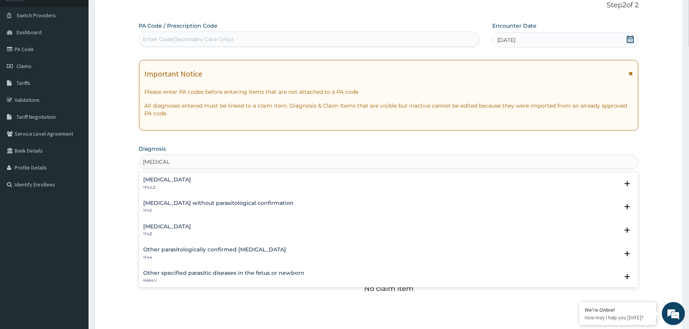
click at [185, 227] on h4 "Malaria, unspecified" at bounding box center [168, 227] width 48 height 6
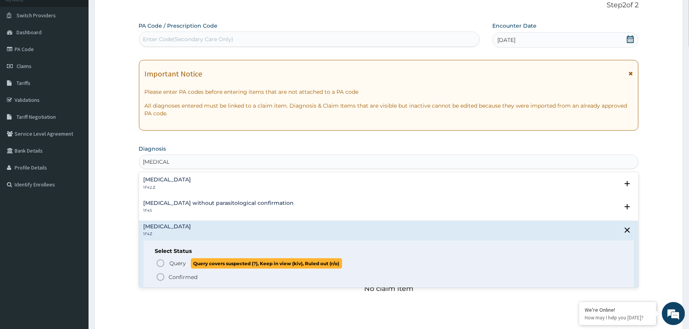
click at [175, 262] on span "Query" at bounding box center [178, 264] width 17 height 8
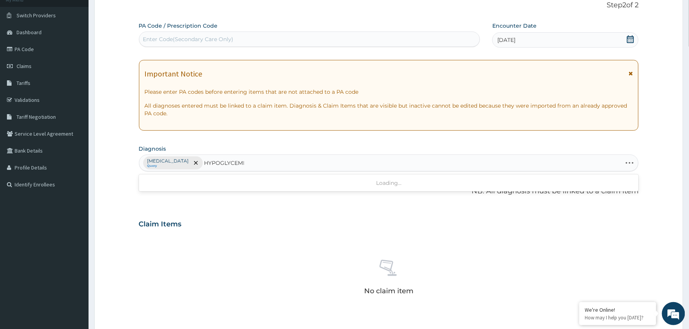
type input "HYPOGLYCEMIA"
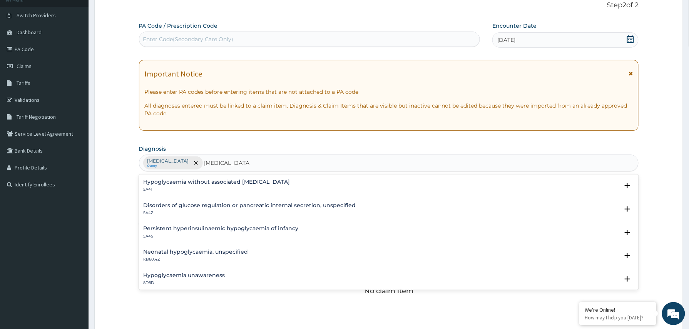
click at [189, 187] on div "Hypoglycaemia without associated diabetes 5A41" at bounding box center [217, 185] width 147 height 13
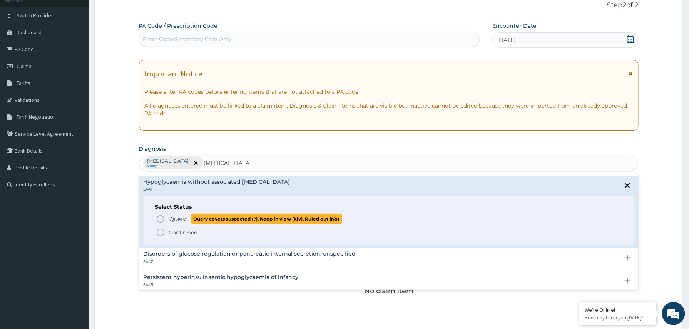
click at [176, 219] on span "Query" at bounding box center [178, 220] width 17 height 8
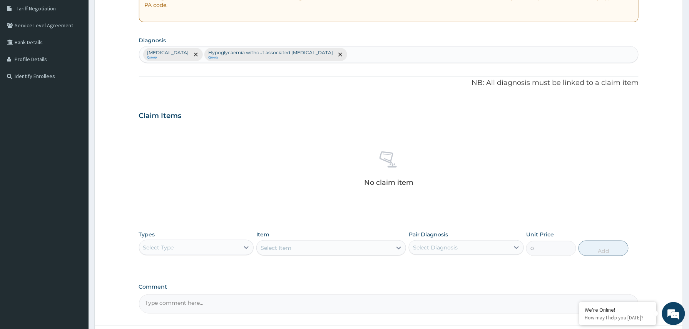
scroll to position [227, 0]
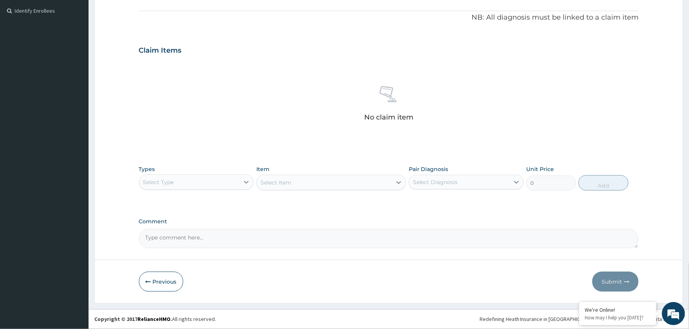
click at [202, 180] on div "Select Type" at bounding box center [189, 182] width 100 height 12
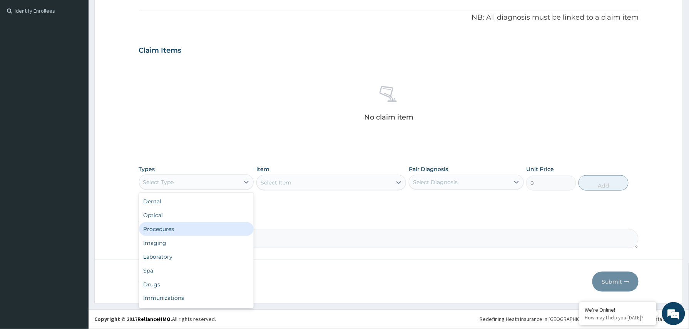
click at [171, 228] on div "Procedures" at bounding box center [196, 229] width 115 height 14
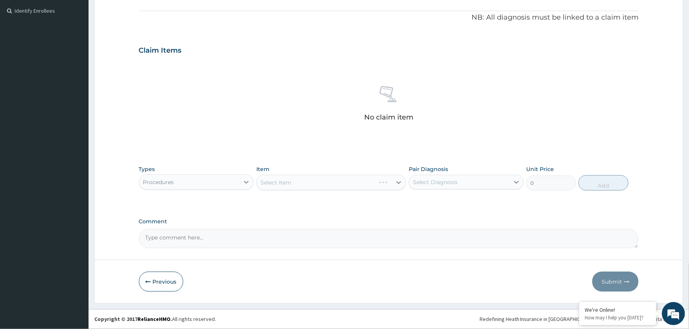
click at [167, 242] on textarea "Comment" at bounding box center [389, 238] width 500 height 19
paste textarea "Tabs Arthrotec 75mg bd x 5days. Fortide inhaler"
type textarea "Tabs Arthrotec 75mg bd x 5days. Fortide inhaler"
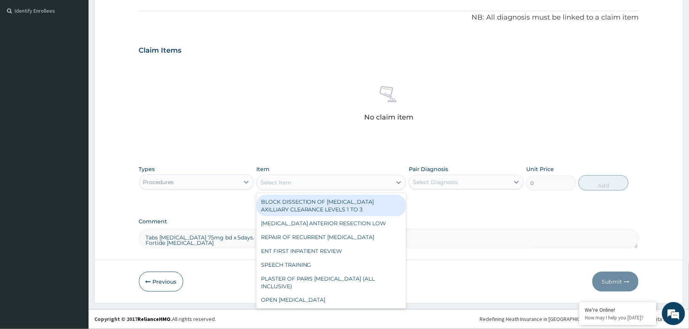
click at [360, 181] on div "Select Item" at bounding box center [324, 183] width 135 height 12
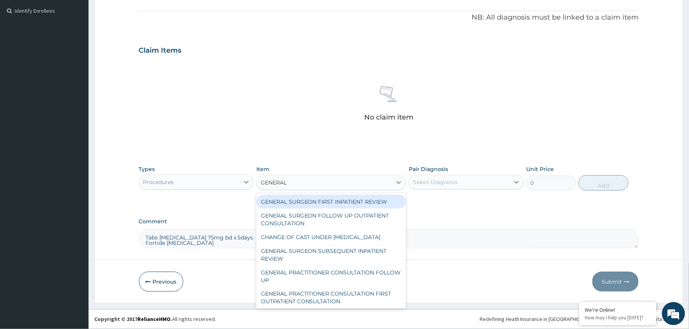
type input "GENERAL P"
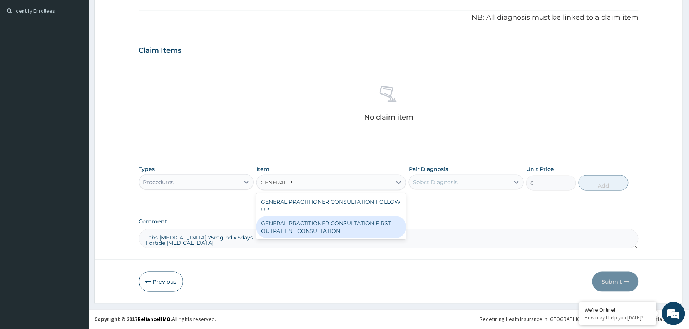
click at [353, 225] on div "GENERAL PRACTITIONER CONSULTATION FIRST OUTPATIENT CONSULTATION" at bounding box center [331, 228] width 150 height 22
type input "3370.125"
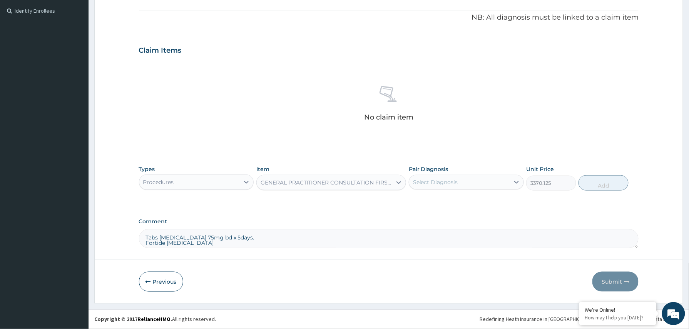
click at [471, 182] on div "Select Diagnosis" at bounding box center [459, 182] width 100 height 12
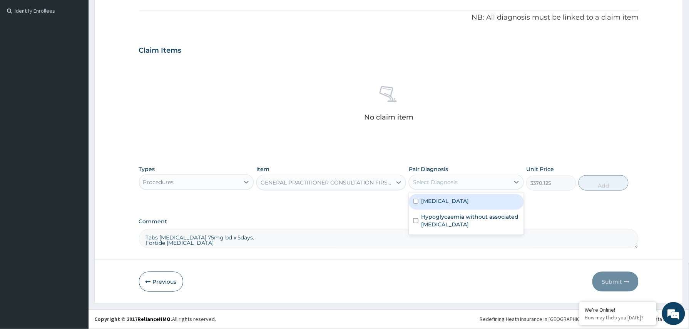
drag, startPoint x: 456, startPoint y: 201, endPoint x: 450, endPoint y: 210, distance: 10.6
click at [455, 202] on label "Malaria, unspecified" at bounding box center [445, 201] width 48 height 8
checkbox input "true"
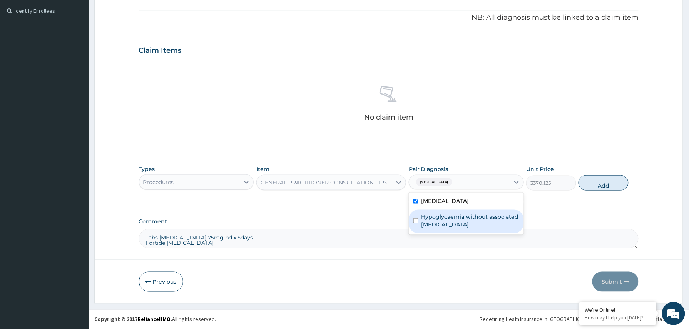
click at [447, 213] on label "Hypoglycaemia without associated diabetes" at bounding box center [470, 220] width 98 height 15
checkbox input "true"
click at [612, 182] on button "Add" at bounding box center [604, 183] width 50 height 15
type input "0"
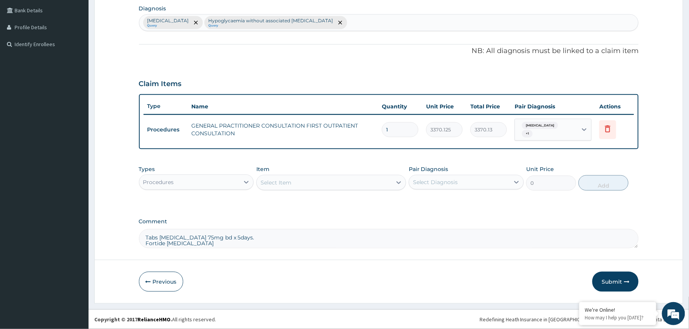
scroll to position [193, 0]
drag, startPoint x: 221, startPoint y: 182, endPoint x: 218, endPoint y: 189, distance: 6.9
click at [221, 187] on div "Procedures" at bounding box center [189, 182] width 100 height 12
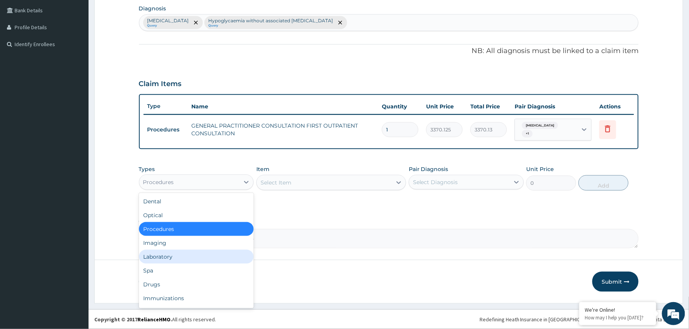
drag, startPoint x: 169, startPoint y: 256, endPoint x: 172, endPoint y: 258, distance: 4.0
click at [169, 257] on div "Laboratory" at bounding box center [196, 257] width 115 height 14
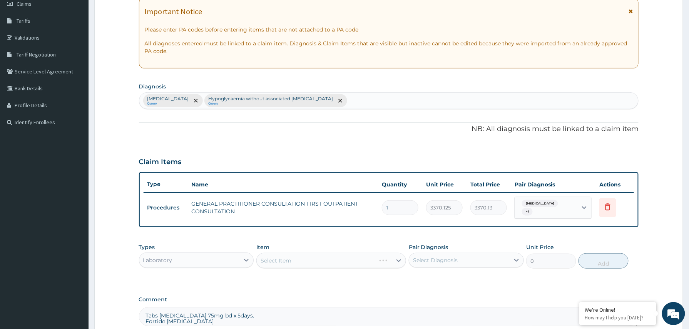
scroll to position [61, 0]
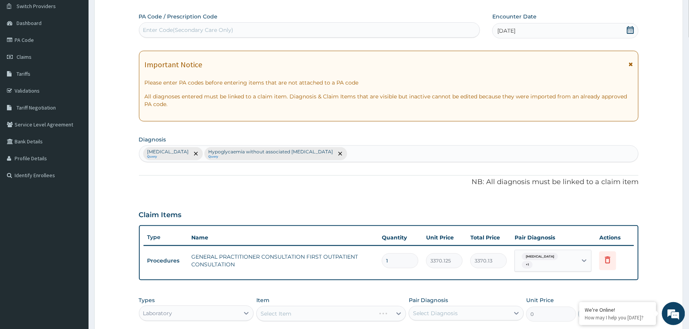
click at [385, 149] on div "Malaria, unspecified Query Hypoglycaemia without associated diabetes Query" at bounding box center [388, 154] width 499 height 16
type input "ELEVATED BLOOD"
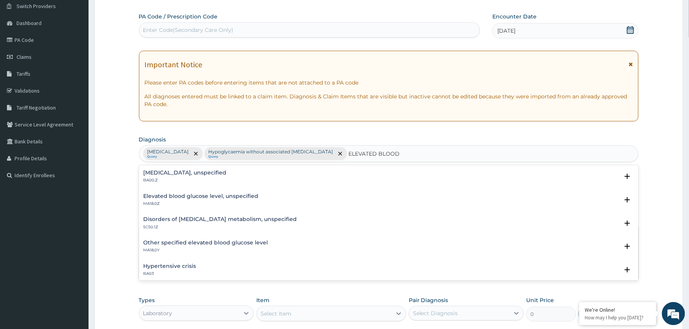
click at [192, 177] on div "Essential hypertension, unspecified BA00.Z" at bounding box center [185, 176] width 83 height 13
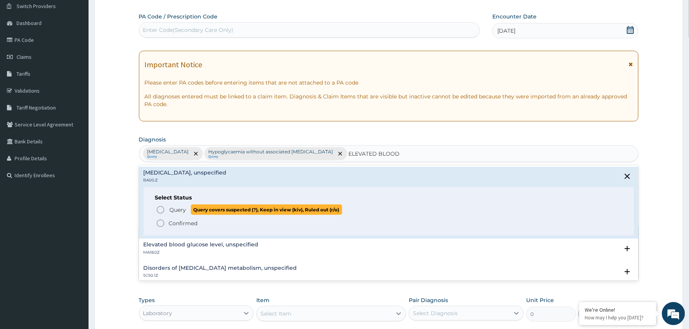
drag, startPoint x: 174, startPoint y: 212, endPoint x: 235, endPoint y: 219, distance: 61.3
click at [173, 212] on span "Query" at bounding box center [178, 210] width 17 height 8
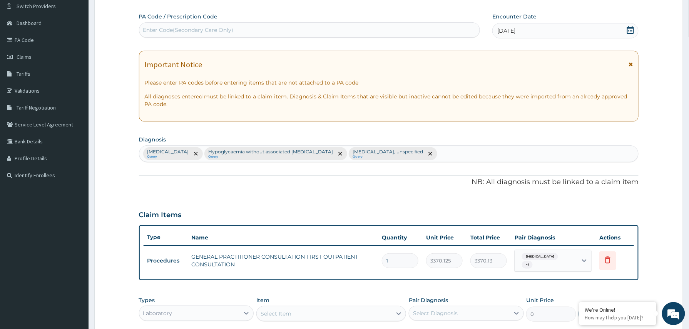
scroll to position [193, 0]
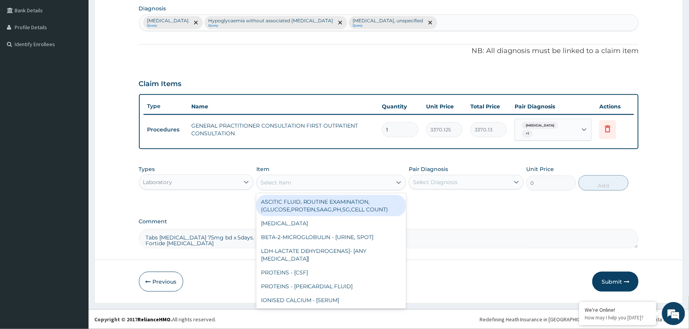
click at [283, 177] on div "Select Item" at bounding box center [324, 183] width 135 height 12
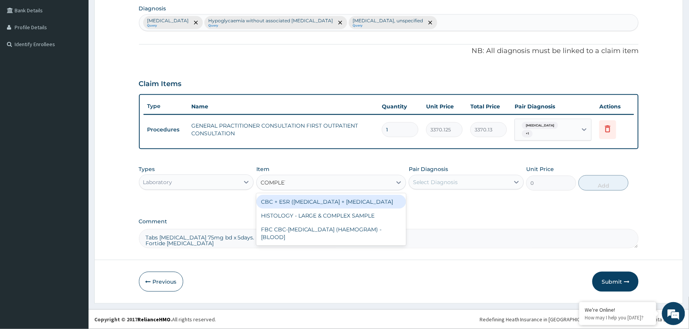
type input "COMPLETE"
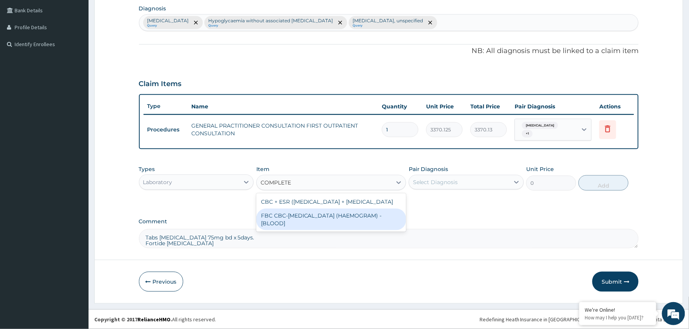
drag, startPoint x: 338, startPoint y: 225, endPoint x: 421, endPoint y: 199, distance: 86.8
click at [341, 226] on div "FBC CBC-COMPLETE BLOOD COUNT (HAEMOGRAM) - [BLOOD]" at bounding box center [331, 220] width 150 height 22
type input "4085"
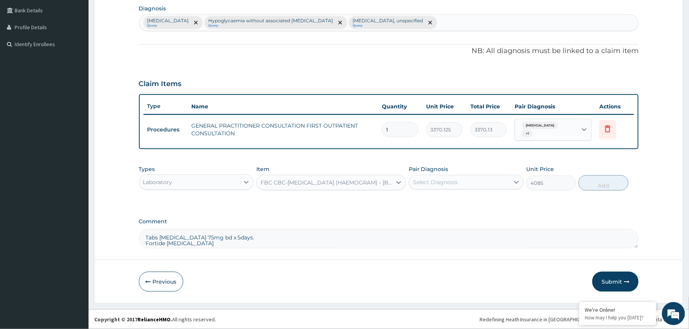
drag, startPoint x: 465, startPoint y: 184, endPoint x: 455, endPoint y: 191, distance: 12.7
click at [465, 185] on div "Select Diagnosis" at bounding box center [459, 182] width 100 height 12
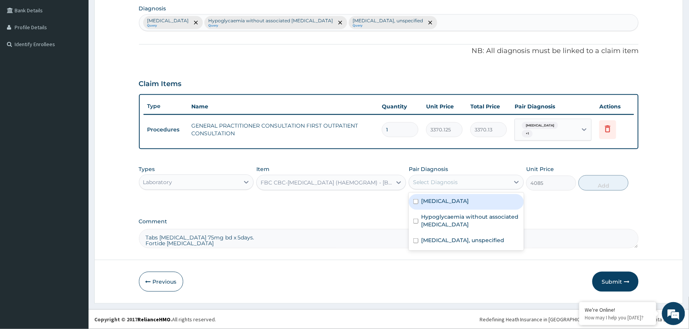
click at [445, 197] on label "Malaria, unspecified" at bounding box center [445, 201] width 48 height 8
checkbox input "true"
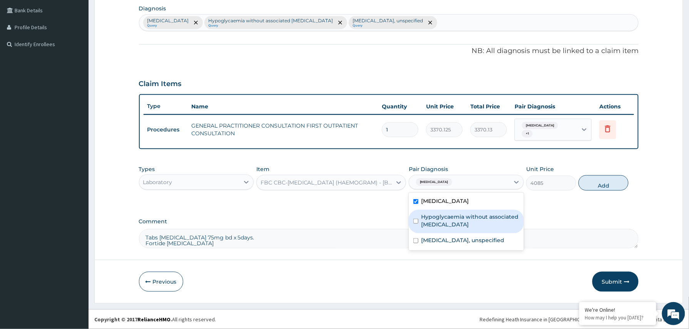
drag, startPoint x: 437, startPoint y: 216, endPoint x: 440, endPoint y: 238, distance: 22.7
click at [437, 219] on label "Hypoglycaemia without associated diabetes" at bounding box center [470, 220] width 98 height 15
checkbox input "true"
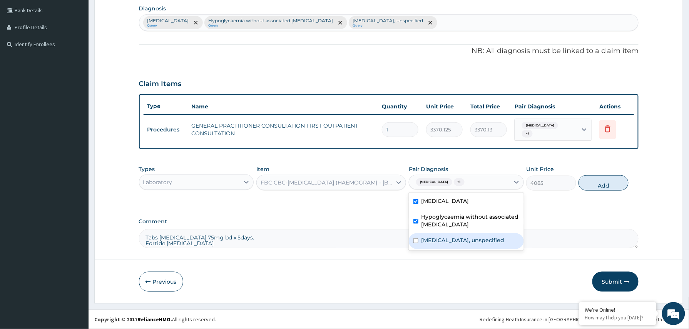
drag, startPoint x: 440, startPoint y: 238, endPoint x: 540, endPoint y: 220, distance: 100.9
click at [445, 239] on label "Essential hypertension, unspecified" at bounding box center [462, 241] width 83 height 8
checkbox input "true"
click at [593, 186] on button "Add" at bounding box center [604, 183] width 50 height 15
type input "0"
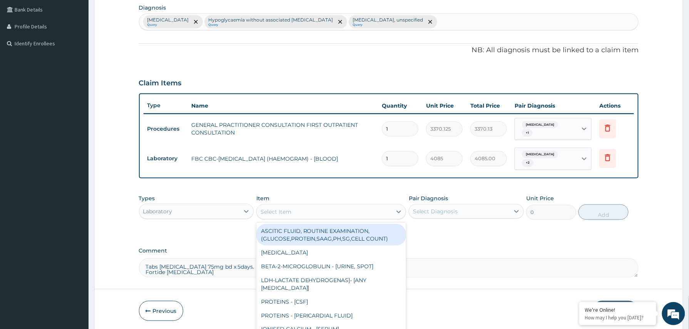
click at [289, 208] on div "Select Item" at bounding box center [276, 212] width 31 height 8
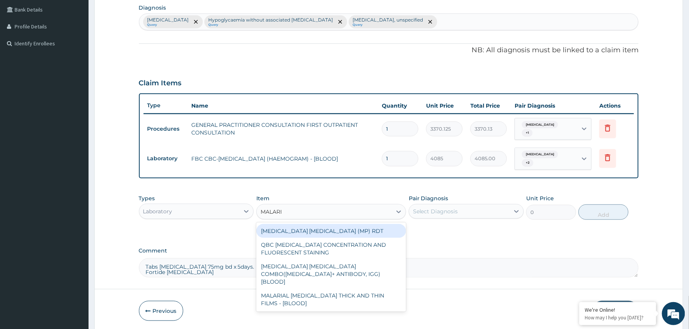
type input "MALARIA"
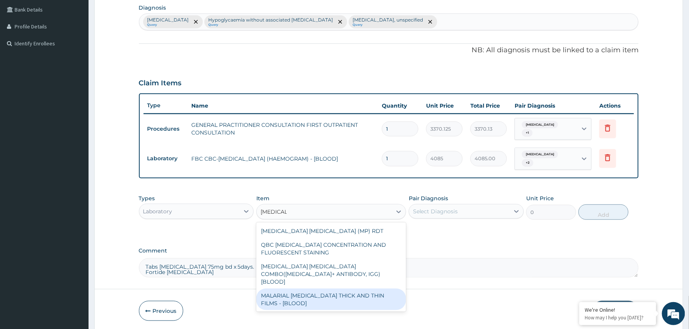
drag, startPoint x: 312, startPoint y: 296, endPoint x: 358, endPoint y: 265, distance: 55.0
click at [315, 293] on div "MALARIAL PARASITE THICK AND THIN FILMS - [BLOOD]" at bounding box center [331, 300] width 150 height 22
type input "1531.875"
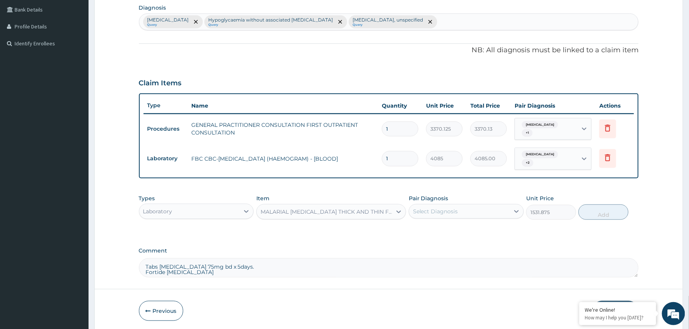
click at [476, 211] on div "Select Diagnosis" at bounding box center [459, 212] width 100 height 12
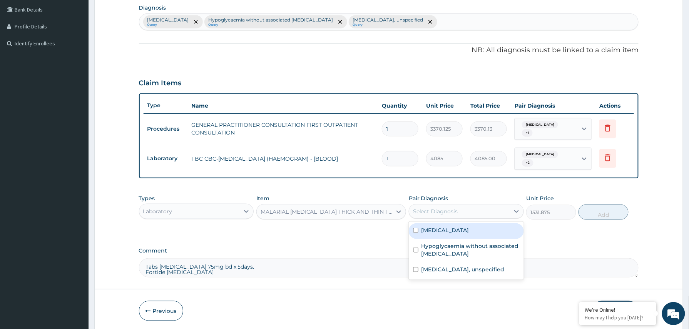
drag, startPoint x: 448, startPoint y: 236, endPoint x: 450, endPoint y: 244, distance: 8.7
click at [448, 237] on div "Malaria, unspecified" at bounding box center [466, 232] width 115 height 16
checkbox input "true"
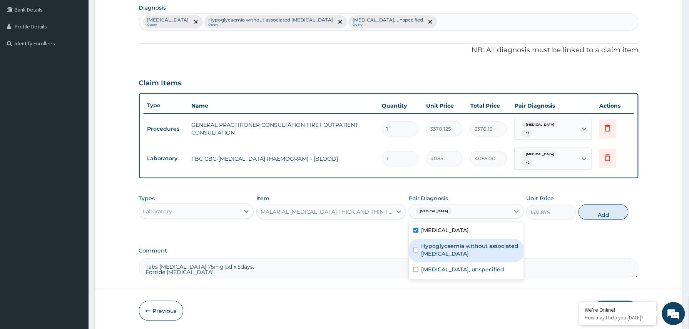
drag, startPoint x: 450, startPoint y: 244, endPoint x: 457, endPoint y: 262, distance: 19.2
click at [450, 246] on label "Hypoglycaemia without associated diabetes" at bounding box center [470, 250] width 98 height 15
drag, startPoint x: 457, startPoint y: 262, endPoint x: 537, endPoint y: 254, distance: 81.2
click at [468, 263] on div "Hypoglycaemia without associated diabetes" at bounding box center [466, 250] width 115 height 23
checkbox input "false"
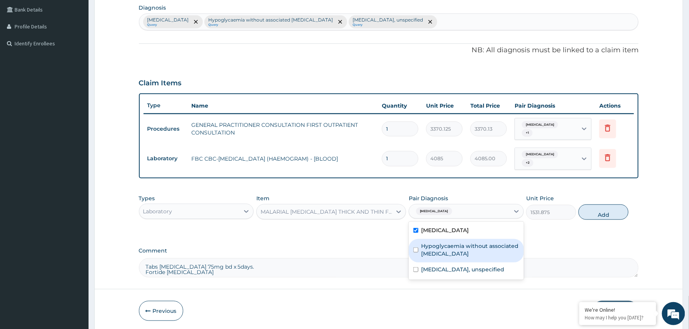
drag, startPoint x: 473, startPoint y: 261, endPoint x: 467, endPoint y: 270, distance: 11.3
click at [472, 266] on div "Malaria, unspecified Hypoglycaemia without associated diabetes Essential hypert…" at bounding box center [466, 251] width 115 height 58
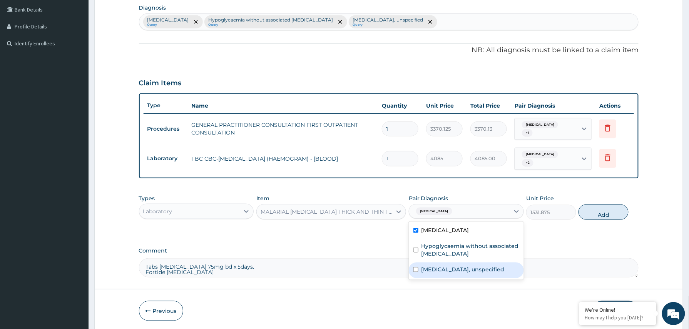
drag, startPoint x: 467, startPoint y: 270, endPoint x: 584, endPoint y: 239, distance: 121.6
click at [473, 270] on label "Essential hypertension, unspecified" at bounding box center [462, 270] width 83 height 8
checkbox input "true"
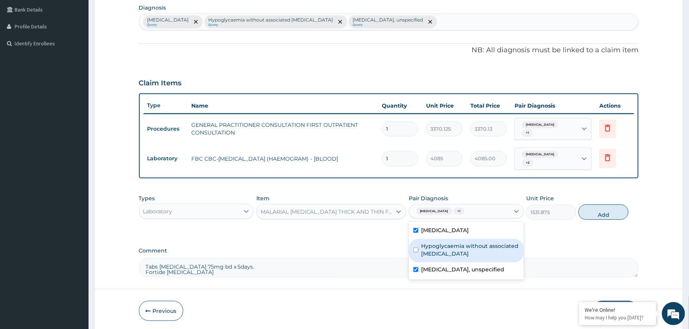
drag, startPoint x: 482, startPoint y: 247, endPoint x: 554, endPoint y: 239, distance: 72.8
click at [486, 249] on label "Hypoglycaemia without associated diabetes" at bounding box center [470, 250] width 98 height 15
checkbox input "true"
click at [610, 213] on button "Add" at bounding box center [604, 212] width 50 height 15
type input "0"
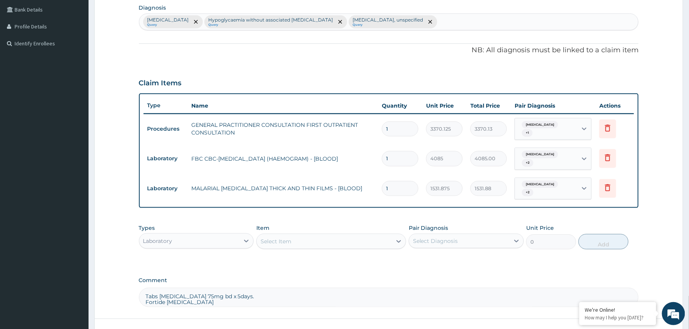
click at [300, 243] on div "Select Item" at bounding box center [324, 242] width 135 height 12
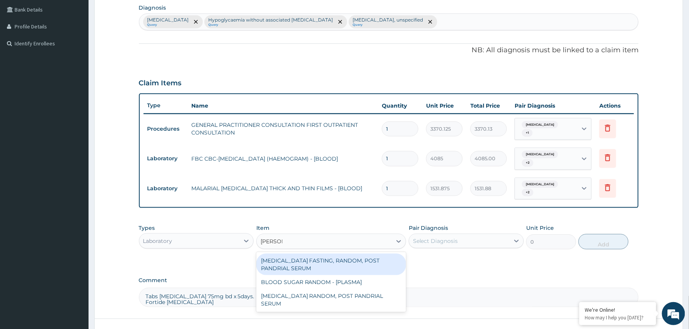
type input "RANDOM"
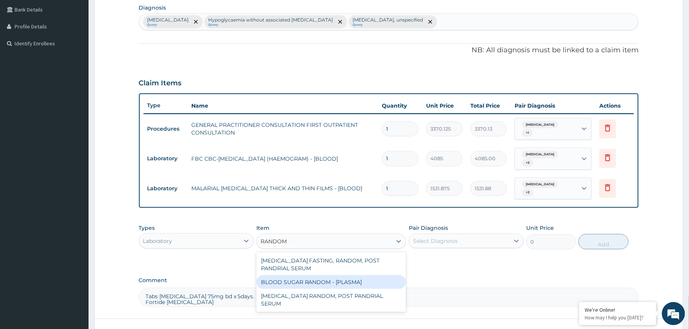
click at [302, 285] on div "BLOOD SUGAR RANDOM - [PLASMA]" at bounding box center [331, 283] width 150 height 14
type input "1800"
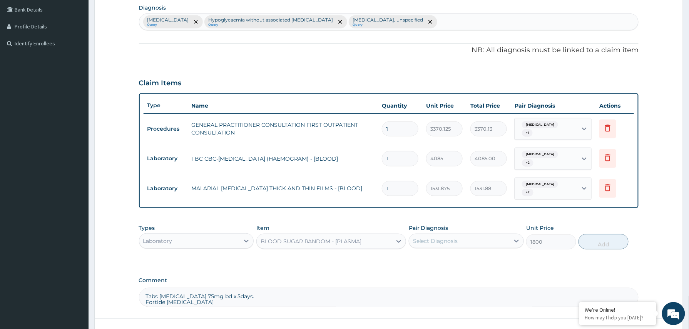
click at [446, 243] on div "Select Diagnosis" at bounding box center [435, 242] width 45 height 8
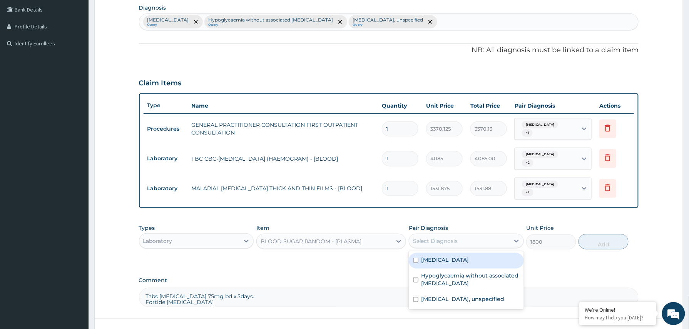
drag, startPoint x: 441, startPoint y: 262, endPoint x: 441, endPoint y: 268, distance: 6.5
click at [441, 266] on div "Malaria, unspecified" at bounding box center [466, 261] width 115 height 16
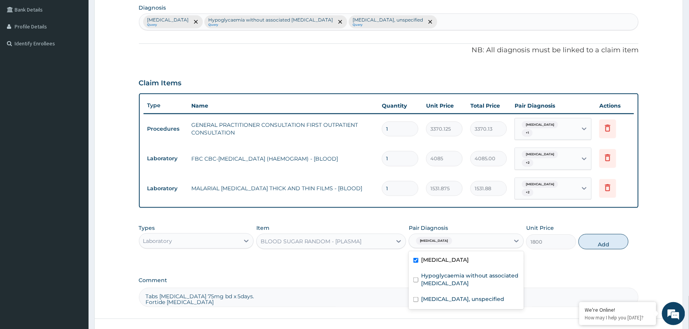
checkbox input "true"
drag, startPoint x: 441, startPoint y: 276, endPoint x: 441, endPoint y: 298, distance: 21.6
click at [441, 281] on label "Hypoglycaemia without associated diabetes" at bounding box center [470, 279] width 98 height 15
checkbox input "true"
click at [441, 299] on label "Essential hypertension, unspecified" at bounding box center [462, 300] width 83 height 8
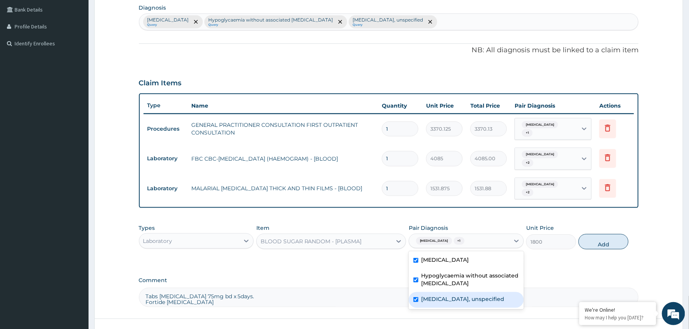
checkbox input "true"
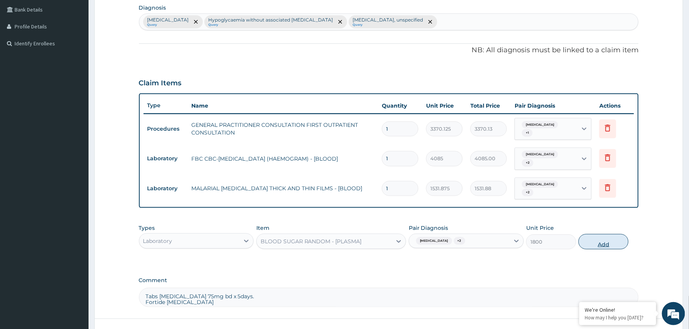
click at [607, 243] on button "Add" at bounding box center [604, 241] width 50 height 15
type input "0"
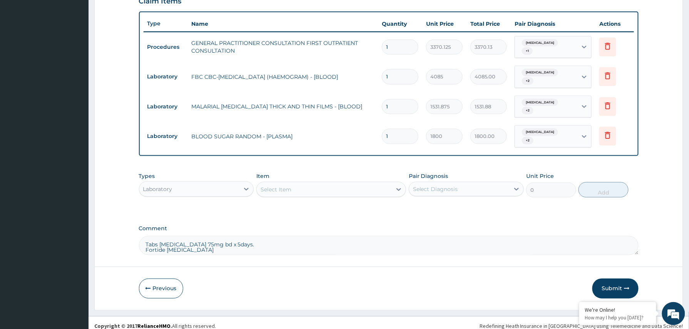
scroll to position [283, 0]
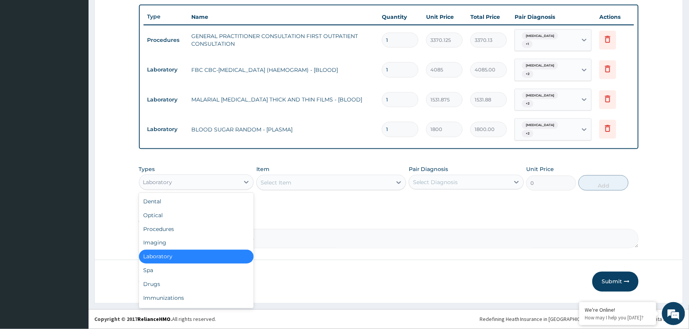
drag, startPoint x: 207, startPoint y: 179, endPoint x: 181, endPoint y: 242, distance: 68.3
click at [207, 181] on div "Laboratory" at bounding box center [189, 182] width 100 height 12
click at [164, 284] on div "Drugs" at bounding box center [196, 285] width 115 height 14
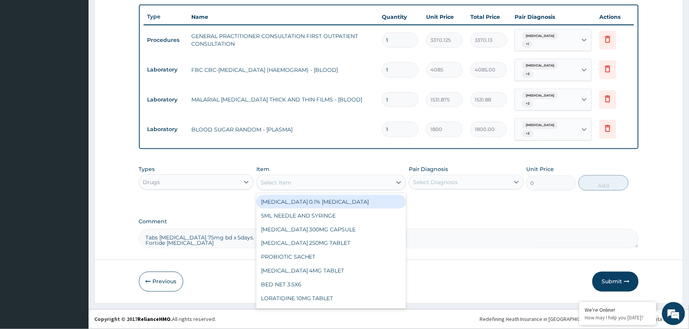
click at [281, 185] on div "Select Item" at bounding box center [276, 183] width 31 height 8
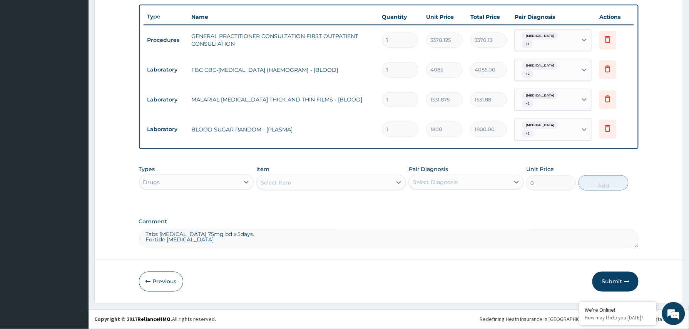
scroll to position [0, 0]
drag, startPoint x: 209, startPoint y: 245, endPoint x: 134, endPoint y: 227, distance: 77.7
click at [134, 227] on form "Step 2 of 2 PA Code / Prescription Code Enter Code(Secondary Care Only) Encount…" at bounding box center [388, 31] width 589 height 545
click at [615, 280] on button "Submit" at bounding box center [615, 282] width 46 height 20
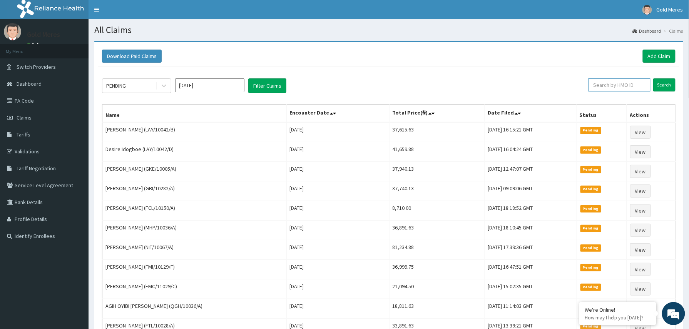
click at [600, 87] on input "text" at bounding box center [620, 85] width 62 height 13
paste input "2509751"
type input "2509751"
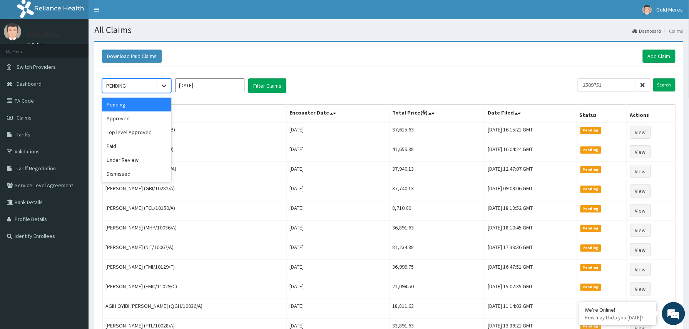
click at [168, 87] on div at bounding box center [164, 86] width 14 height 14
drag, startPoint x: 135, startPoint y: 122, endPoint x: 163, endPoint y: 111, distance: 29.9
click at [135, 122] on div "Approved" at bounding box center [136, 119] width 69 height 14
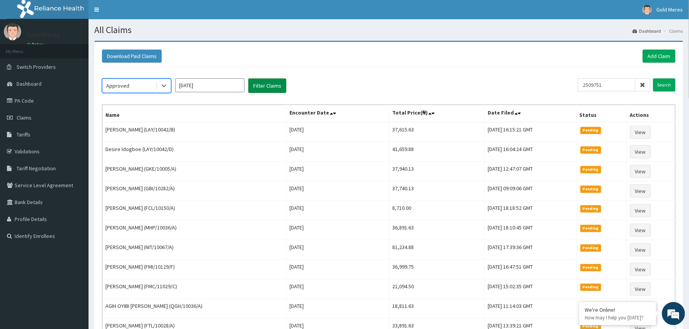
click at [268, 83] on button "Filter Claims" at bounding box center [267, 86] width 38 height 15
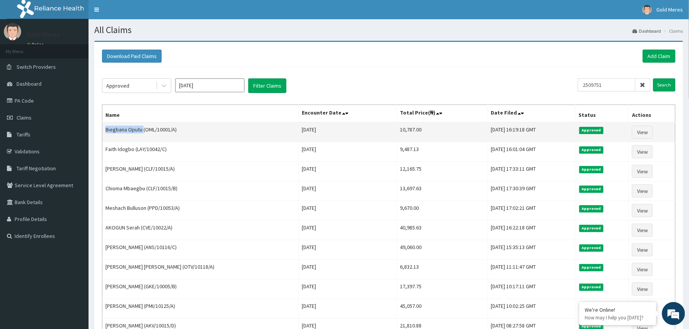
drag, startPoint x: 106, startPoint y: 131, endPoint x: 142, endPoint y: 128, distance: 36.3
click at [142, 128] on td "Biegbana Oputu (OML/10001/A)" at bounding box center [200, 132] width 196 height 20
copy td "Biegbana Oputu"
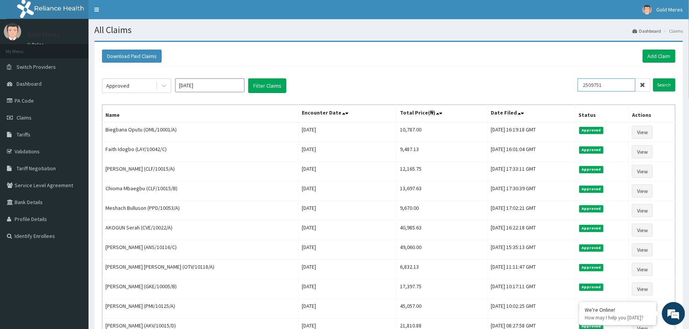
drag, startPoint x: 593, startPoint y: 85, endPoint x: 572, endPoint y: 87, distance: 21.6
click at [572, 87] on div "Approved Oct 2025 Filter Claims 2509751 Search" at bounding box center [389, 86] width 574 height 15
click at [661, 58] on link "Add Claim" at bounding box center [659, 56] width 33 height 13
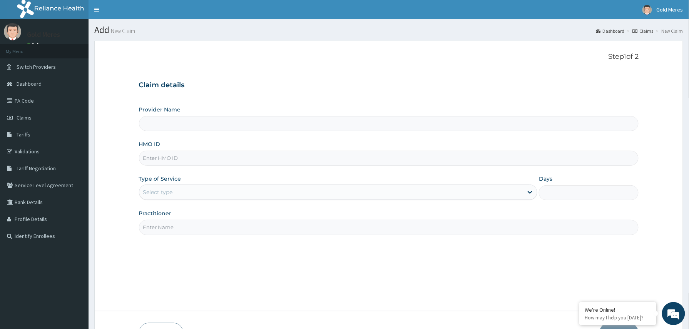
type input "Reliance Family Clinics (RFC) - [GEOGRAPHIC_DATA]"
click at [177, 158] on input "HMO ID" at bounding box center [389, 158] width 500 height 15
paste input "2509798"
type input "2509798"
drag, startPoint x: 176, startPoint y: 161, endPoint x: 155, endPoint y: 162, distance: 21.6
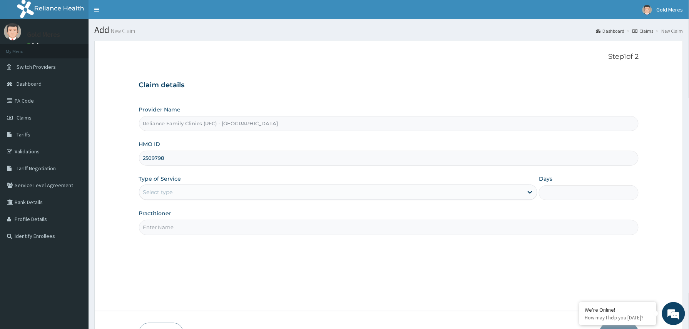
click at [155, 162] on input "2509798" at bounding box center [389, 158] width 500 height 15
paste input "2507166"
type input "2507166"
drag, startPoint x: 177, startPoint y: 157, endPoint x: 153, endPoint y: 163, distance: 24.9
click at [153, 163] on input "2507166" at bounding box center [389, 158] width 500 height 15
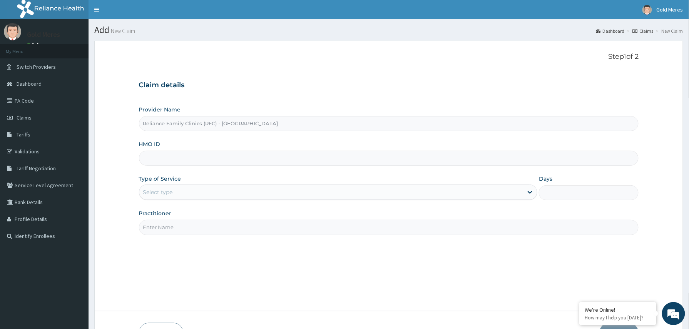
paste input "MHP/10079/A"
type input "MHP/10079/A"
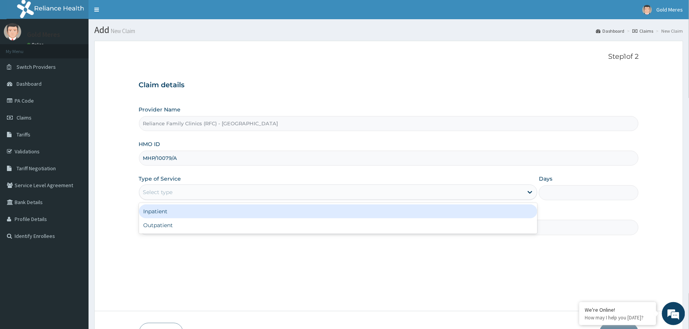
drag, startPoint x: 190, startPoint y: 191, endPoint x: 182, endPoint y: 216, distance: 25.4
click at [190, 192] on div "Select type" at bounding box center [331, 192] width 384 height 12
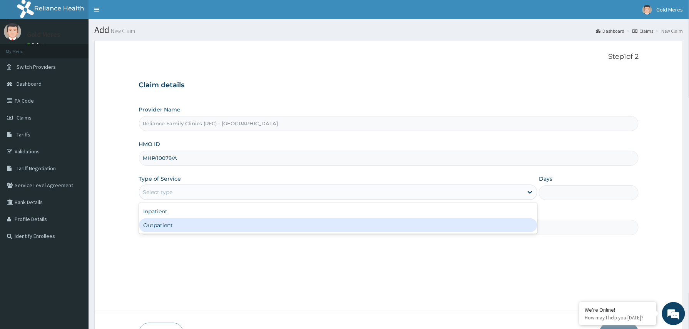
click at [177, 225] on div "Outpatient" at bounding box center [338, 226] width 399 height 14
type input "1"
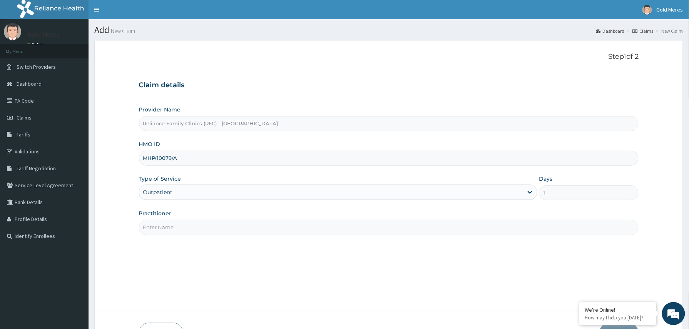
drag, startPoint x: 179, startPoint y: 229, endPoint x: 183, endPoint y: 232, distance: 5.2
click at [179, 229] on input "Practitioner" at bounding box center [389, 227] width 500 height 15
type input "Dr Aisha"
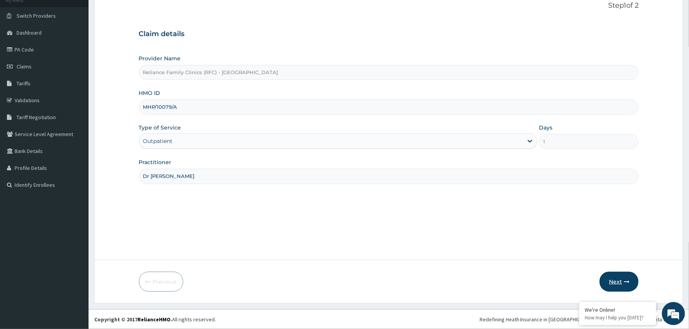
click at [621, 284] on button "Next" at bounding box center [619, 282] width 39 height 20
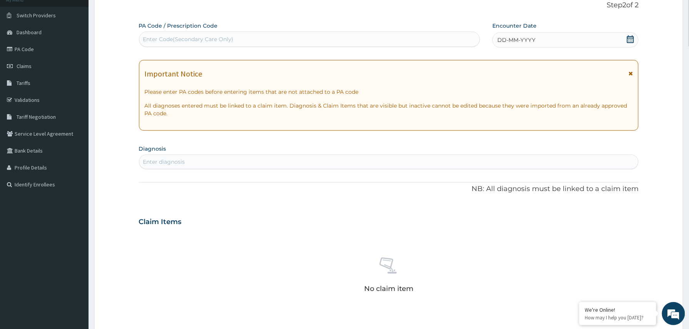
drag, startPoint x: 562, startPoint y: 39, endPoint x: 564, endPoint y: 51, distance: 11.6
click at [562, 40] on div "DD-MM-YYYY" at bounding box center [565, 39] width 146 height 15
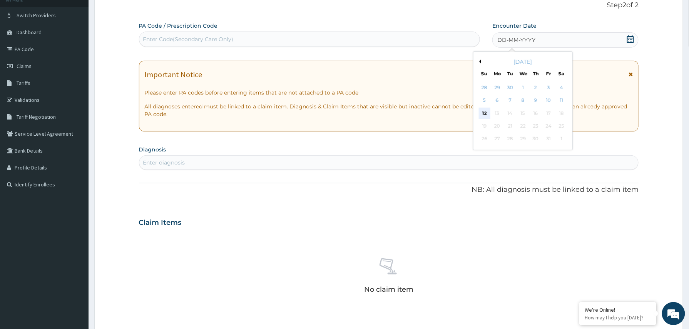
click at [487, 116] on div "12" at bounding box center [485, 114] width 12 height 12
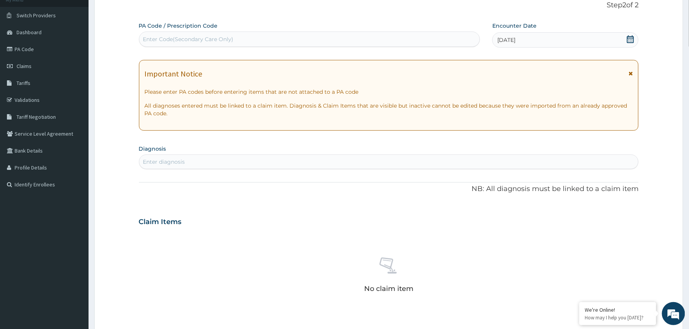
click at [185, 160] on div "Enter diagnosis" at bounding box center [164, 162] width 42 height 8
type input "Malaria"
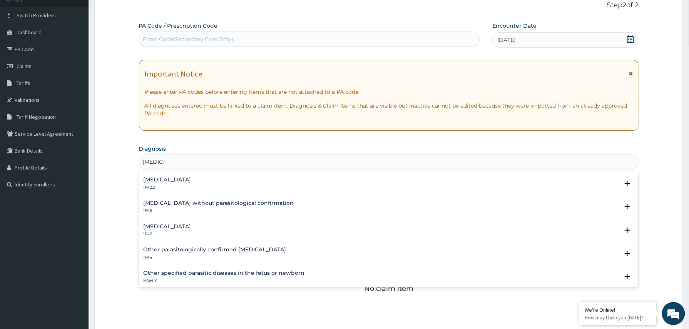
click at [159, 227] on h4 "Malaria, unspecified" at bounding box center [168, 227] width 48 height 6
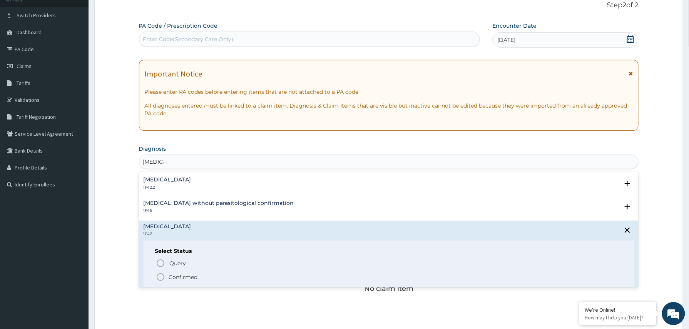
click at [174, 276] on p "Confirmed" at bounding box center [183, 278] width 29 height 8
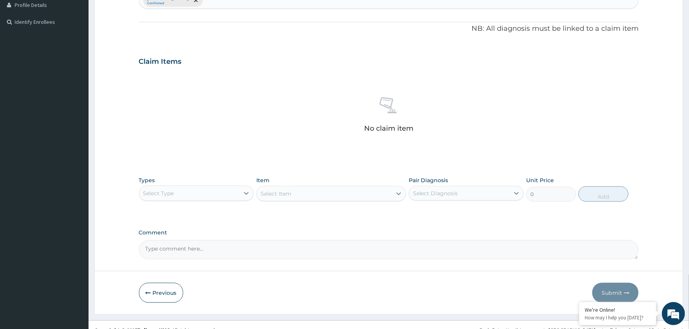
scroll to position [227, 0]
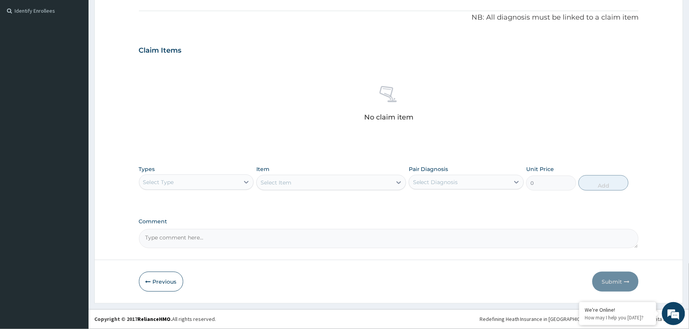
drag, startPoint x: 222, startPoint y: 186, endPoint x: 205, endPoint y: 191, distance: 17.9
click at [222, 186] on div "Select Type" at bounding box center [189, 182] width 100 height 12
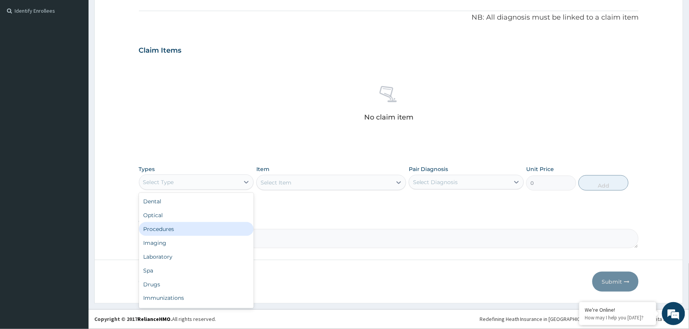
click at [184, 228] on div "Procedures" at bounding box center [196, 229] width 115 height 14
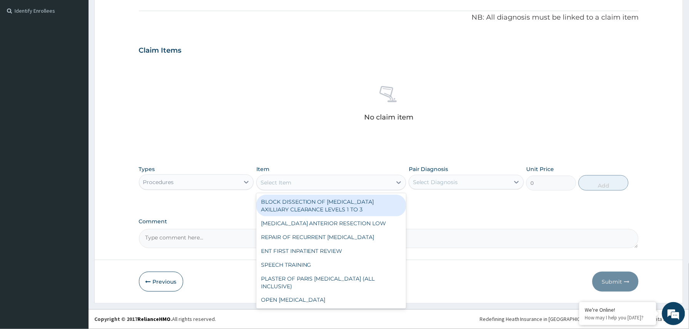
click at [301, 184] on div "Select Item" at bounding box center [324, 183] width 135 height 12
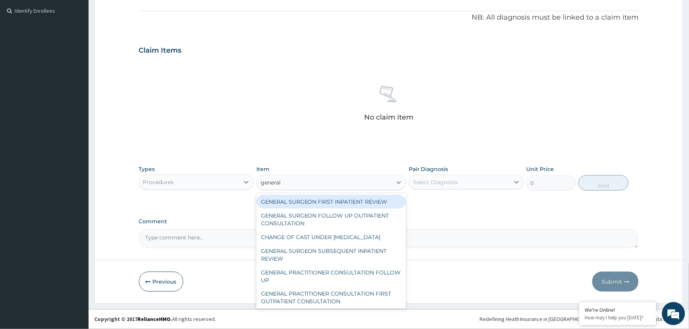
type input "general p"
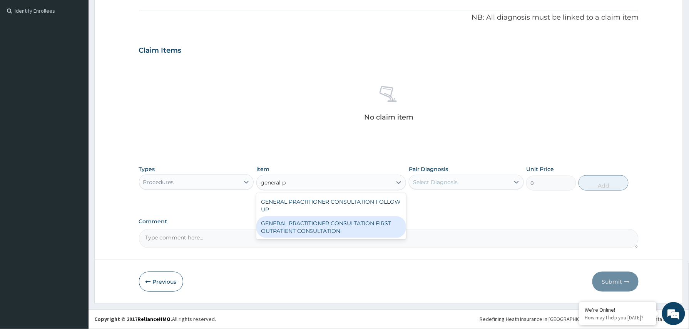
drag, startPoint x: 349, startPoint y: 226, endPoint x: 353, endPoint y: 225, distance: 4.1
click at [350, 226] on div "GENERAL PRACTITIONER CONSULTATION FIRST OUTPATIENT CONSULTATION" at bounding box center [331, 228] width 150 height 22
type input "3370.125"
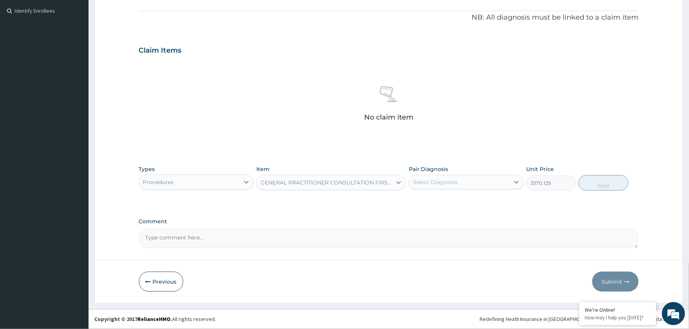
click at [444, 184] on div "Select Diagnosis" at bounding box center [435, 183] width 45 height 8
drag, startPoint x: 440, startPoint y: 201, endPoint x: 492, endPoint y: 209, distance: 51.8
click at [442, 203] on label "Malaria, unspecified" at bounding box center [445, 201] width 48 height 8
checkbox input "true"
click at [599, 179] on button "Add" at bounding box center [604, 183] width 50 height 15
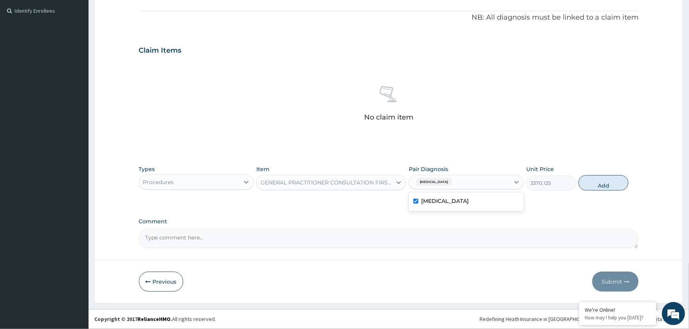
type input "0"
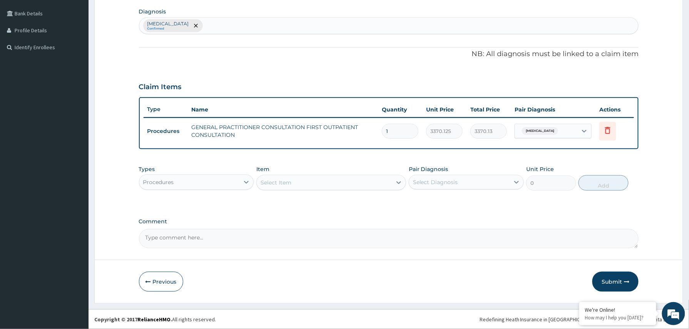
scroll to position [189, 0]
drag, startPoint x: 230, startPoint y: 176, endPoint x: 214, endPoint y: 189, distance: 21.0
click at [229, 177] on div "Procedures" at bounding box center [196, 182] width 115 height 15
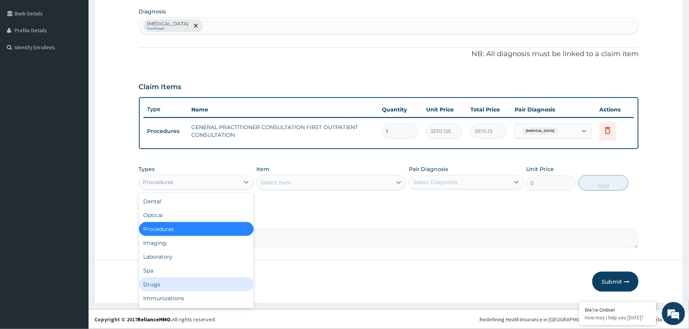
click at [166, 286] on div "Drugs" at bounding box center [196, 285] width 115 height 14
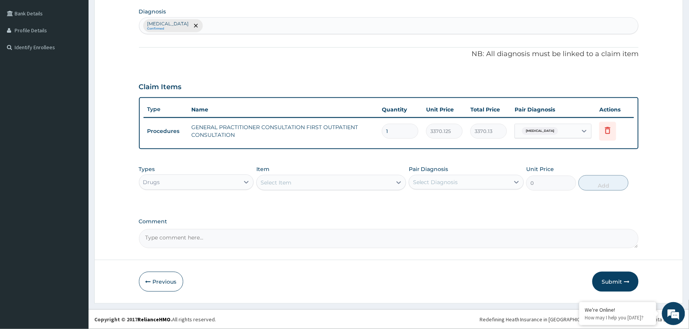
click at [328, 188] on div "Select Item" at bounding box center [324, 183] width 135 height 12
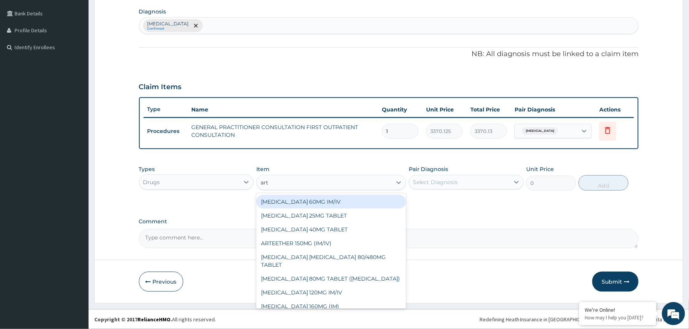
type input "arte"
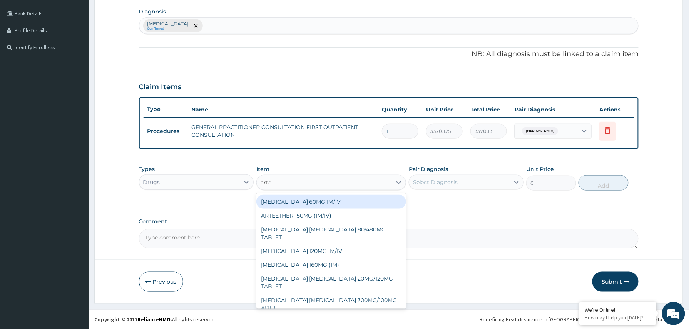
click at [328, 200] on div "ARTESUNATE 60MG IM/IV" at bounding box center [331, 202] width 150 height 14
type input "1840"
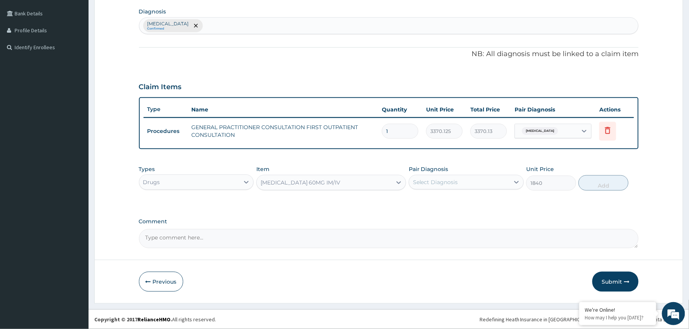
click at [436, 182] on div "Select Diagnosis" at bounding box center [435, 183] width 45 height 8
drag, startPoint x: 439, startPoint y: 208, endPoint x: 492, endPoint y: 196, distance: 54.4
click at [439, 209] on div "Malaria, unspecified" at bounding box center [466, 202] width 115 height 16
checkbox input "true"
click at [595, 181] on button "Add" at bounding box center [604, 183] width 50 height 15
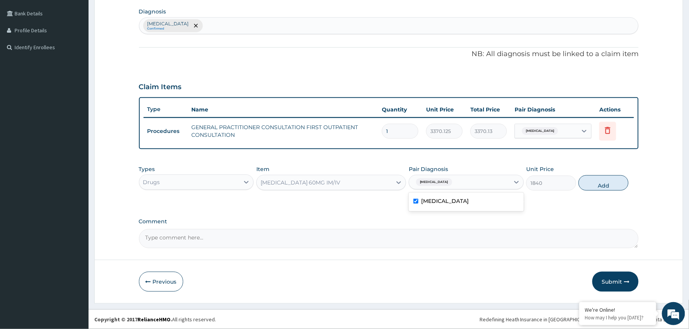
type input "0"
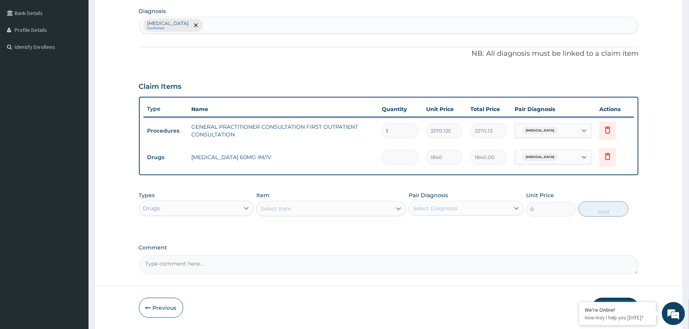
type input "0.00"
type input "3"
type input "5520.00"
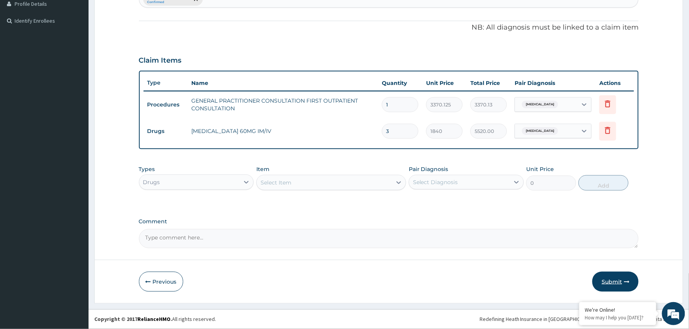
type input "3"
click at [627, 278] on button "Submit" at bounding box center [615, 282] width 46 height 20
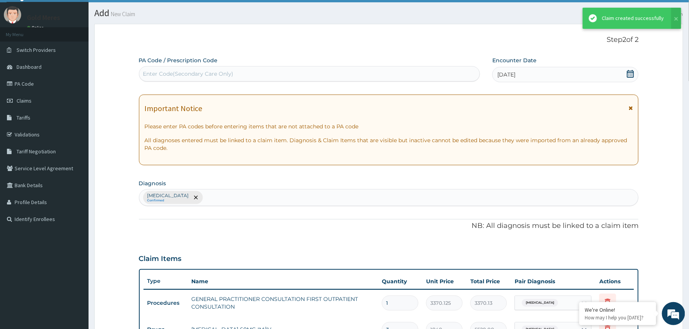
scroll to position [216, 0]
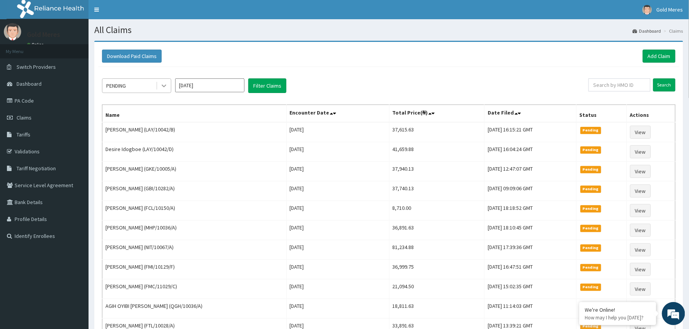
click at [160, 87] on icon at bounding box center [164, 86] width 8 height 8
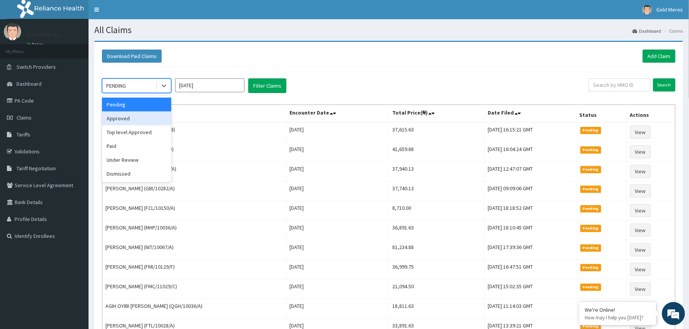
drag, startPoint x: 139, startPoint y: 120, endPoint x: 201, endPoint y: 105, distance: 62.9
click at [146, 119] on div "Approved" at bounding box center [136, 119] width 69 height 14
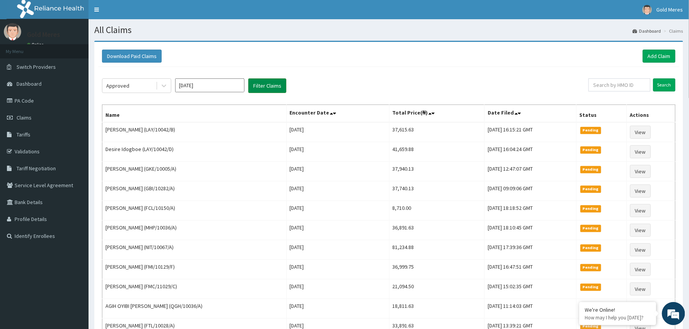
click at [276, 79] on button "Filter Claims" at bounding box center [267, 86] width 38 height 15
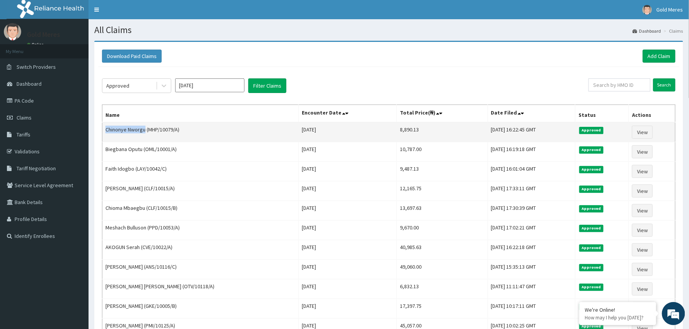
drag, startPoint x: 106, startPoint y: 129, endPoint x: 145, endPoint y: 136, distance: 39.0
click at [145, 136] on td "Chinonye Nworgu (MHP/10079/A)" at bounding box center [200, 132] width 196 height 20
copy td "Chinonye Nworgu"
